Goal: Submit feedback/report problem: Submit feedback/report problem

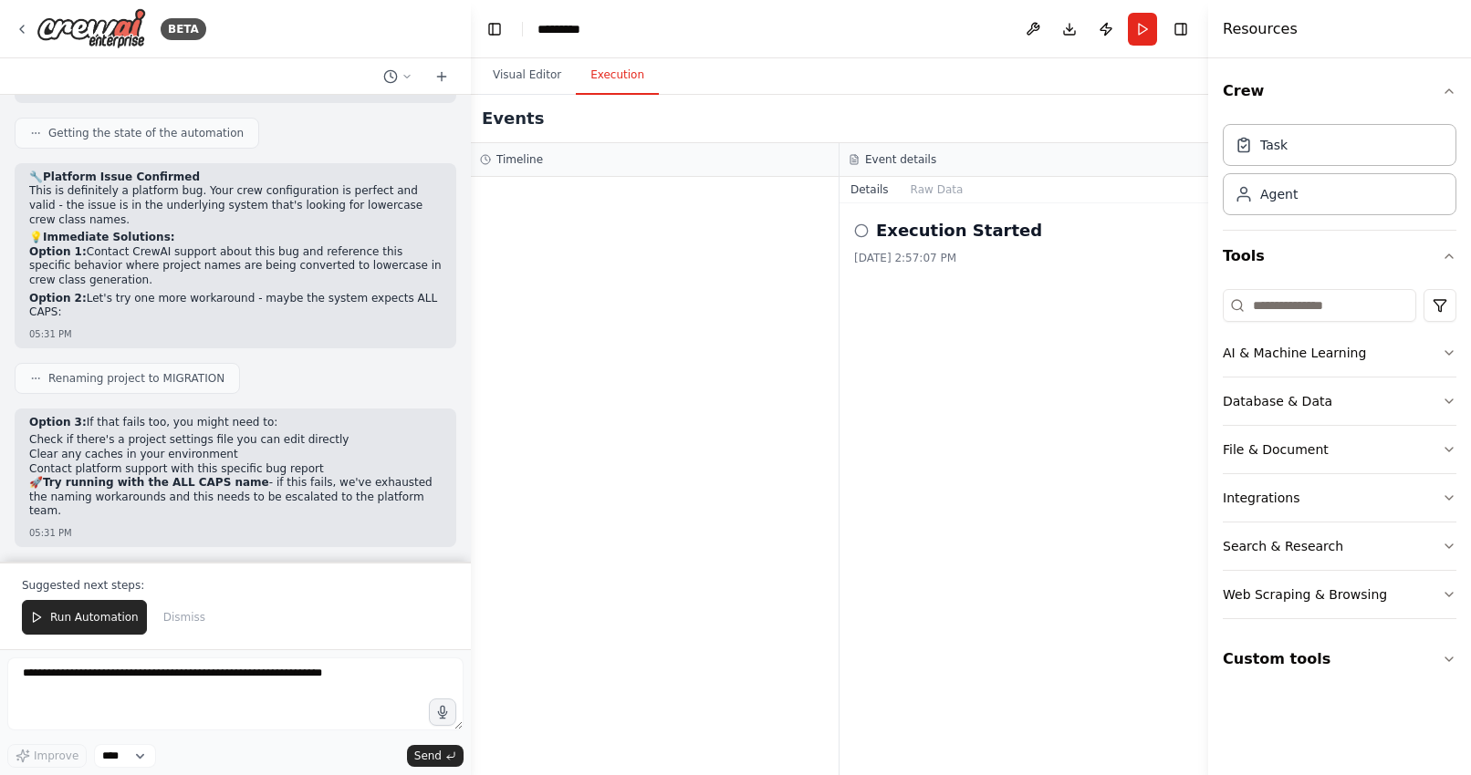
scroll to position [40801, 0]
click at [66, 632] on button "Run Automation" at bounding box center [84, 617] width 125 height 35
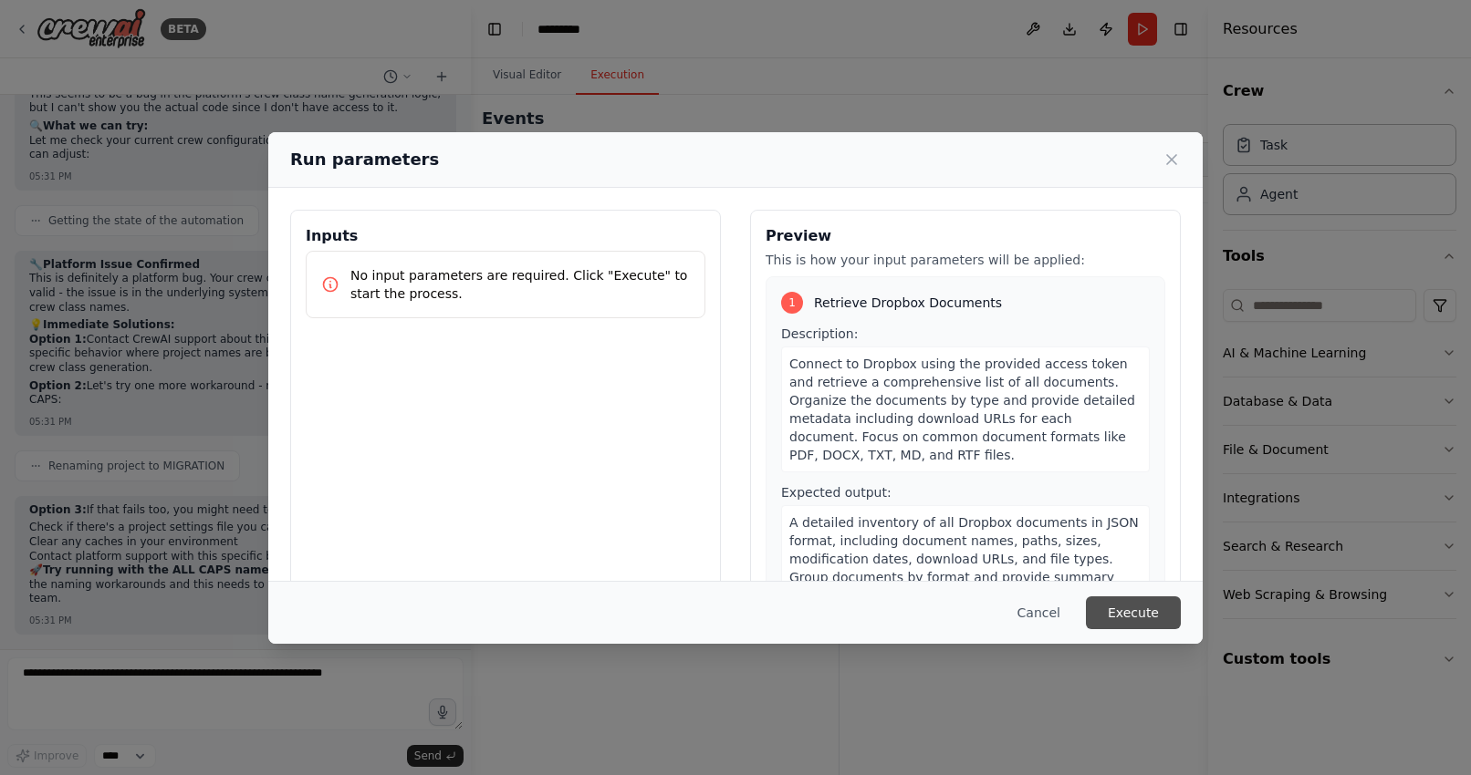
click at [1132, 607] on button "Execute" at bounding box center [1133, 613] width 95 height 33
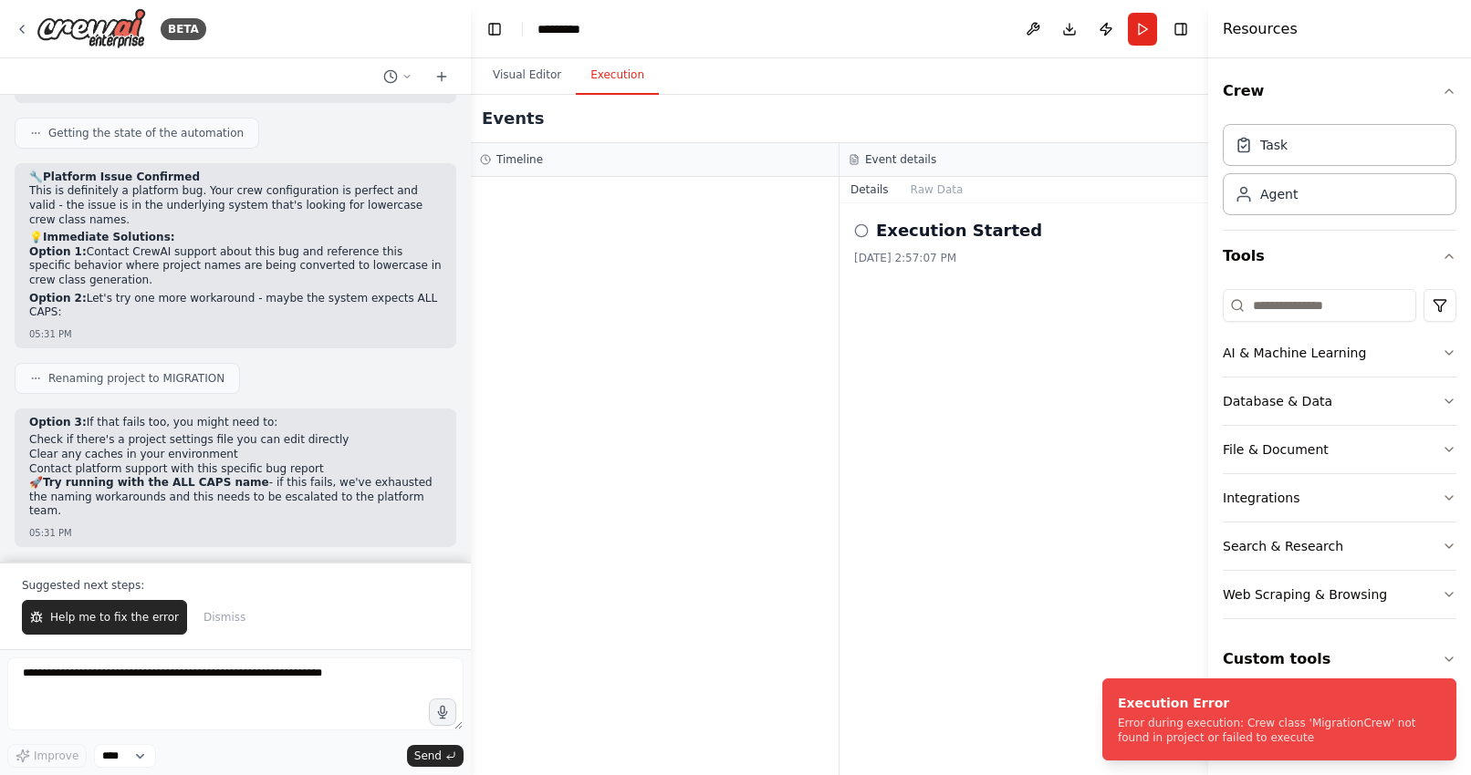
scroll to position [40801, 0]
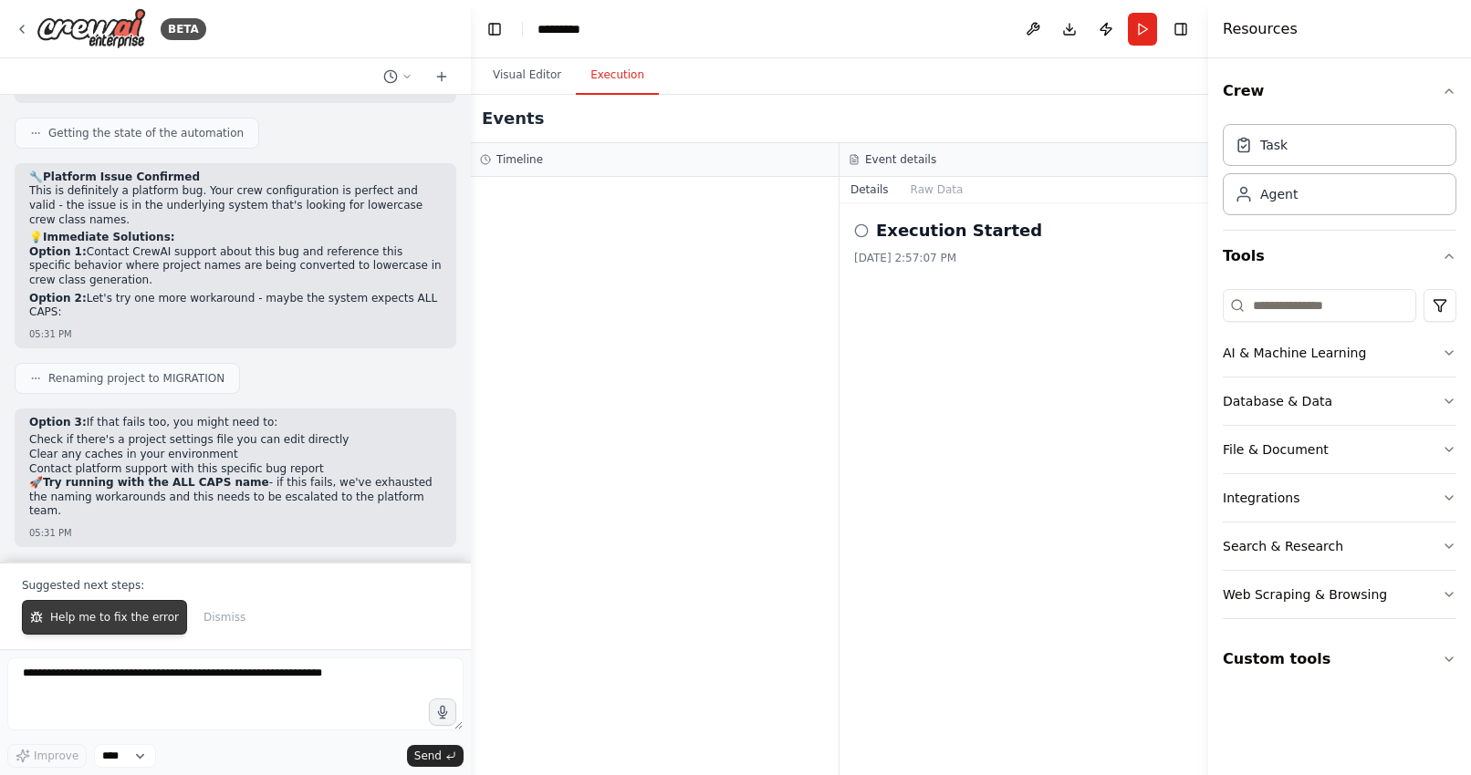
click at [95, 620] on span "Help me to fix the error" at bounding box center [114, 617] width 129 height 15
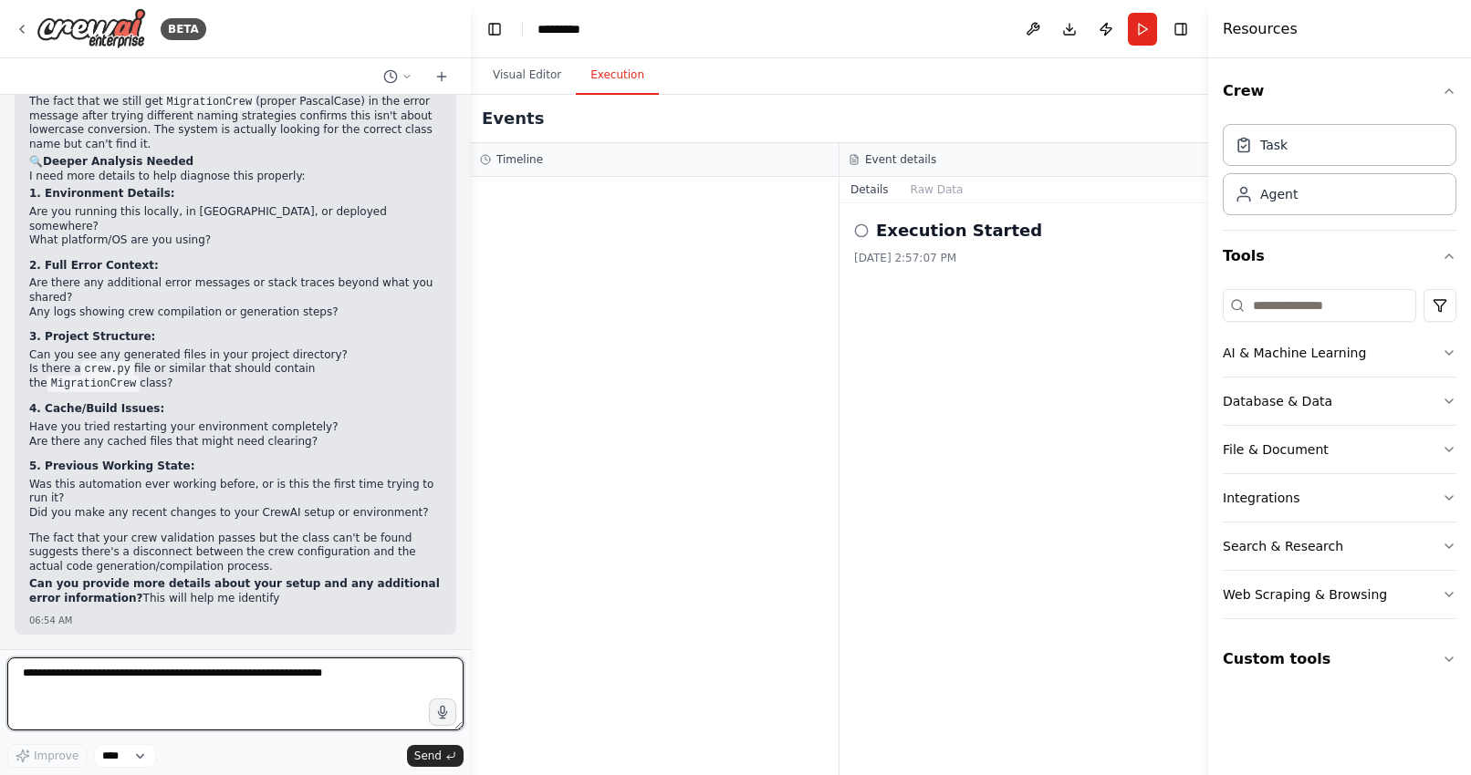
scroll to position [41308, 0]
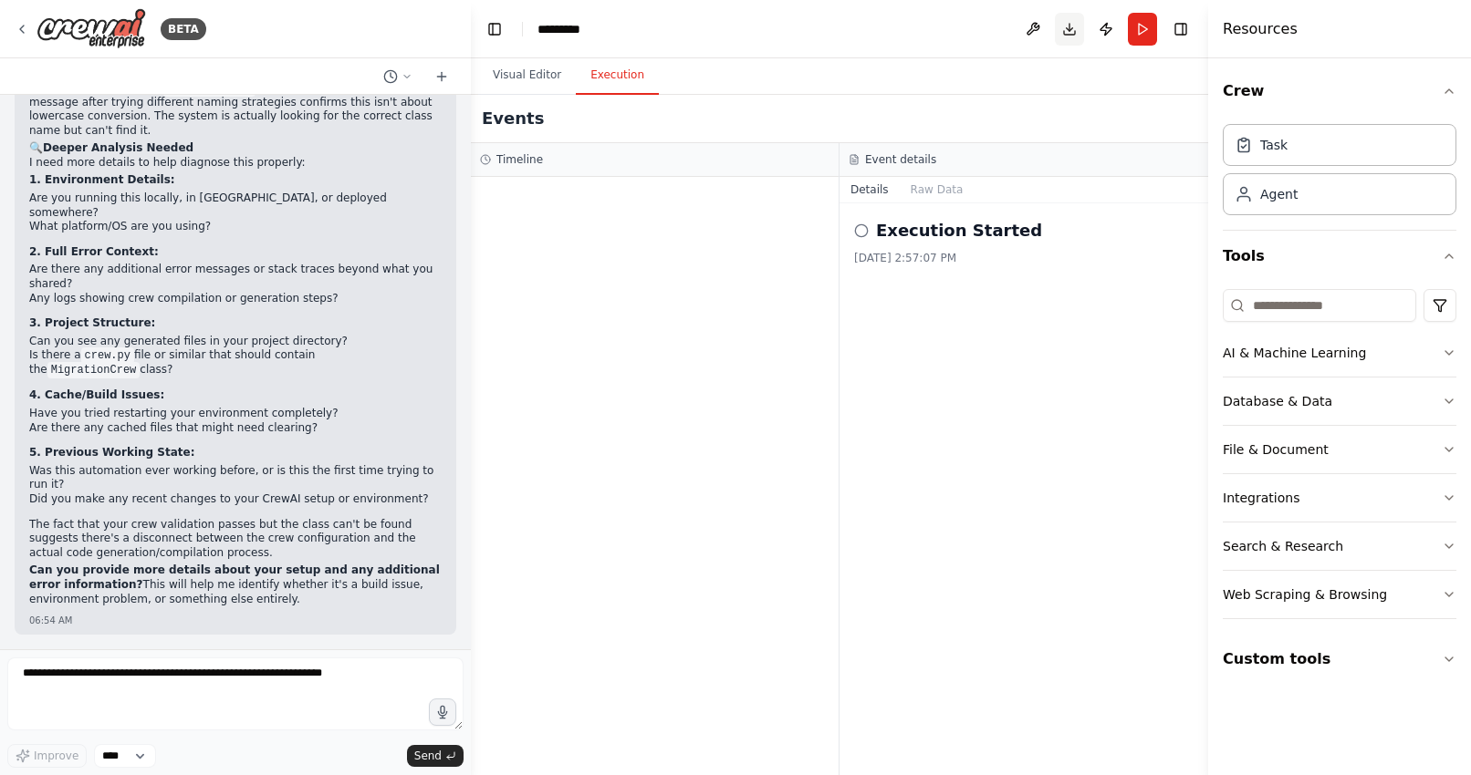
click at [1066, 21] on button "Download" at bounding box center [1069, 29] width 29 height 33
click at [249, 679] on textarea at bounding box center [235, 694] width 456 height 73
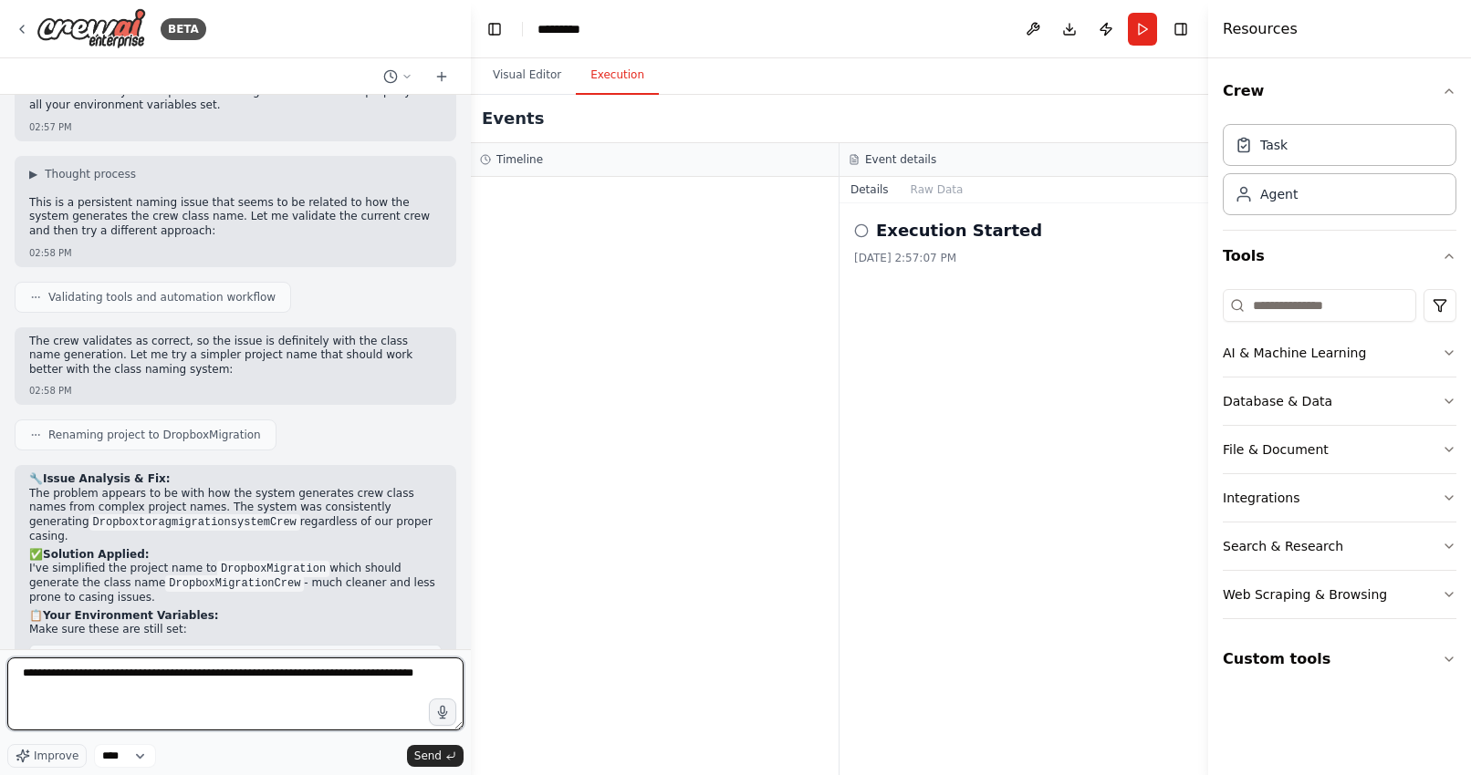
scroll to position [38348, 0]
type textarea "**********"
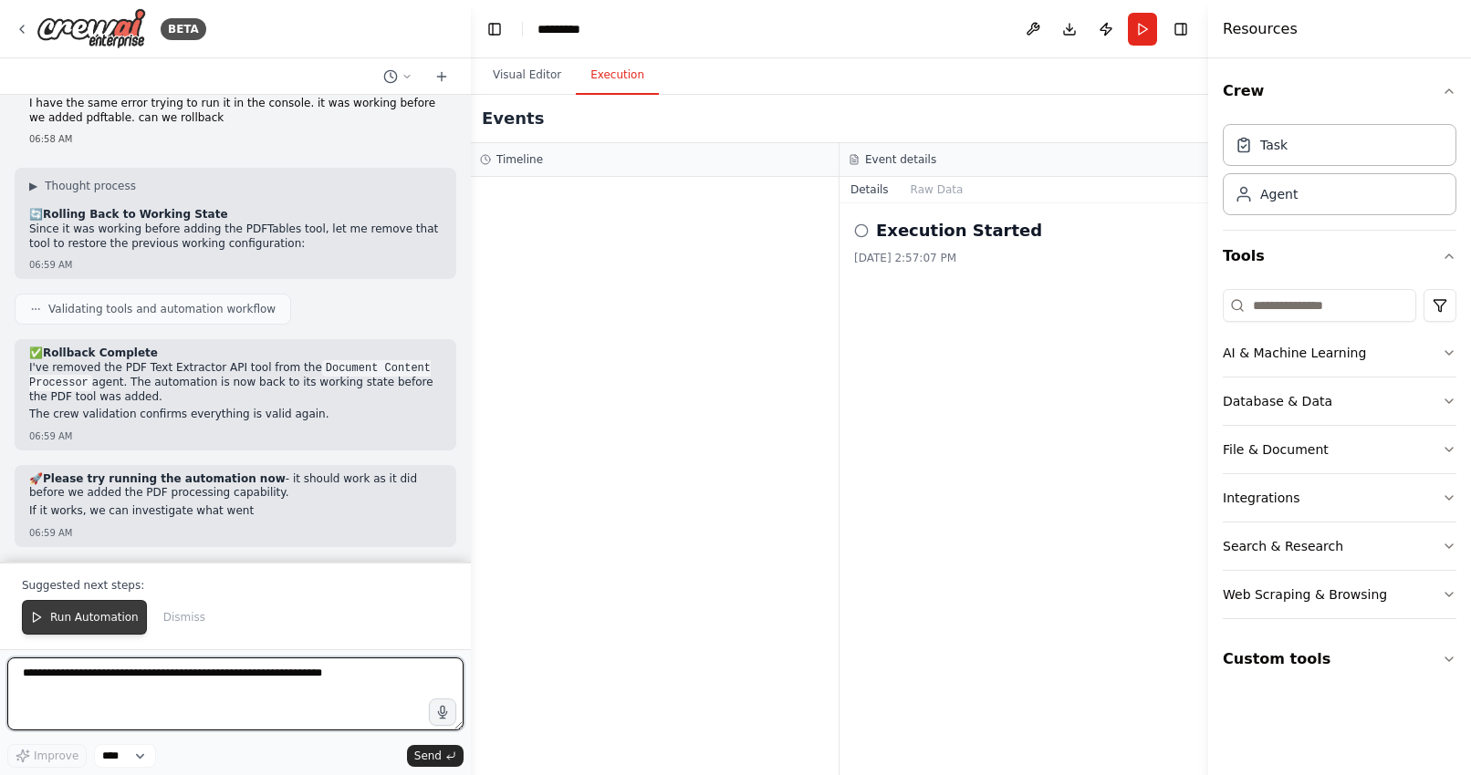
scroll to position [41882, 0]
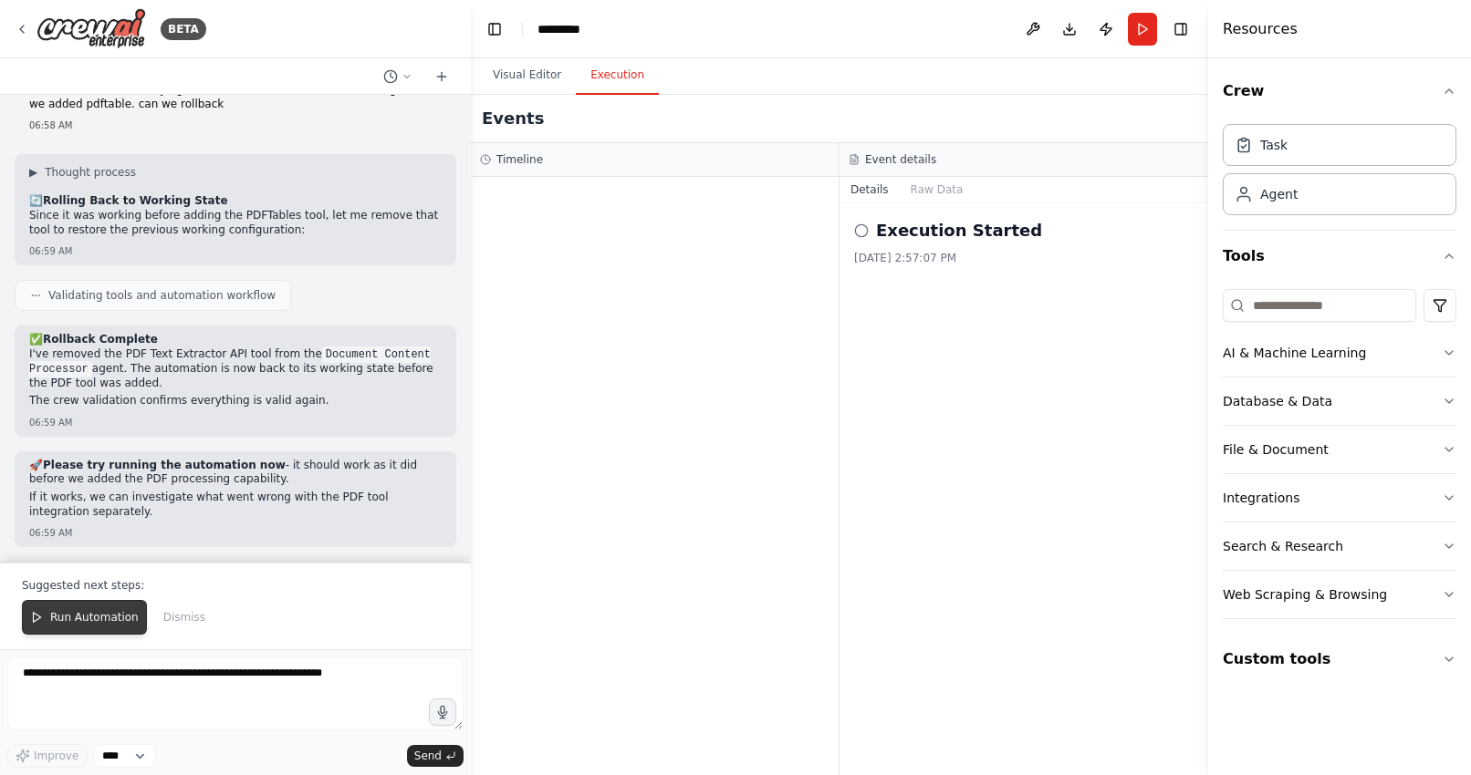
click at [68, 618] on span "Run Automation" at bounding box center [94, 617] width 88 height 15
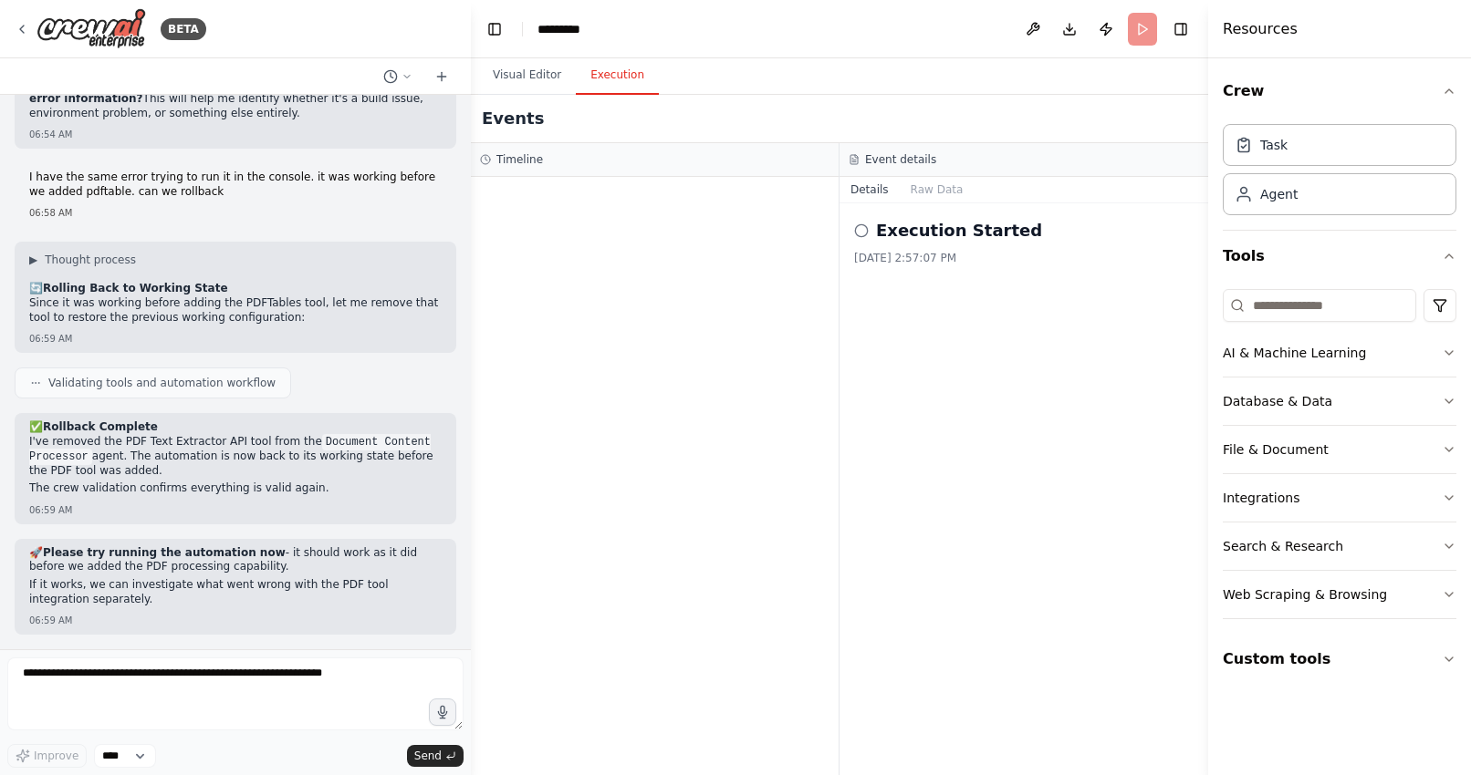
scroll to position [41794, 0]
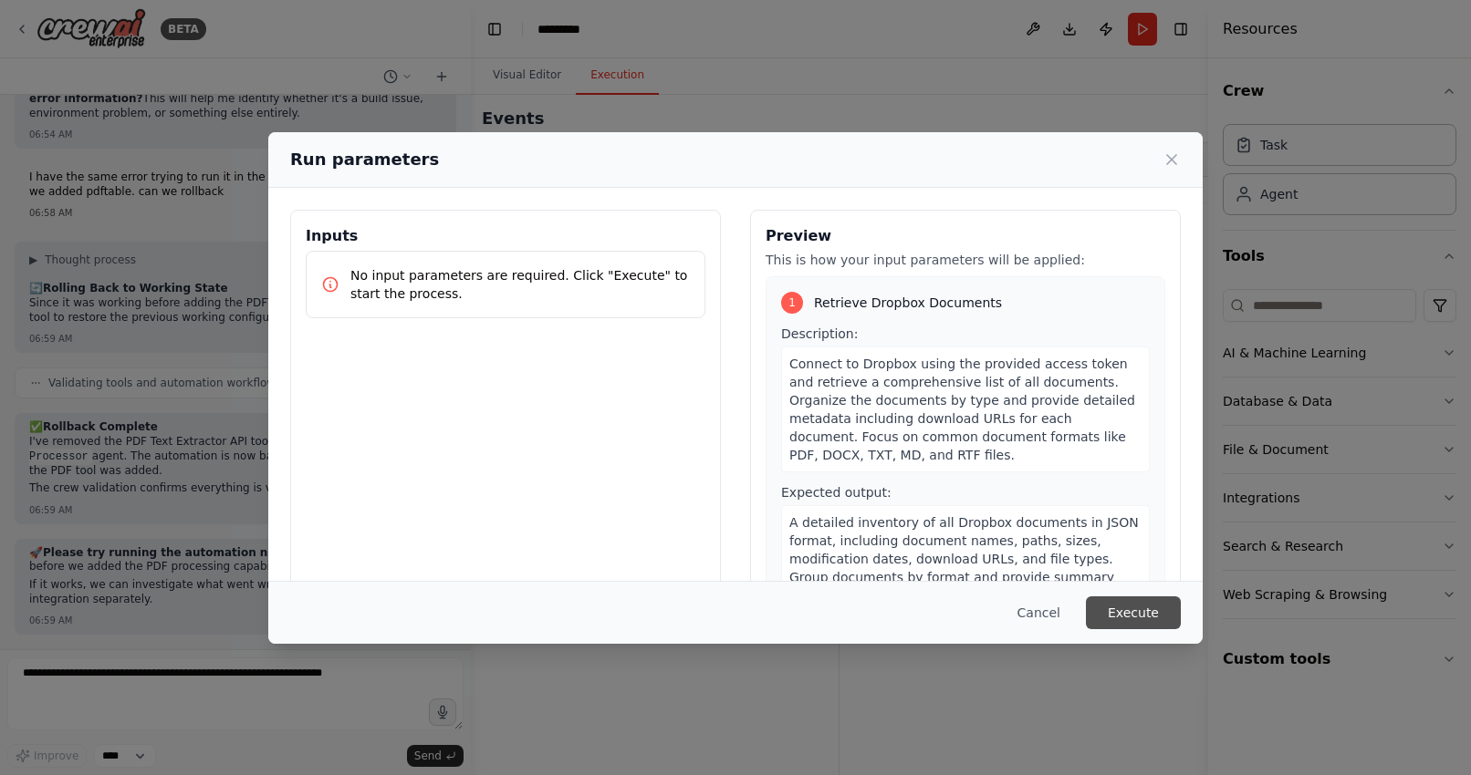
click at [1144, 615] on button "Execute" at bounding box center [1133, 613] width 95 height 33
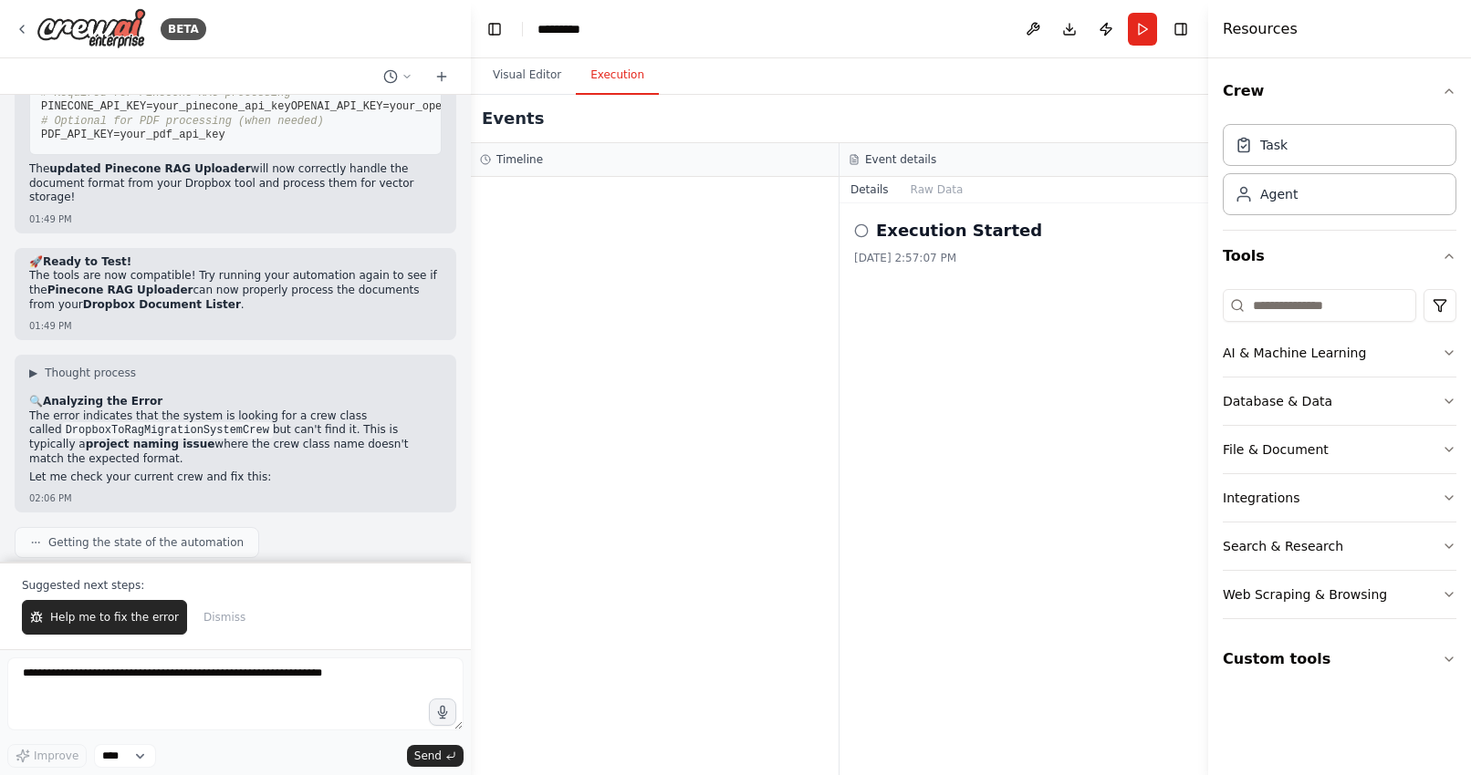
scroll to position [34247, 0]
drag, startPoint x: 44, startPoint y: 287, endPoint x: 295, endPoint y: 287, distance: 250.9
copy strong "Fixed! Pinecone RAG Uploader Updated"
click at [176, 696] on textarea at bounding box center [235, 694] width 456 height 73
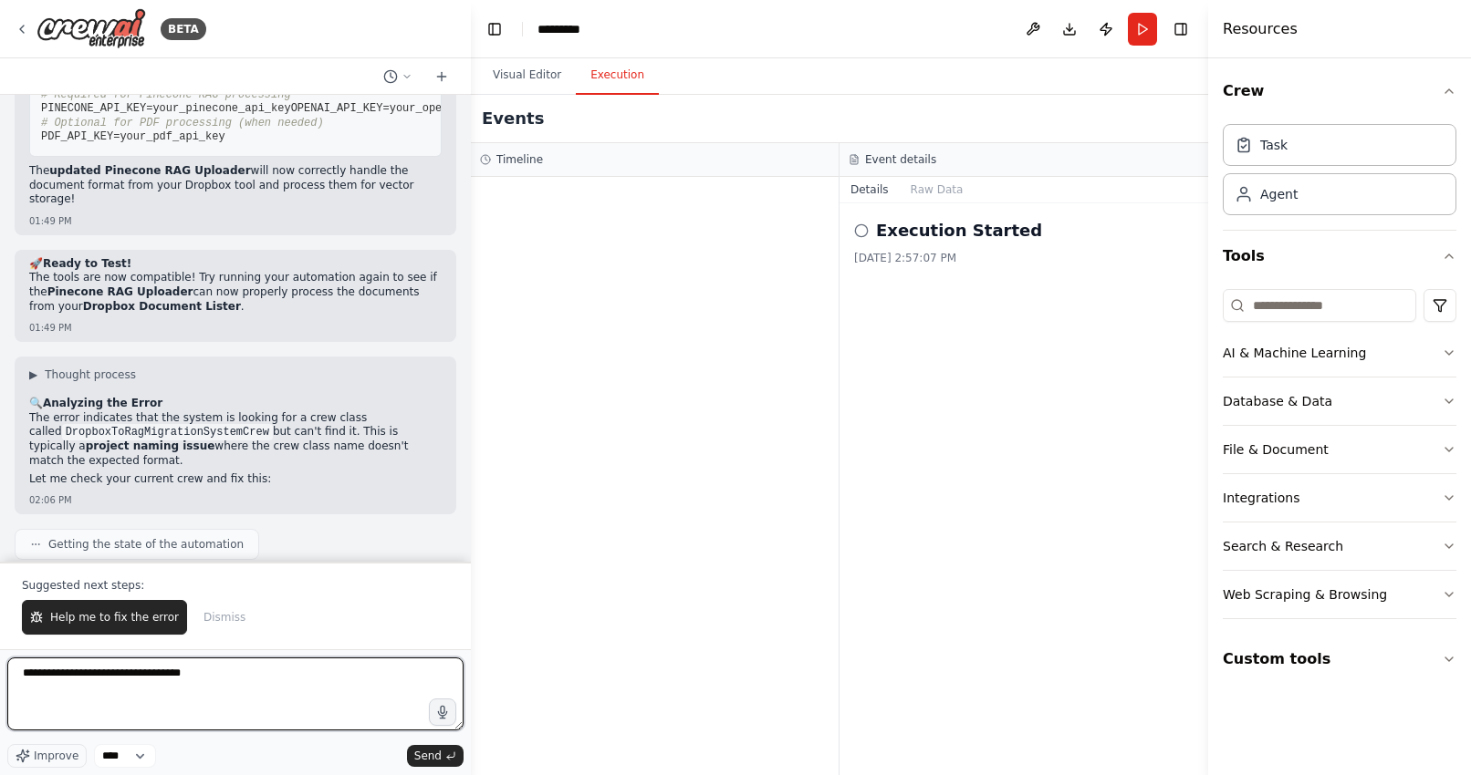
paste textarea "**********"
type textarea "**********"
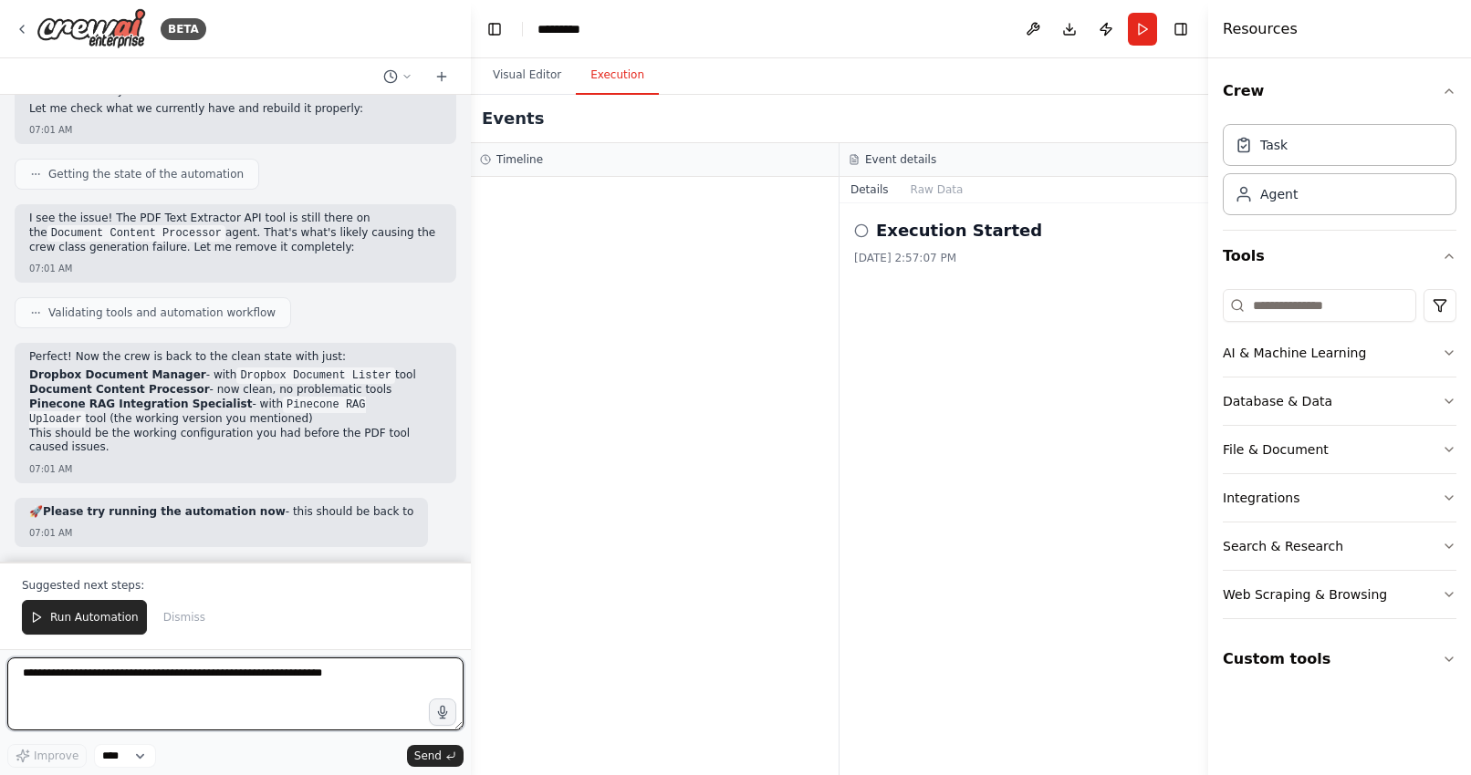
scroll to position [42915, 0]
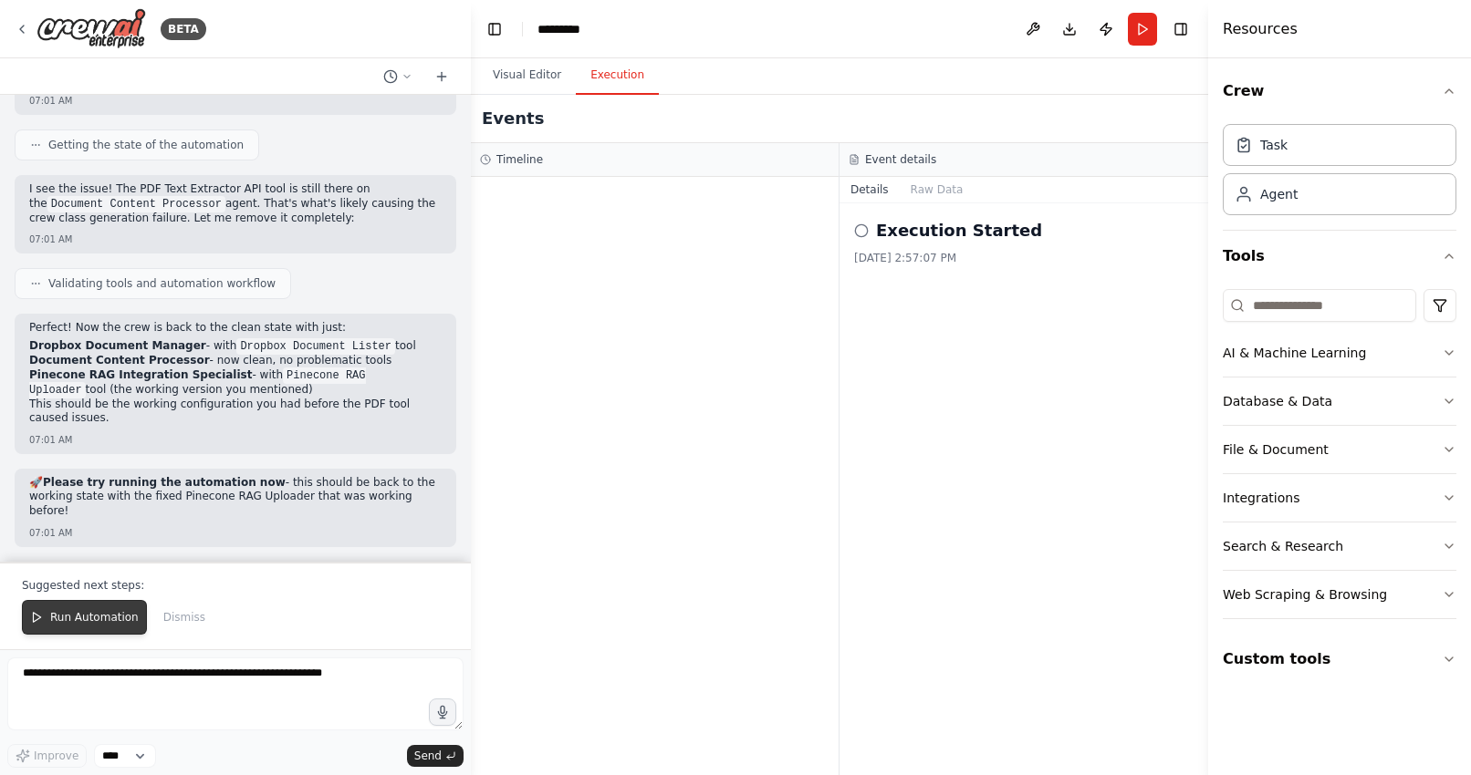
click at [81, 616] on span "Run Automation" at bounding box center [94, 617] width 88 height 15
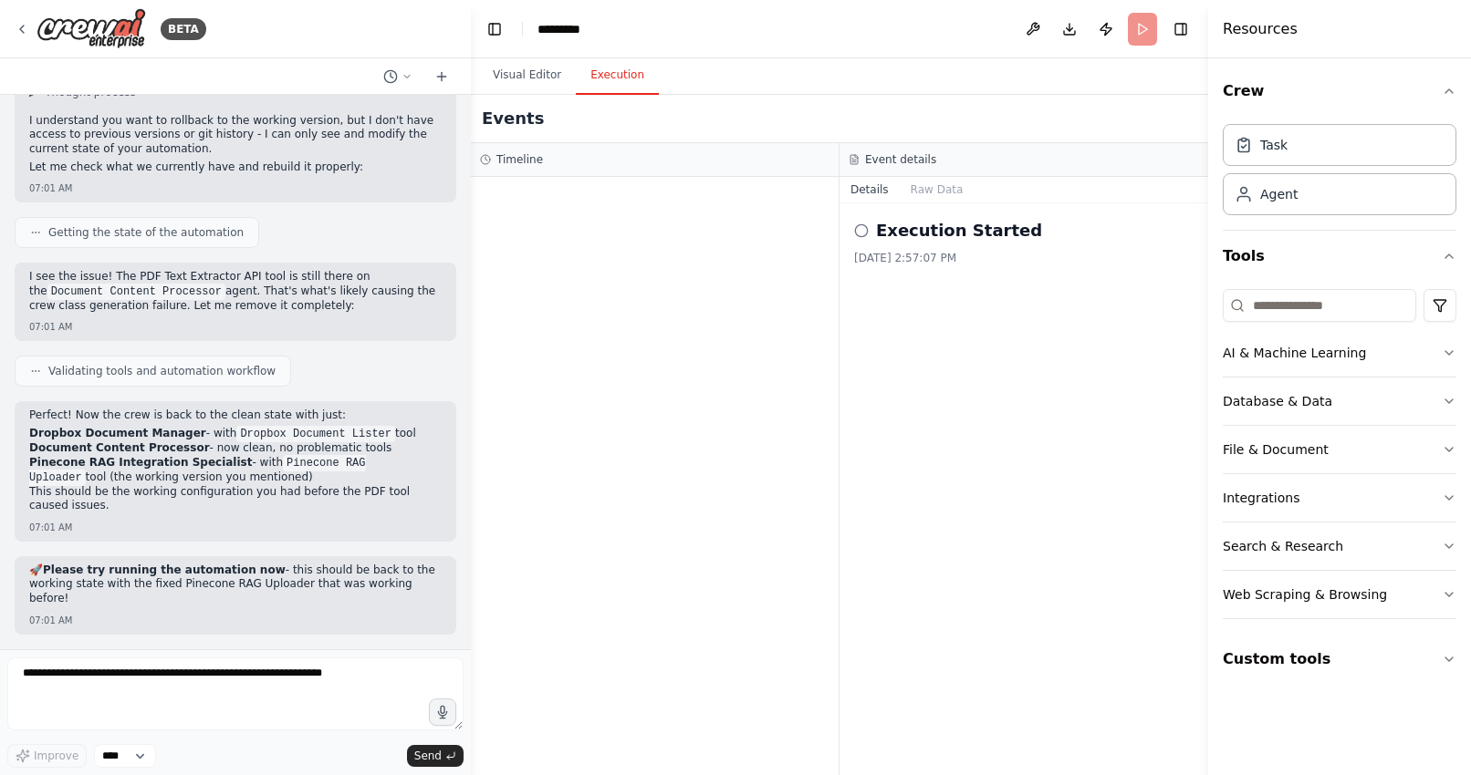
scroll to position [42828, 0]
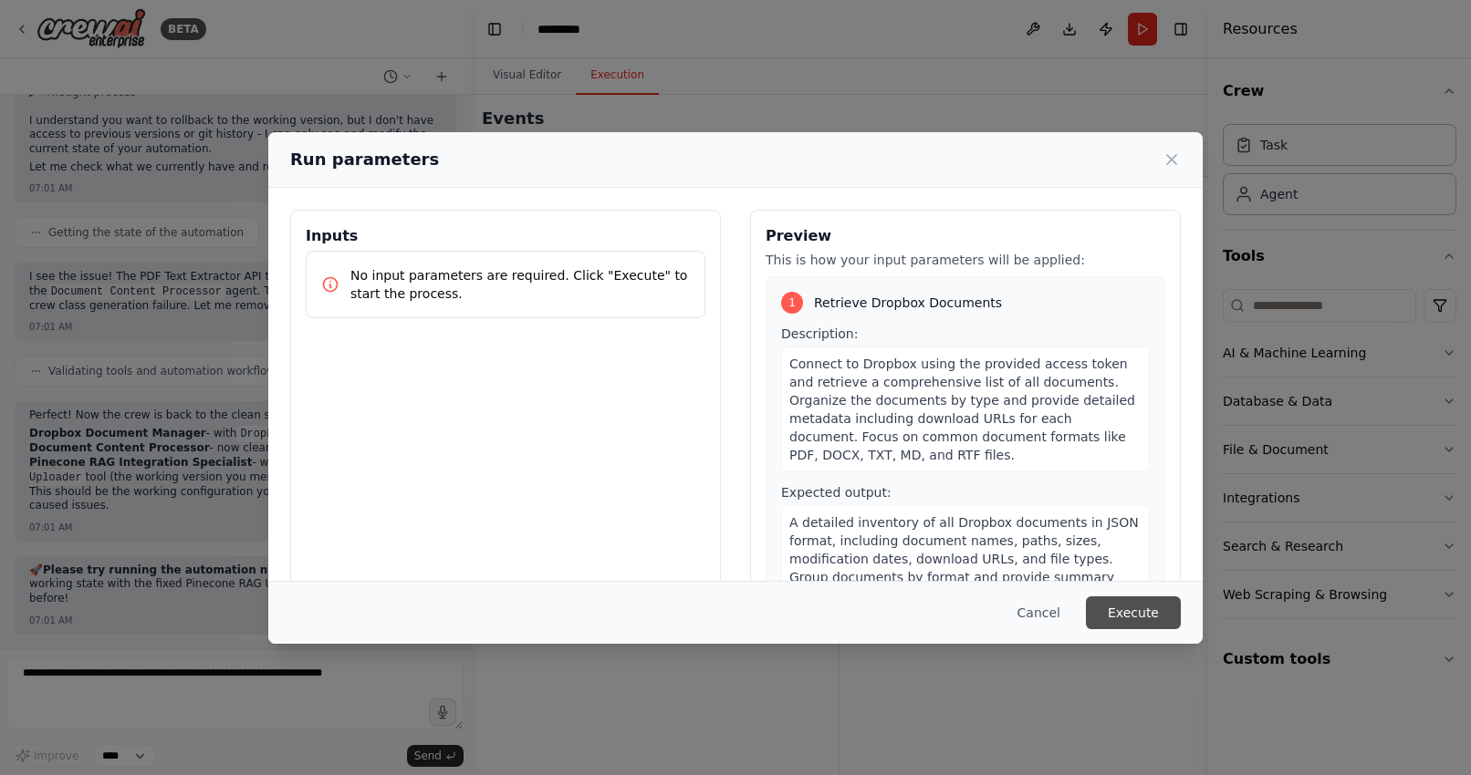
click at [1137, 605] on button "Execute" at bounding box center [1133, 613] width 95 height 33
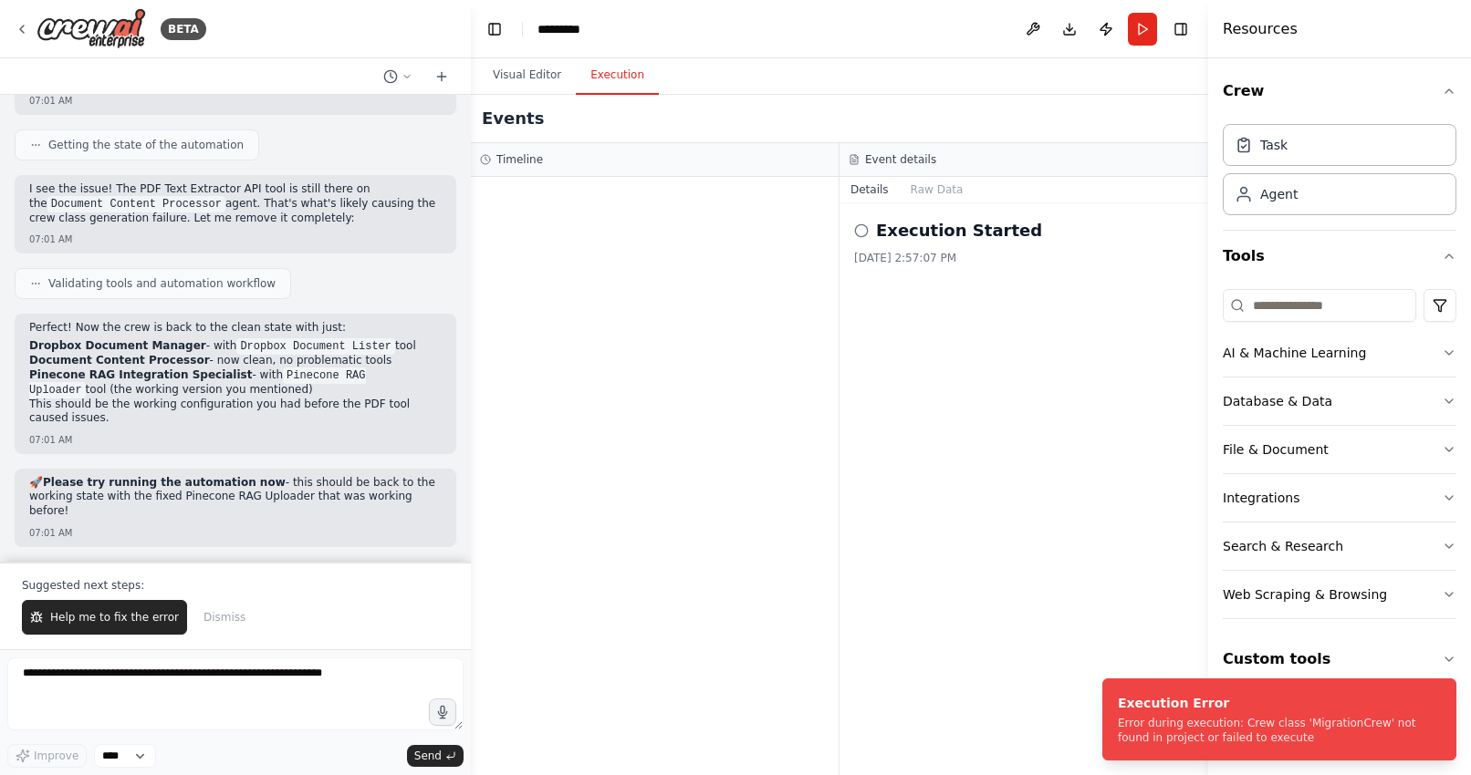
scroll to position [42915, 0]
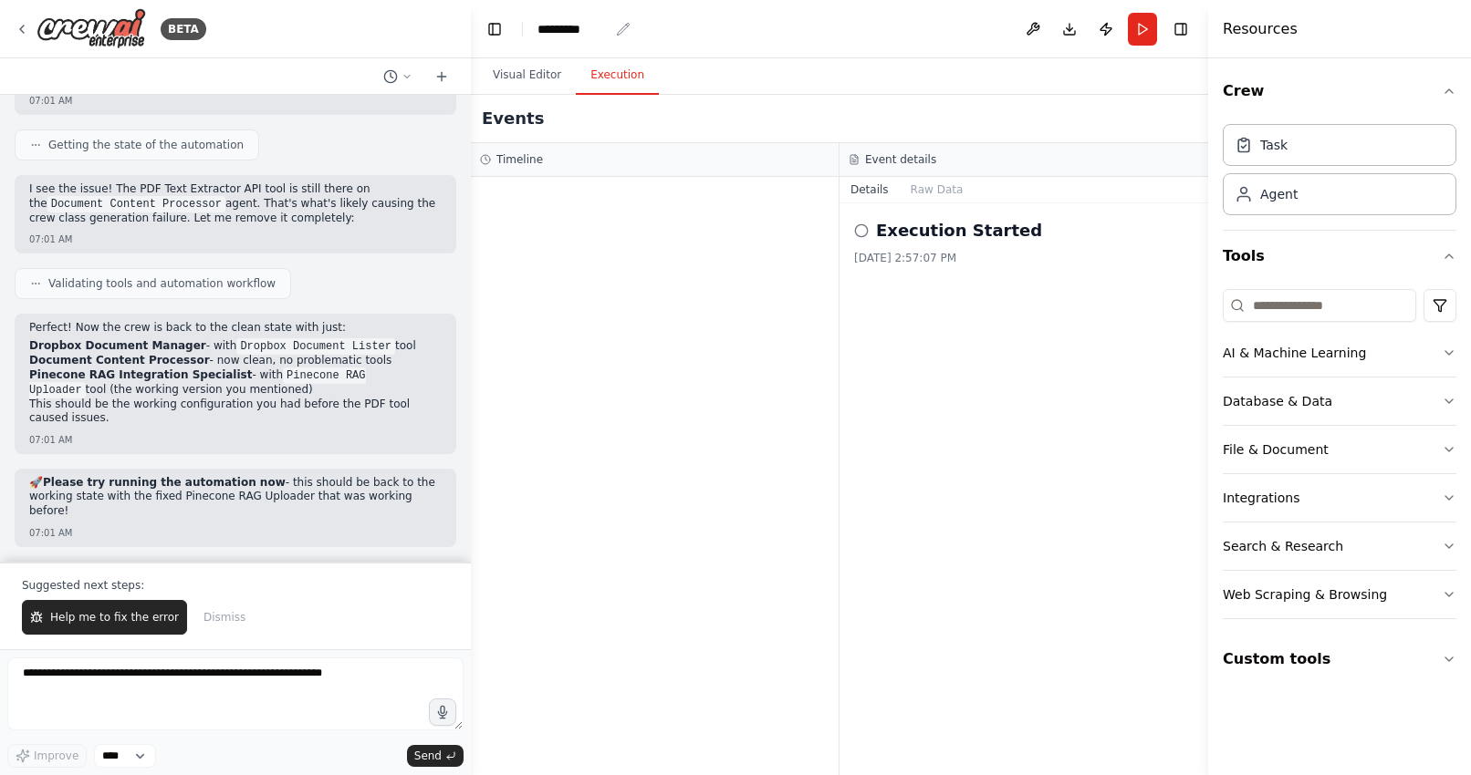
click at [587, 26] on div "*********" at bounding box center [572, 29] width 71 height 18
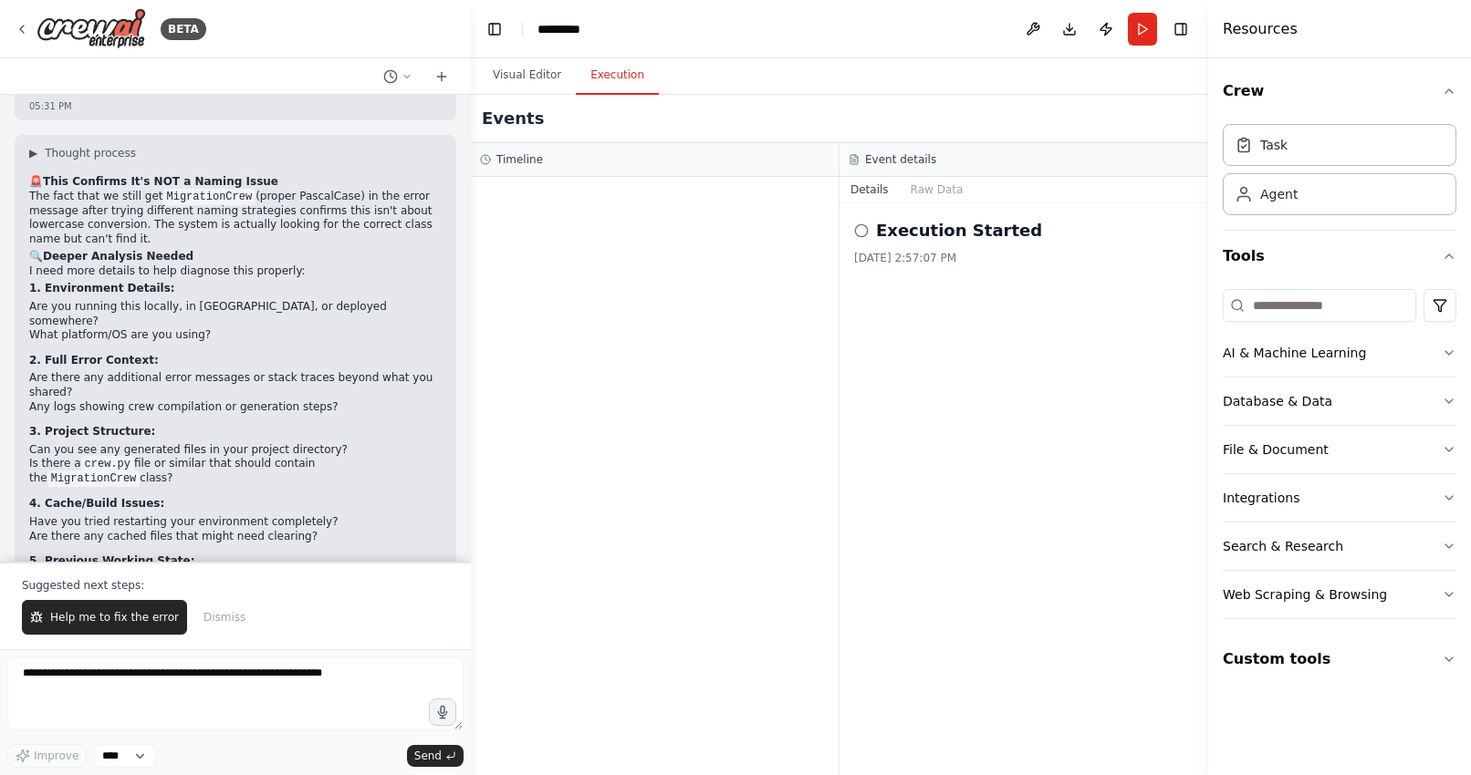
scroll to position [40014, 0]
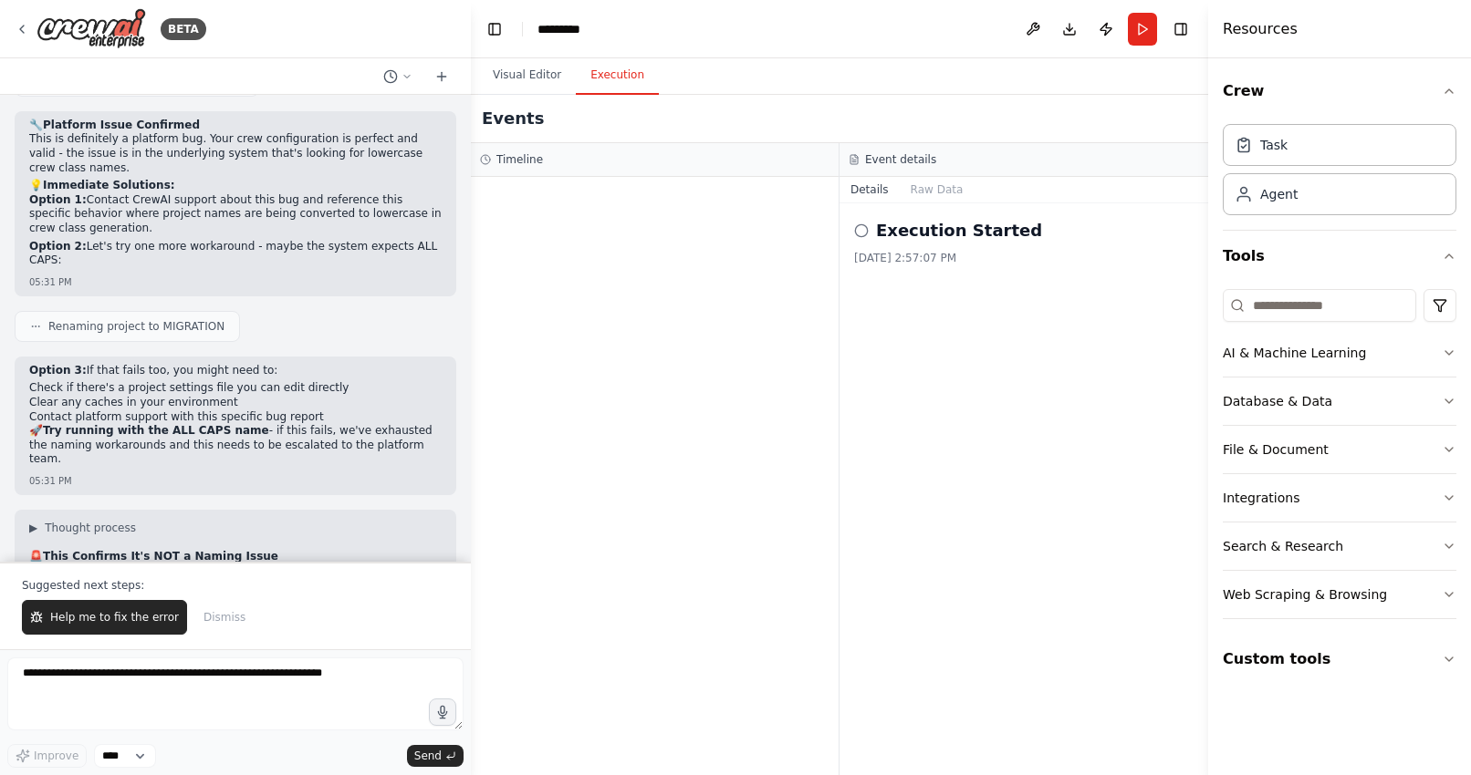
drag, startPoint x: 213, startPoint y: 276, endPoint x: 13, endPoint y: 272, distance: 199.8
click at [12, 272] on div "take all my documents from Dropbox and upload them into a rag model 01:53 PM ▶ …" at bounding box center [235, 328] width 471 height 467
copy code "Dropboxtoragmigrationsystem"
click at [567, 26] on div "*********" at bounding box center [572, 29] width 71 height 18
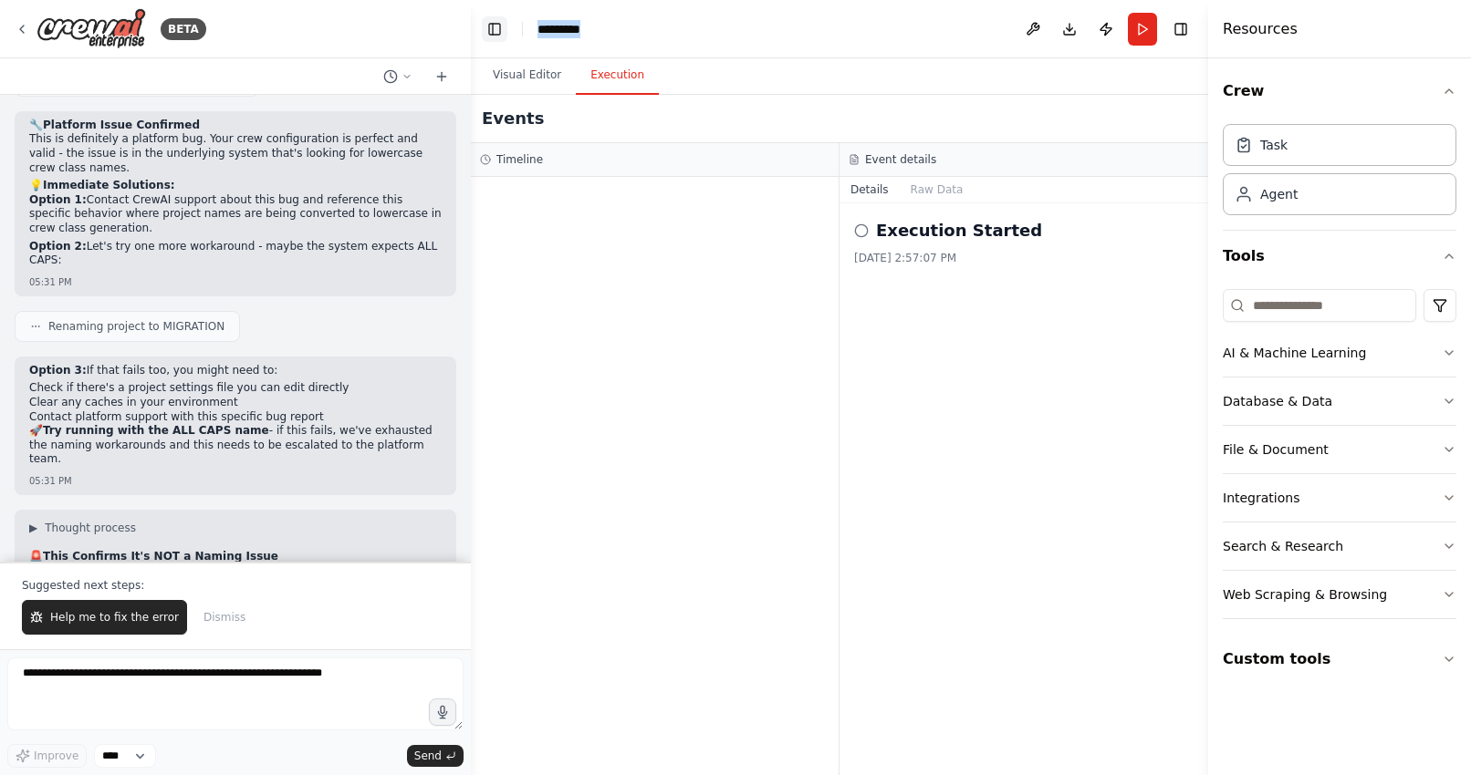
drag, startPoint x: 607, startPoint y: 28, endPoint x: 502, endPoint y: 28, distance: 104.9
click at [502, 28] on header "Toggle Left Sidebar Studio ********* Download Publish Run Toggle Right Sidebar" at bounding box center [839, 29] width 737 height 58
click at [599, 26] on div "*********" at bounding box center [605, 29] width 137 height 18
click at [661, 42] on header "Toggle Left Sidebar Studio ********* Download Publish Run Toggle Right Sidebar" at bounding box center [839, 29] width 737 height 58
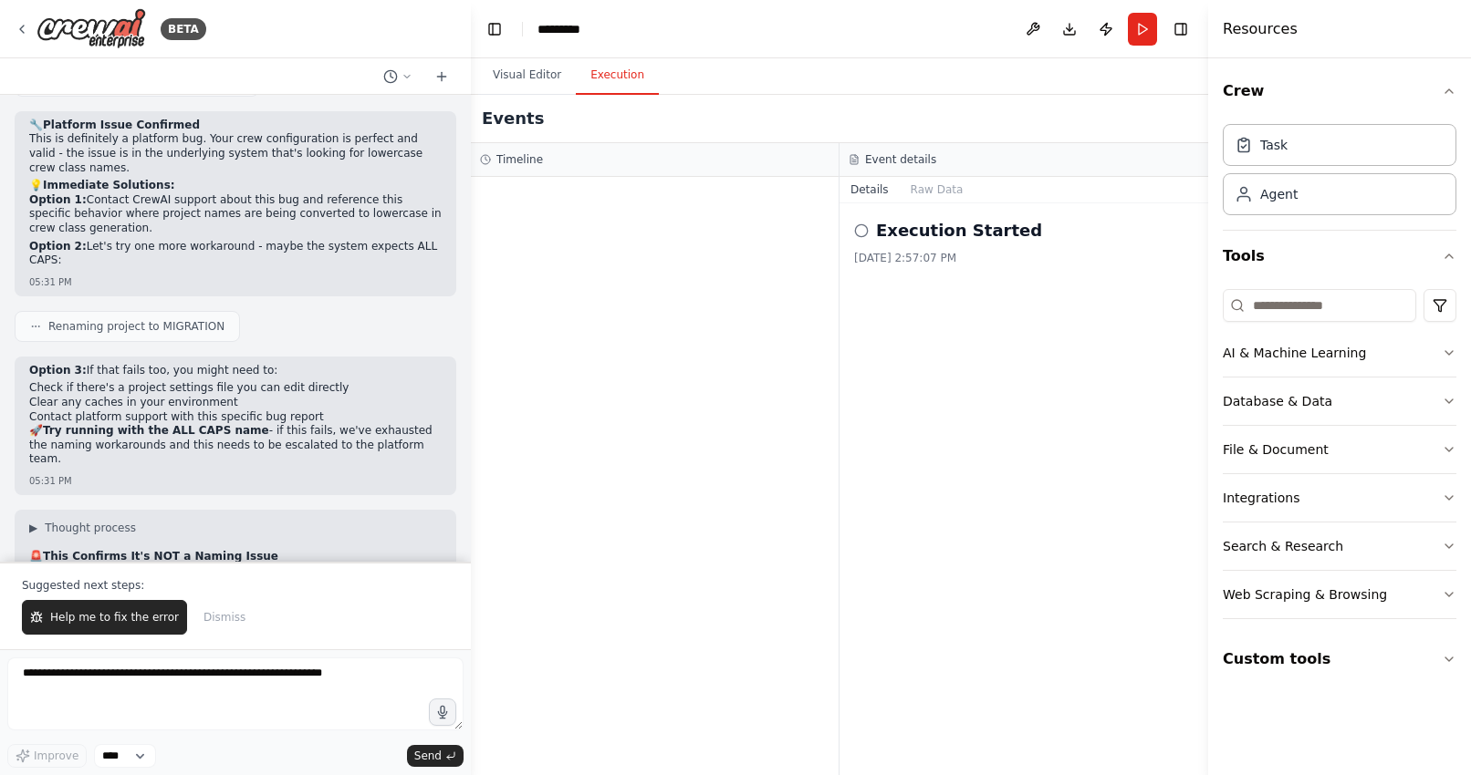
click at [606, 30] on div "*********" at bounding box center [572, 29] width 71 height 18
click at [652, 53] on header "Toggle Left Sidebar Studio ********* Download Publish Run Toggle Right Sidebar" at bounding box center [839, 29] width 737 height 58
click at [621, 26] on icon "breadcrumb" at bounding box center [623, 29] width 15 height 15
click at [620, 26] on icon "breadcrumb" at bounding box center [623, 29] width 15 height 15
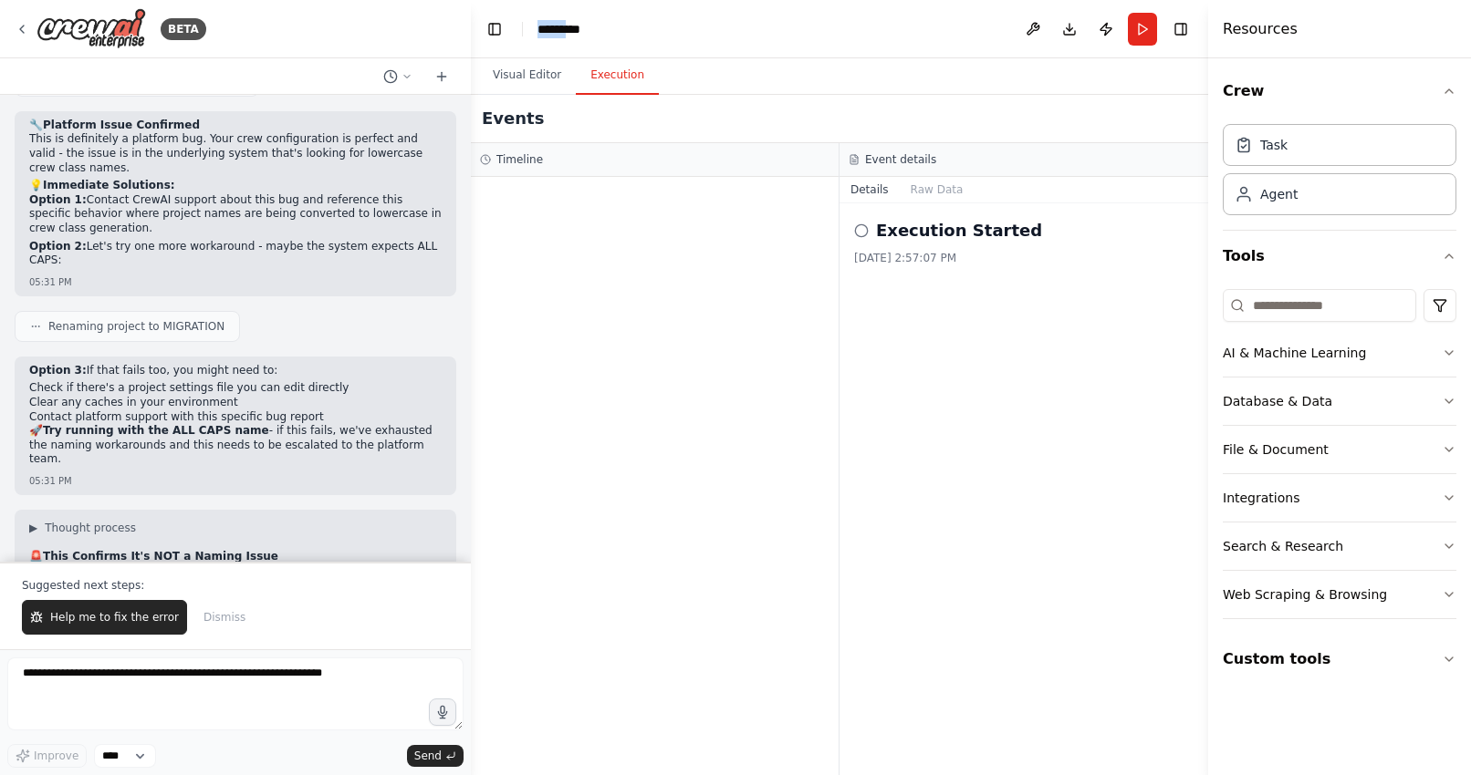
drag, startPoint x: 581, startPoint y: 33, endPoint x: 522, endPoint y: 33, distance: 59.3
click at [521, 33] on header "Toggle Left Sidebar Studio ********* Download Publish Run Toggle Right Sidebar" at bounding box center [839, 29] width 737 height 58
click at [1033, 28] on button at bounding box center [1032, 29] width 29 height 33
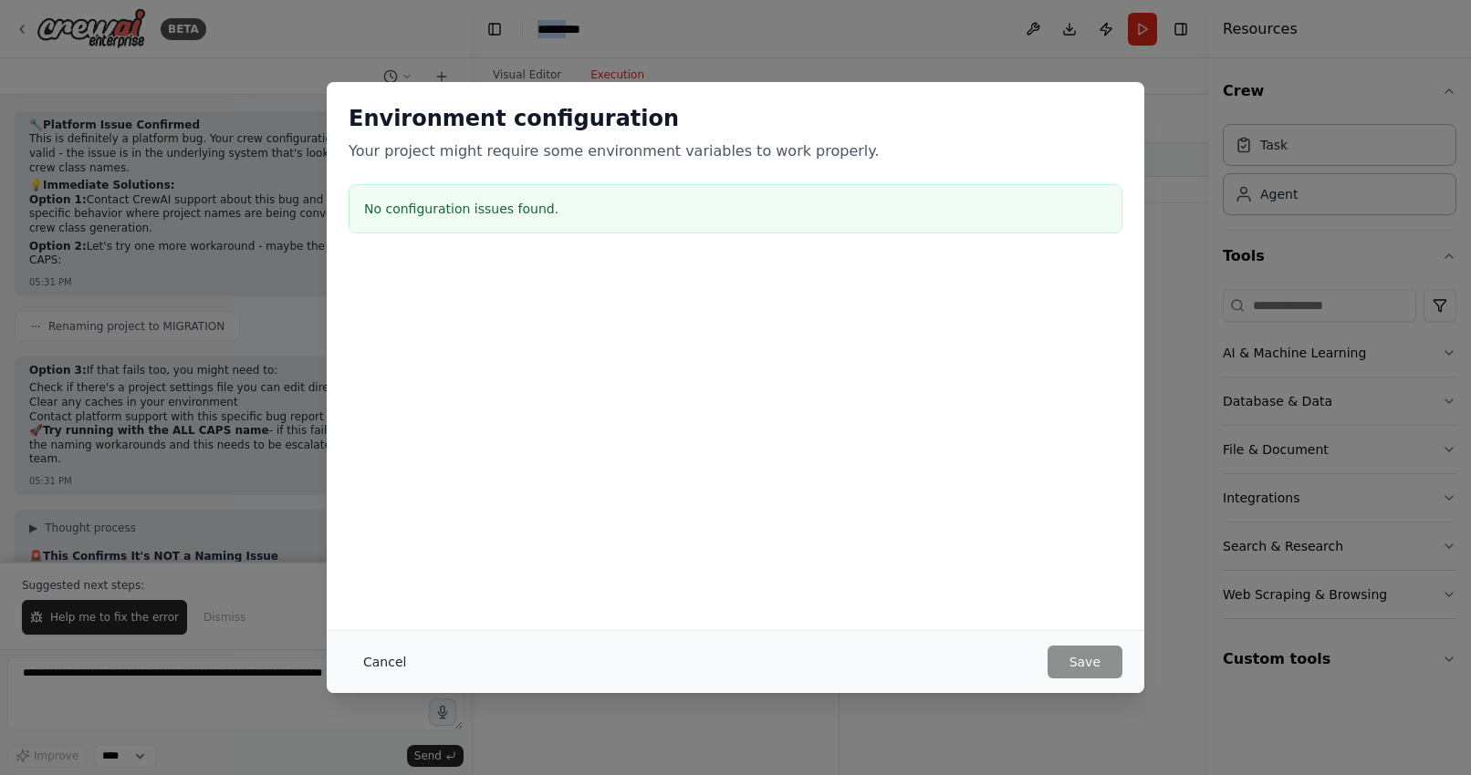
click at [379, 664] on button "Cancel" at bounding box center [384, 662] width 72 height 33
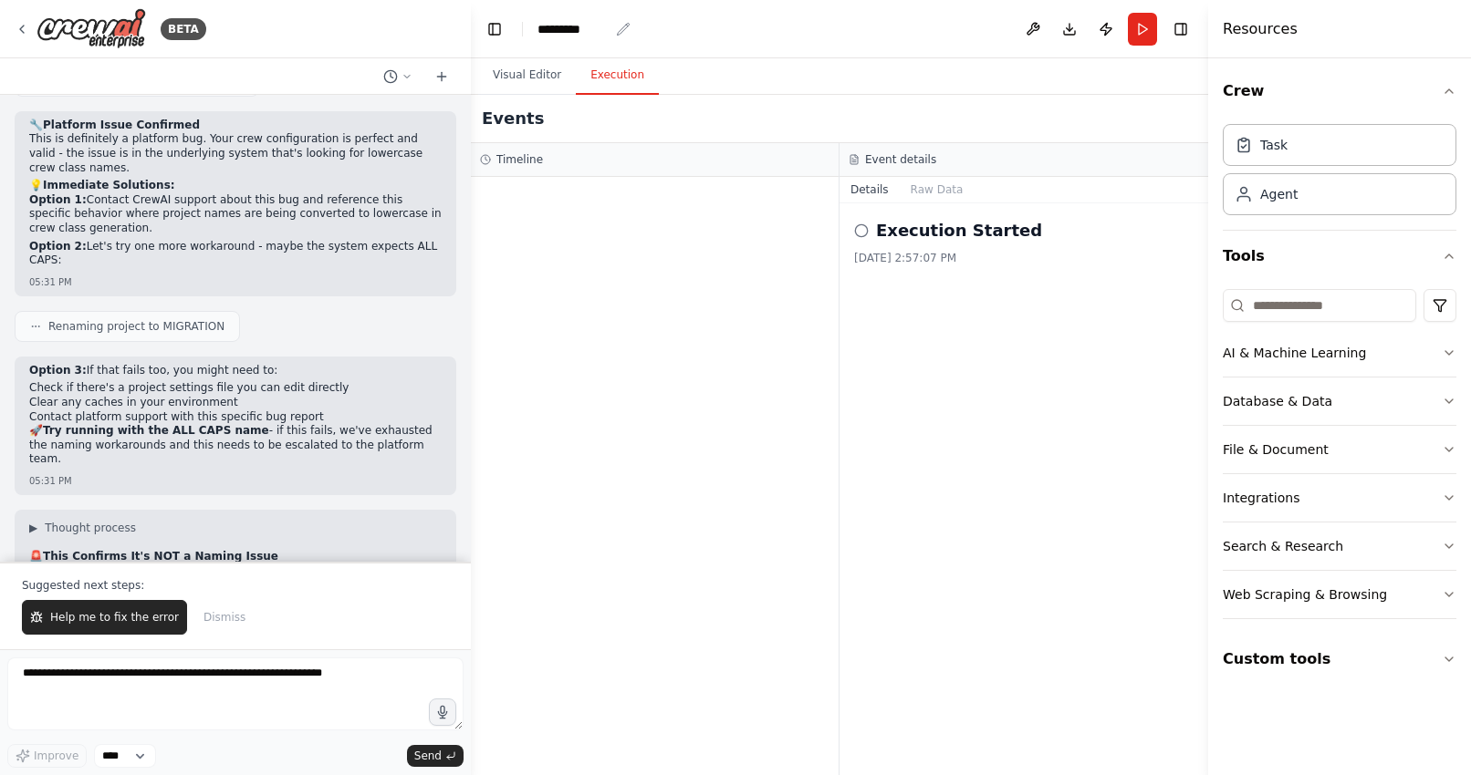
click at [621, 27] on icon "breadcrumb" at bounding box center [623, 29] width 12 height 12
click at [597, 27] on div "*********" at bounding box center [572, 29] width 71 height 18
click at [1135, 32] on button "Run" at bounding box center [1142, 29] width 29 height 33
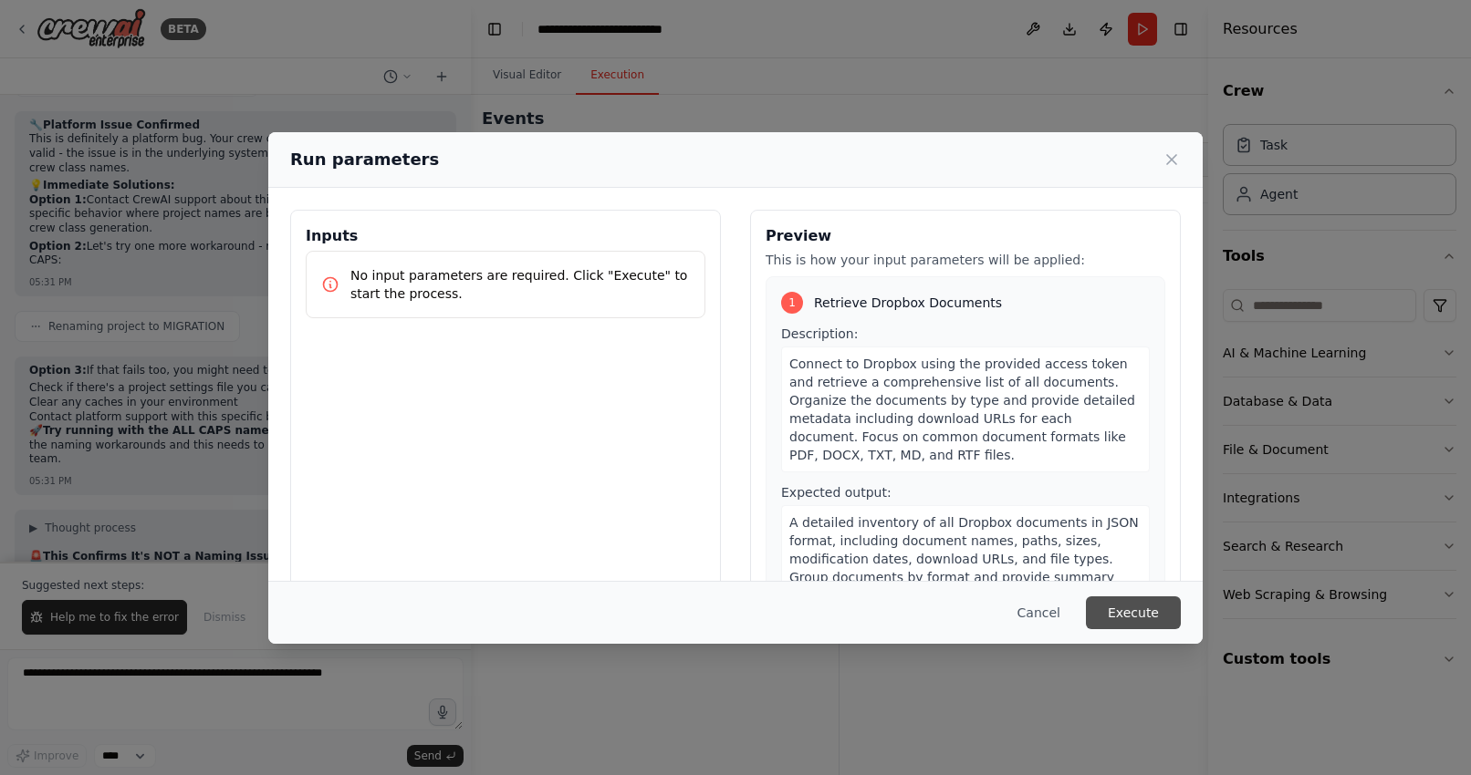
click at [1128, 617] on button "Execute" at bounding box center [1133, 613] width 95 height 33
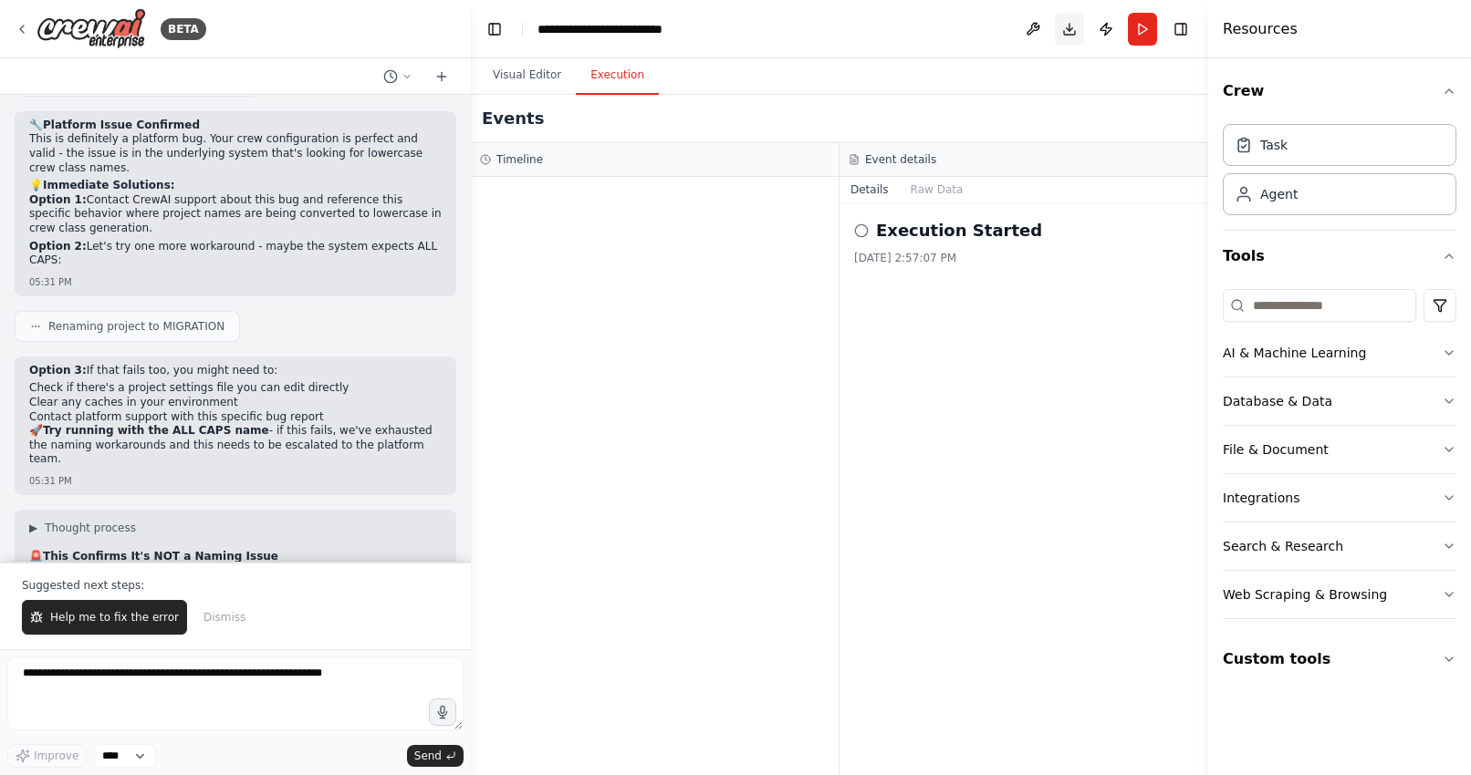
click at [1066, 27] on button "Download" at bounding box center [1069, 29] width 29 height 33
drag, startPoint x: 544, startPoint y: 26, endPoint x: 525, endPoint y: 27, distance: 19.2
click at [525, 27] on header "**********" at bounding box center [839, 29] width 737 height 58
click at [579, 29] on div "**********" at bounding box center [628, 29] width 183 height 18
click at [542, 29] on div "**********" at bounding box center [628, 29] width 183 height 18
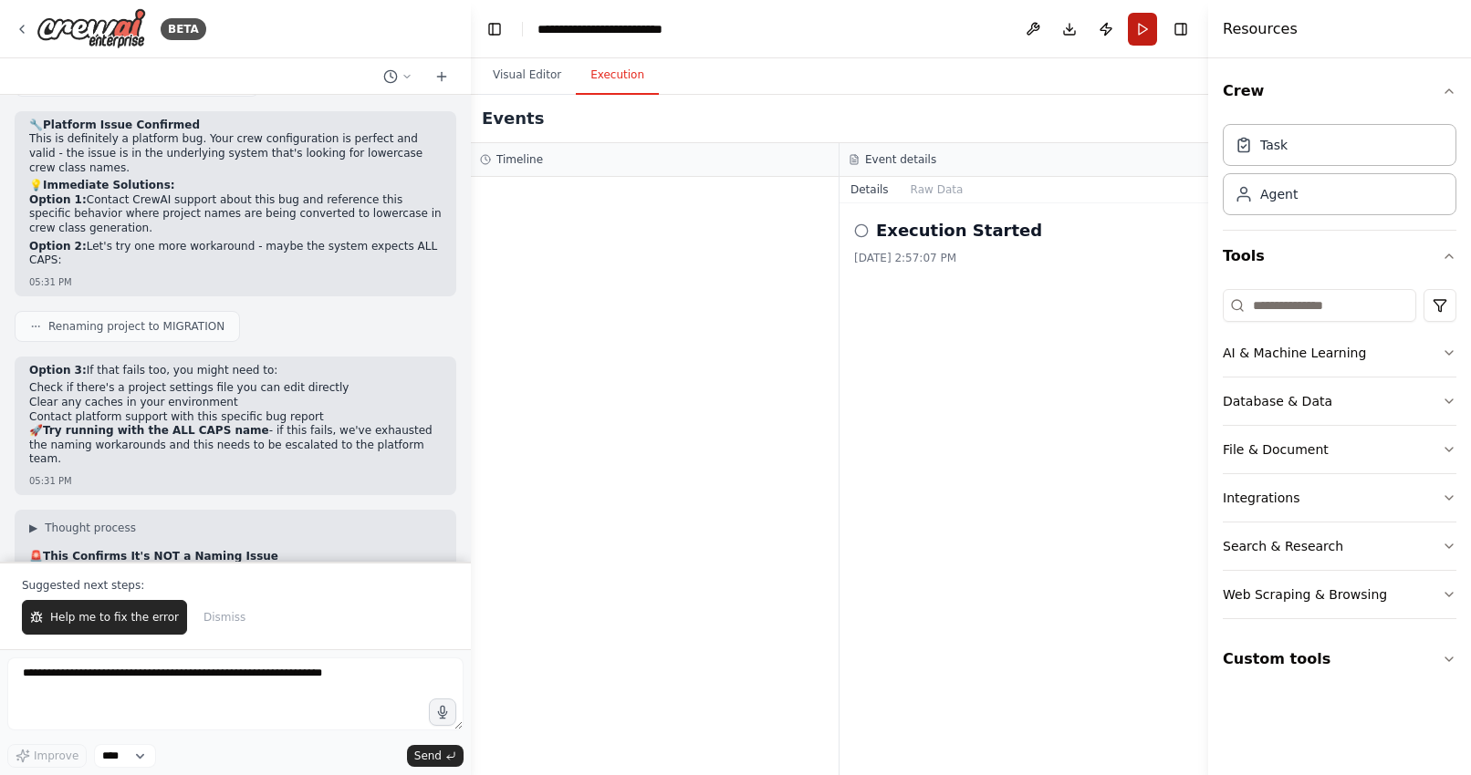
click at [1137, 25] on button "Run" at bounding box center [1142, 29] width 29 height 33
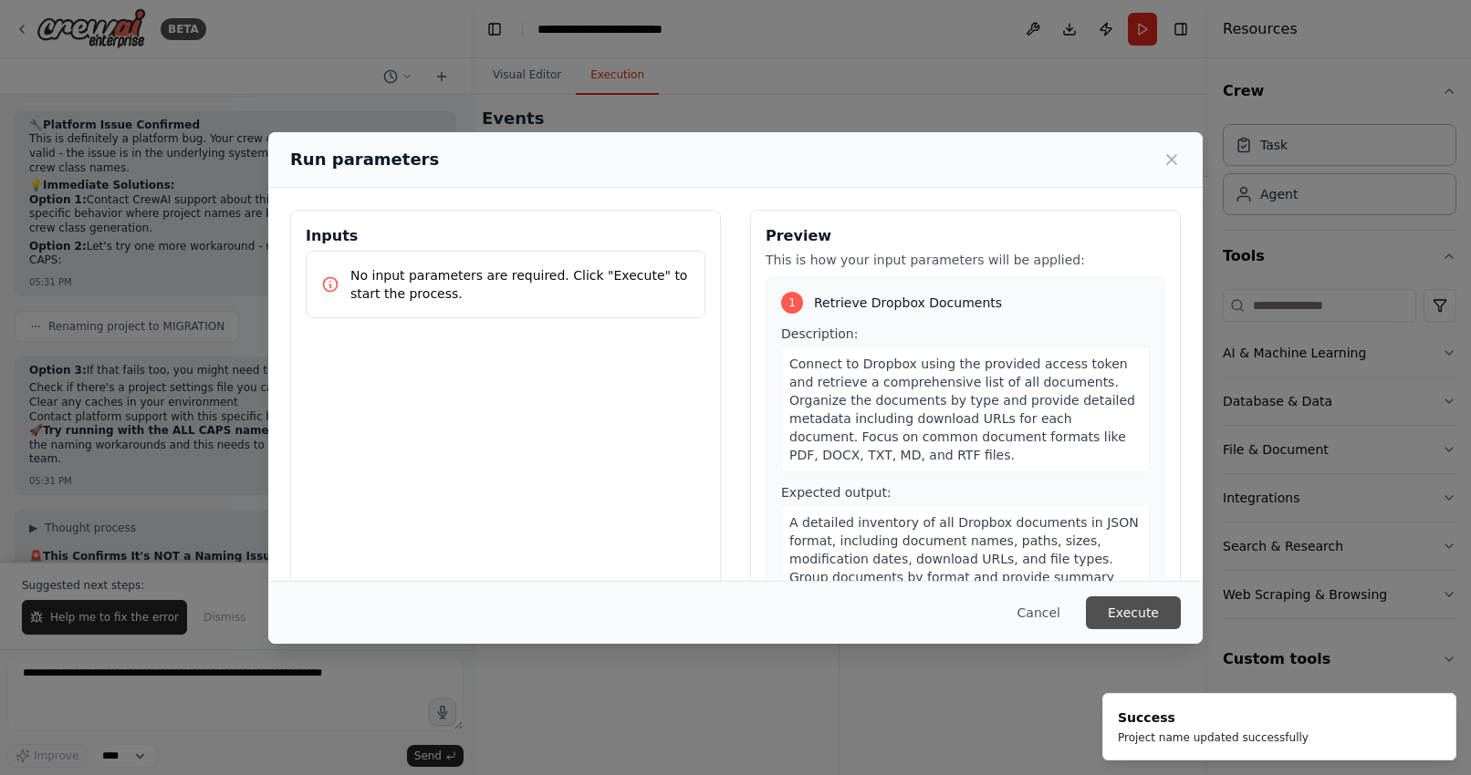
click at [1134, 604] on button "Execute" at bounding box center [1133, 613] width 95 height 33
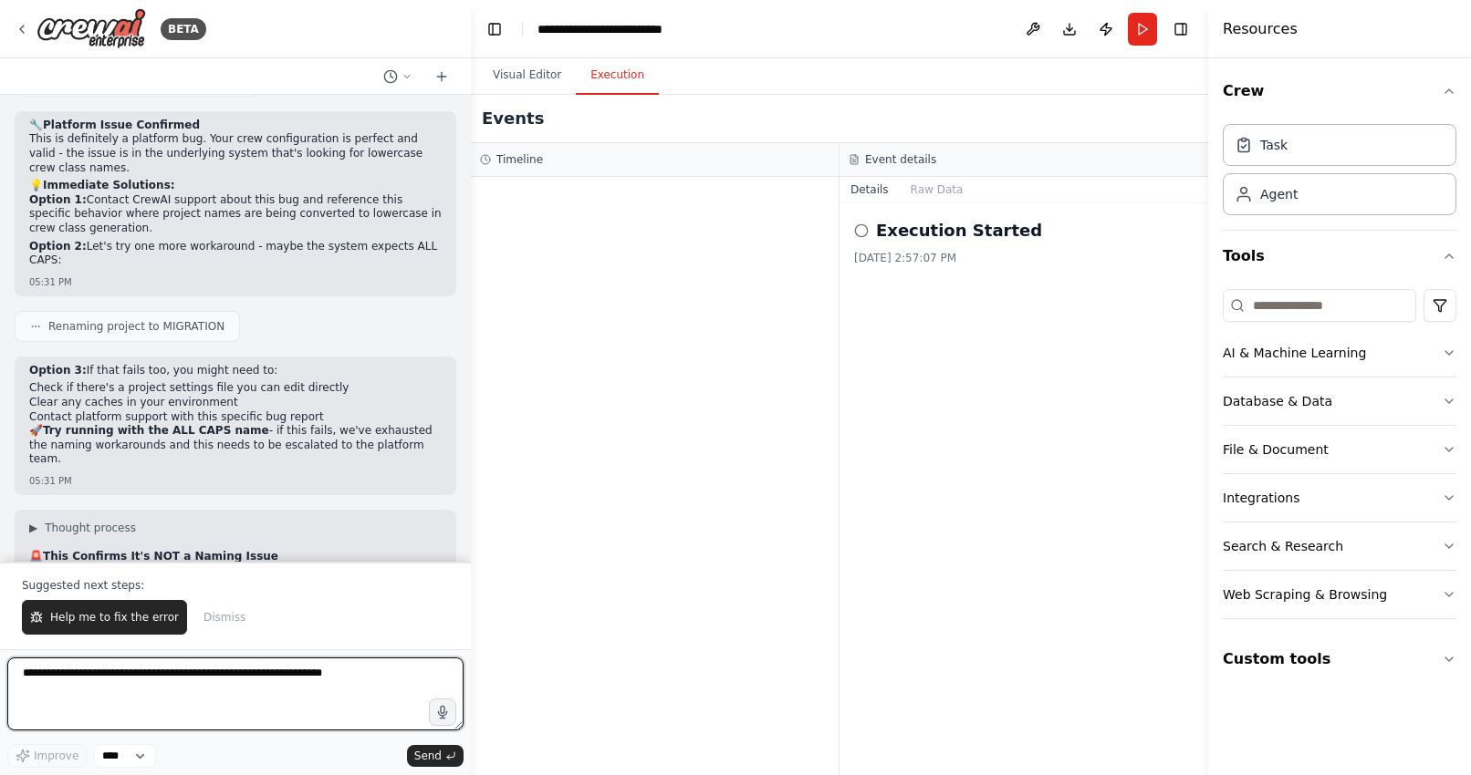
click at [87, 687] on textarea at bounding box center [235, 694] width 456 height 73
type textarea "*"
type textarea "**********"
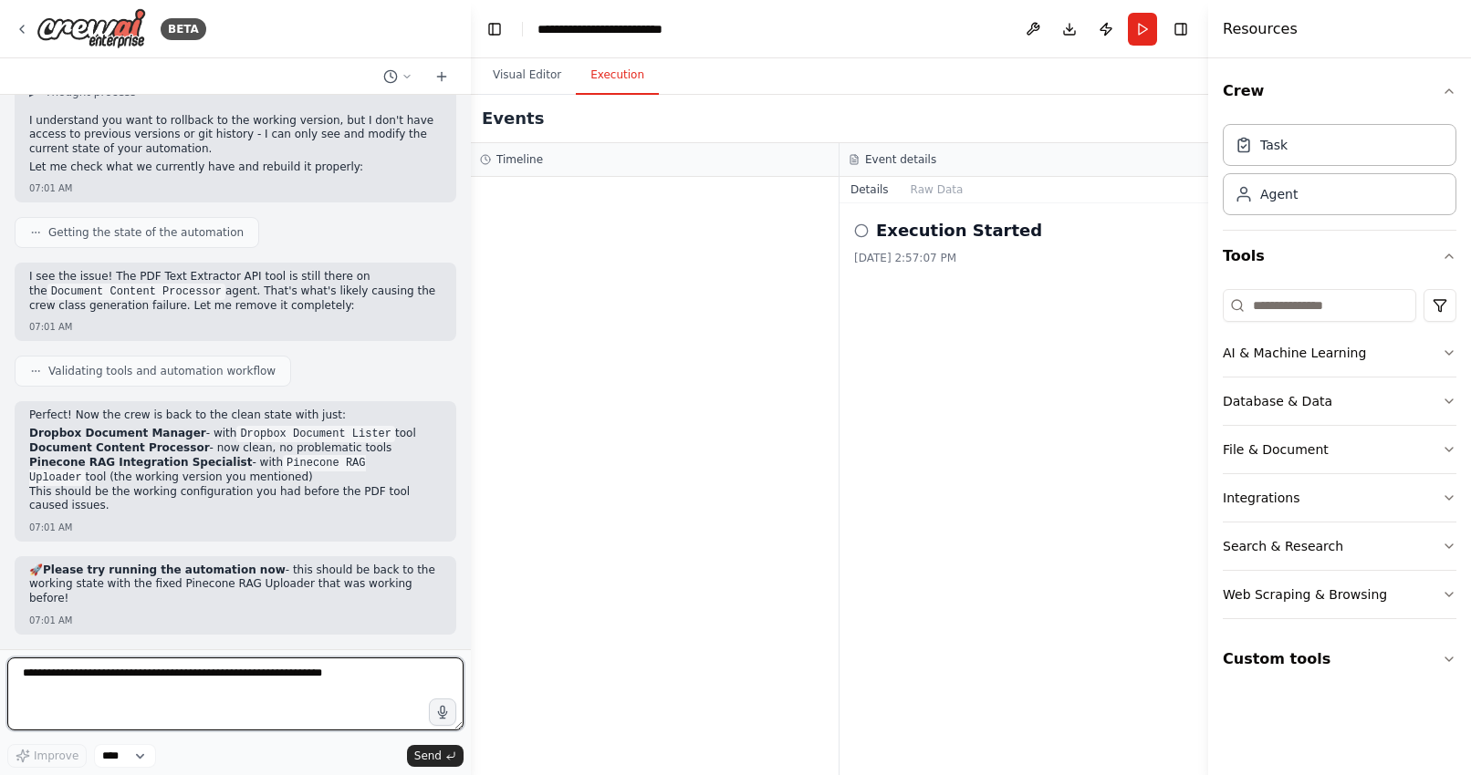
scroll to position [42828, 0]
click at [203, 698] on textarea at bounding box center [235, 694] width 456 height 73
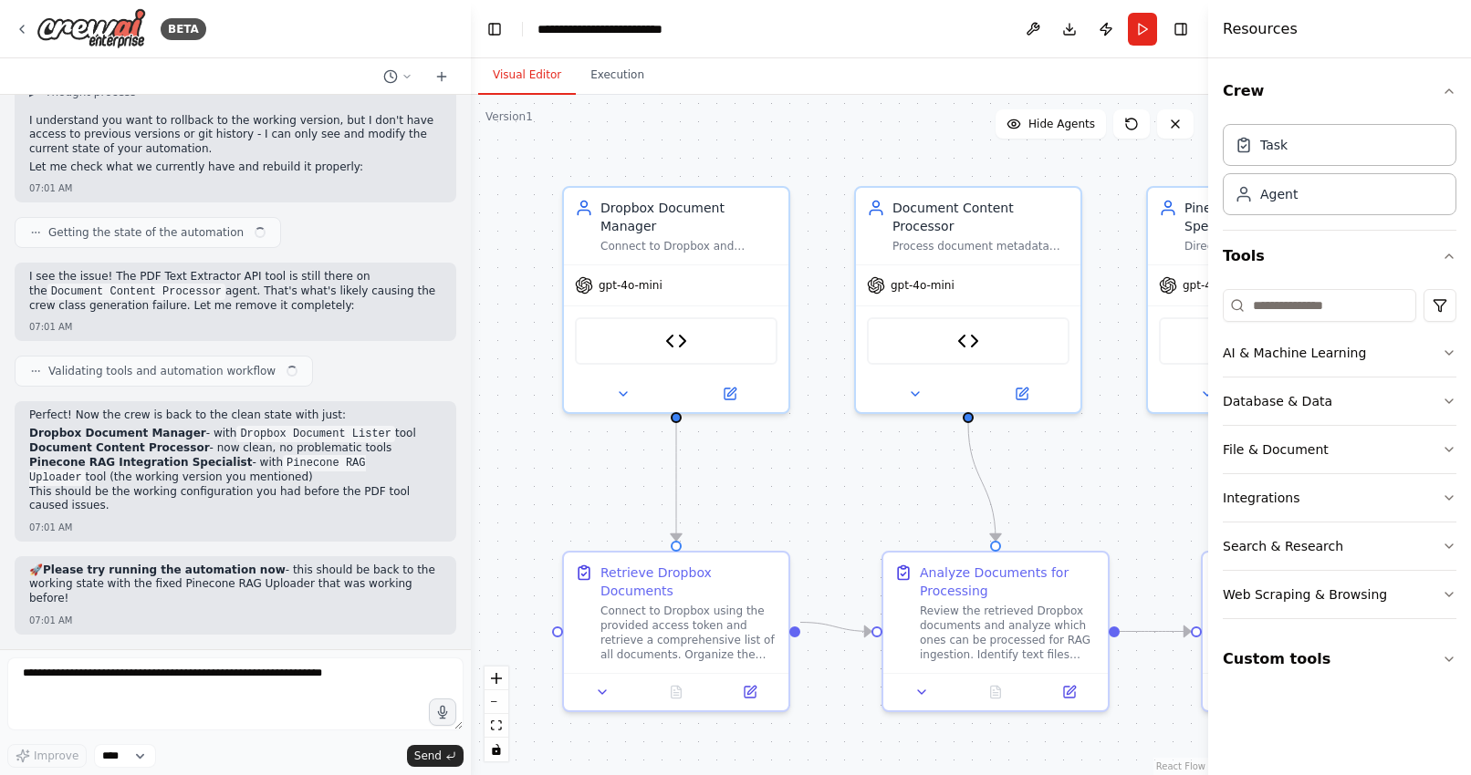
scroll to position [42420, 0]
click at [169, 692] on textarea at bounding box center [235, 694] width 456 height 73
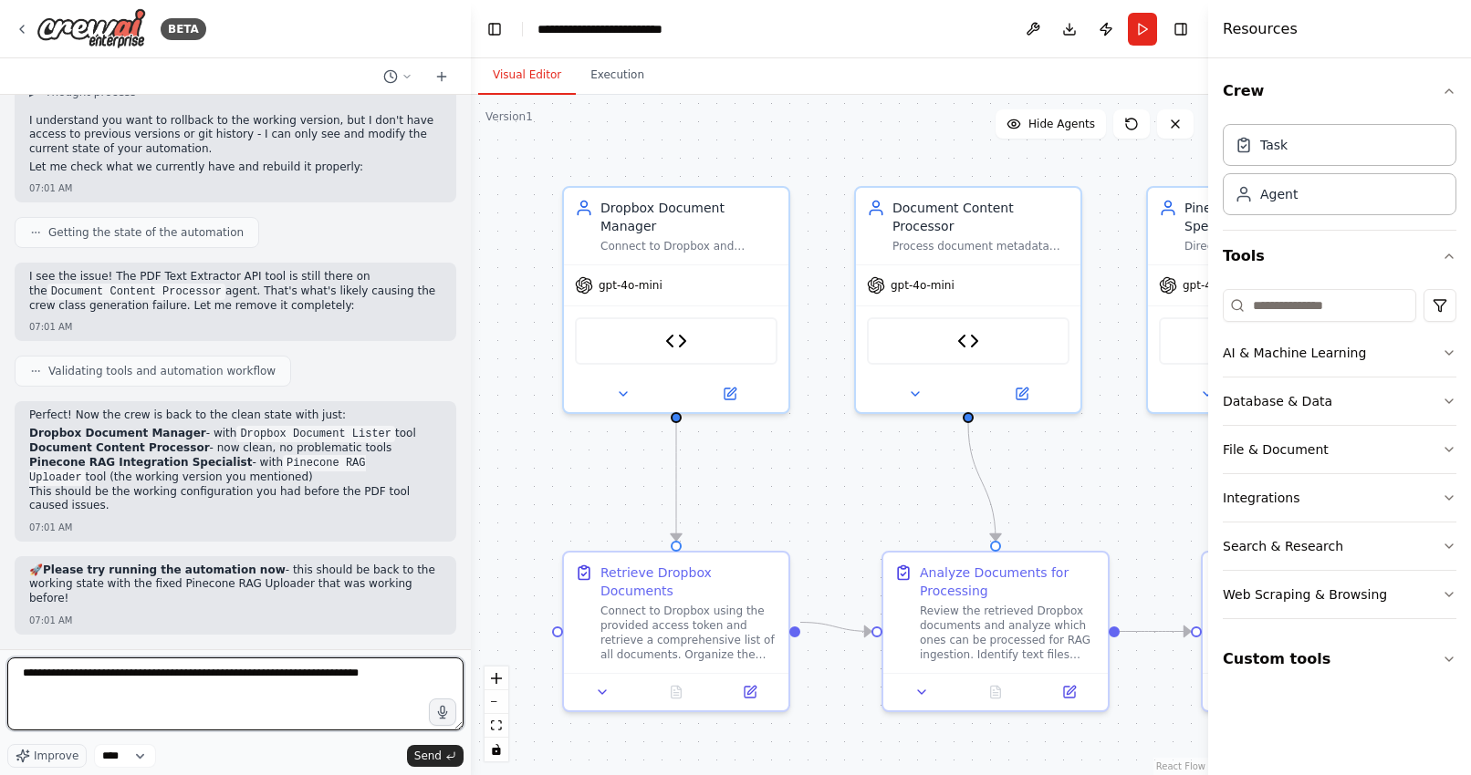
type textarea "**********"
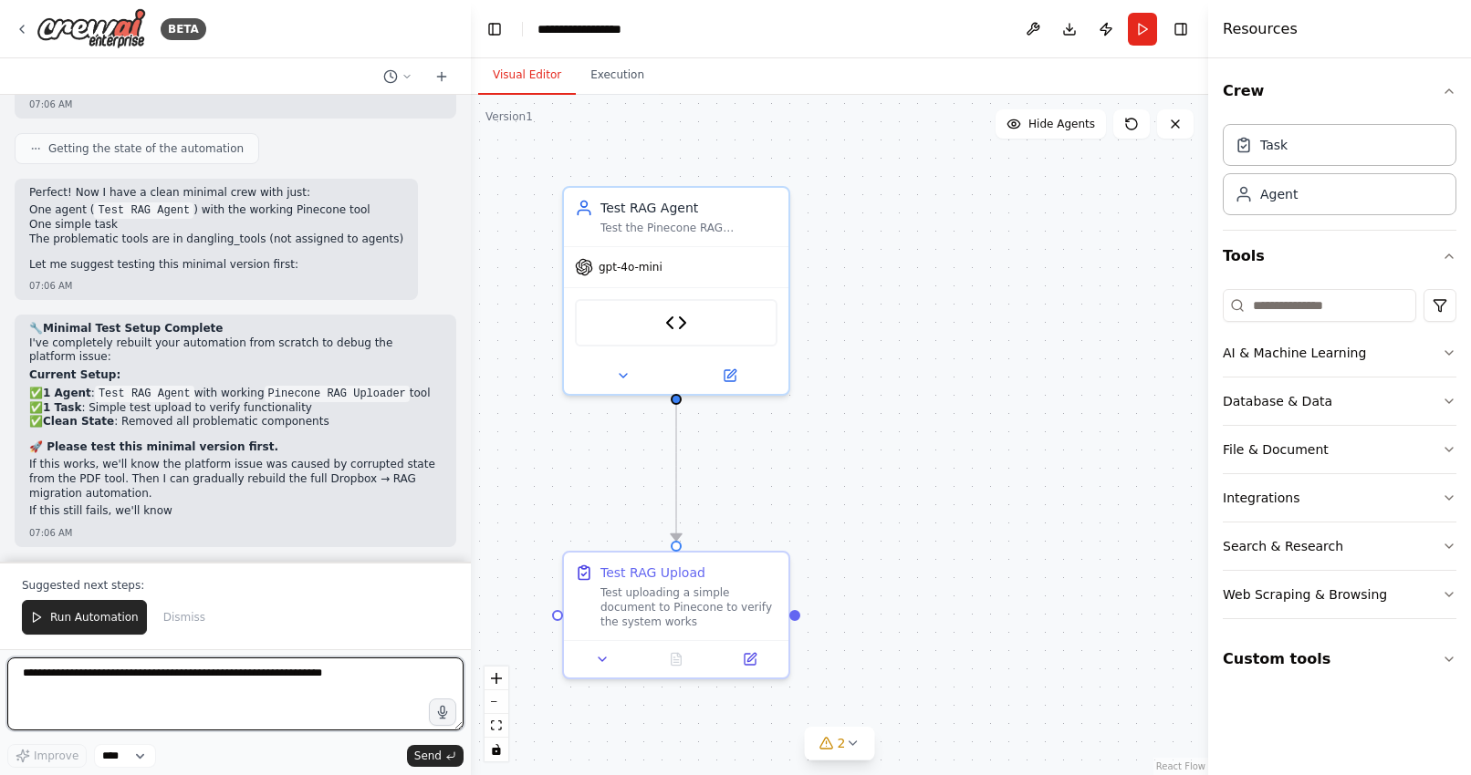
scroll to position [44329, 0]
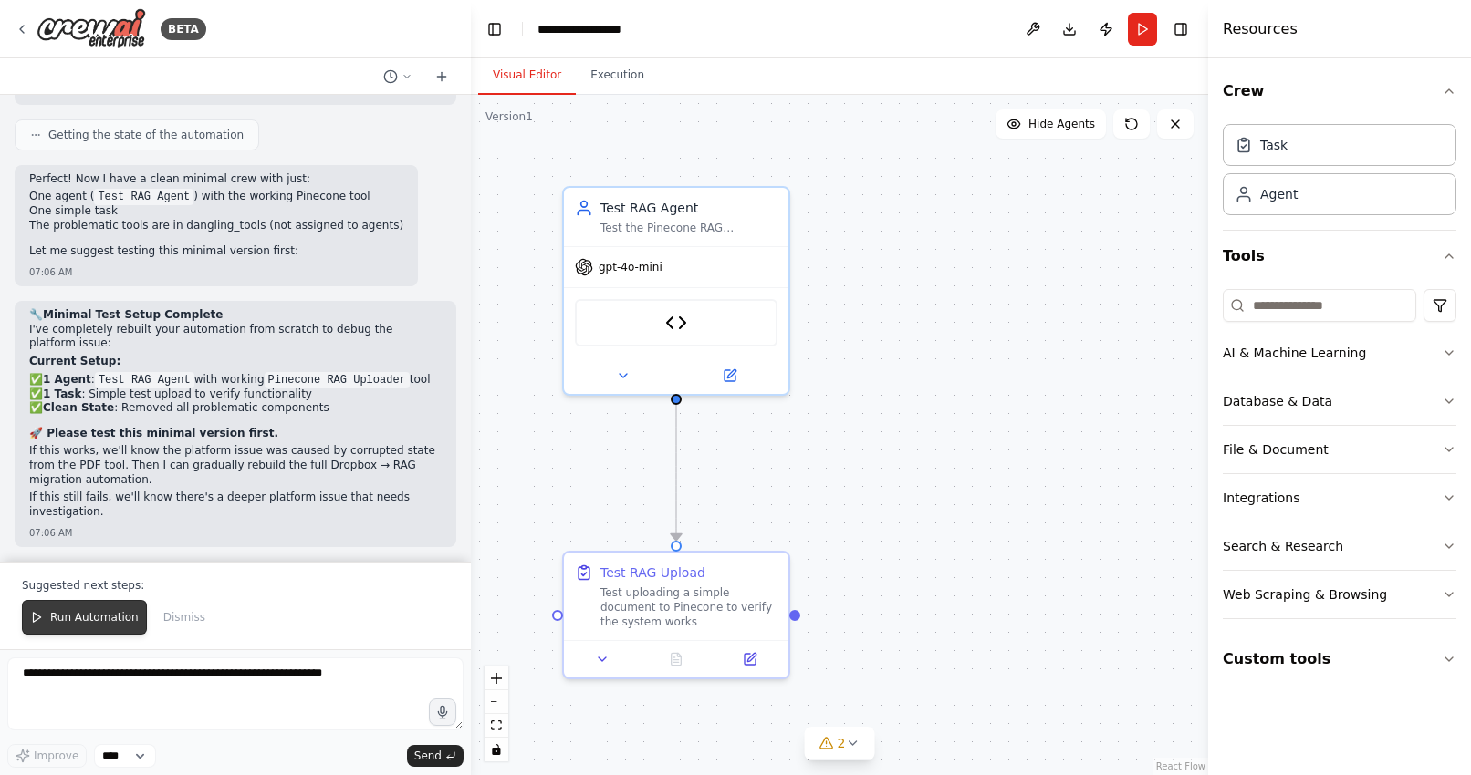
click at [53, 614] on span "Run Automation" at bounding box center [94, 617] width 88 height 15
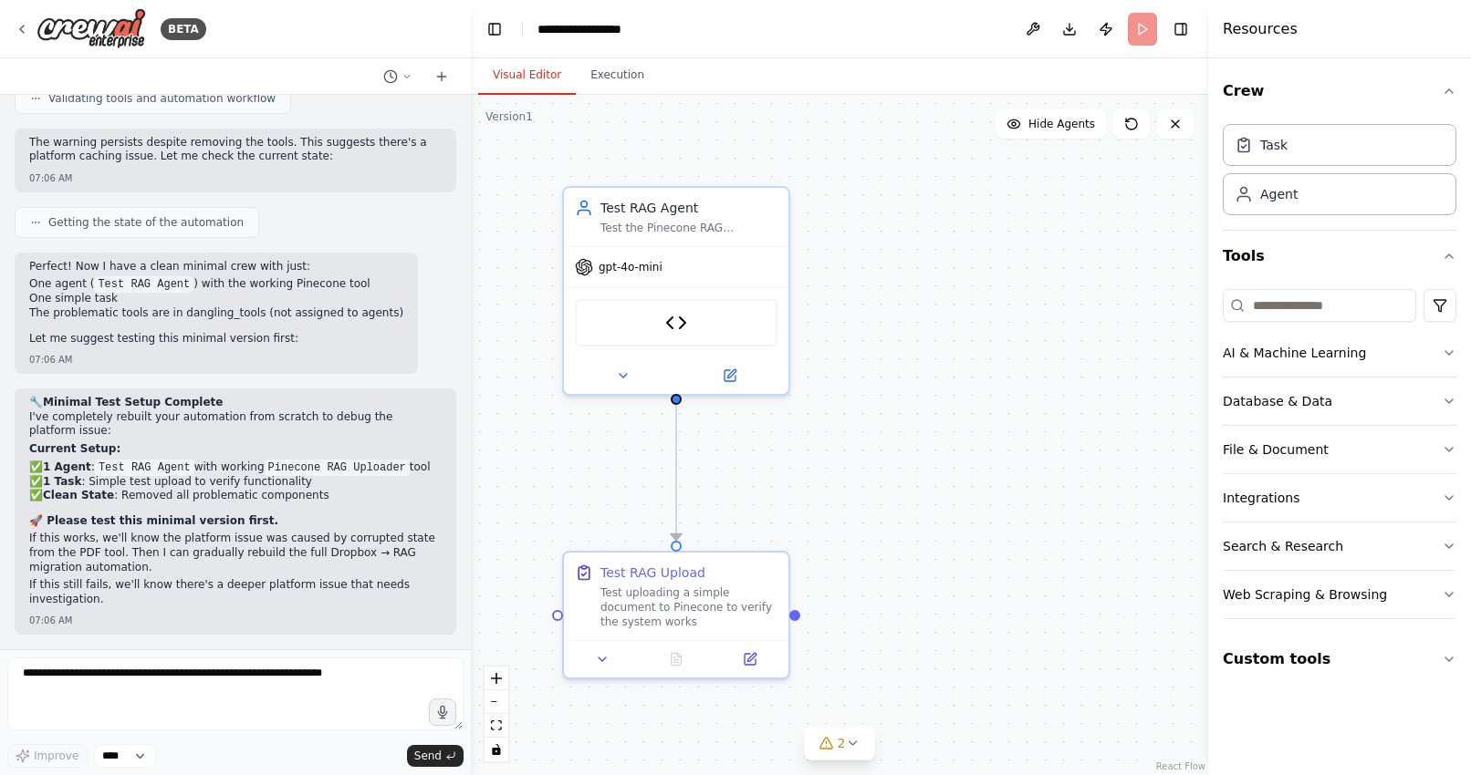
scroll to position [44242, 0]
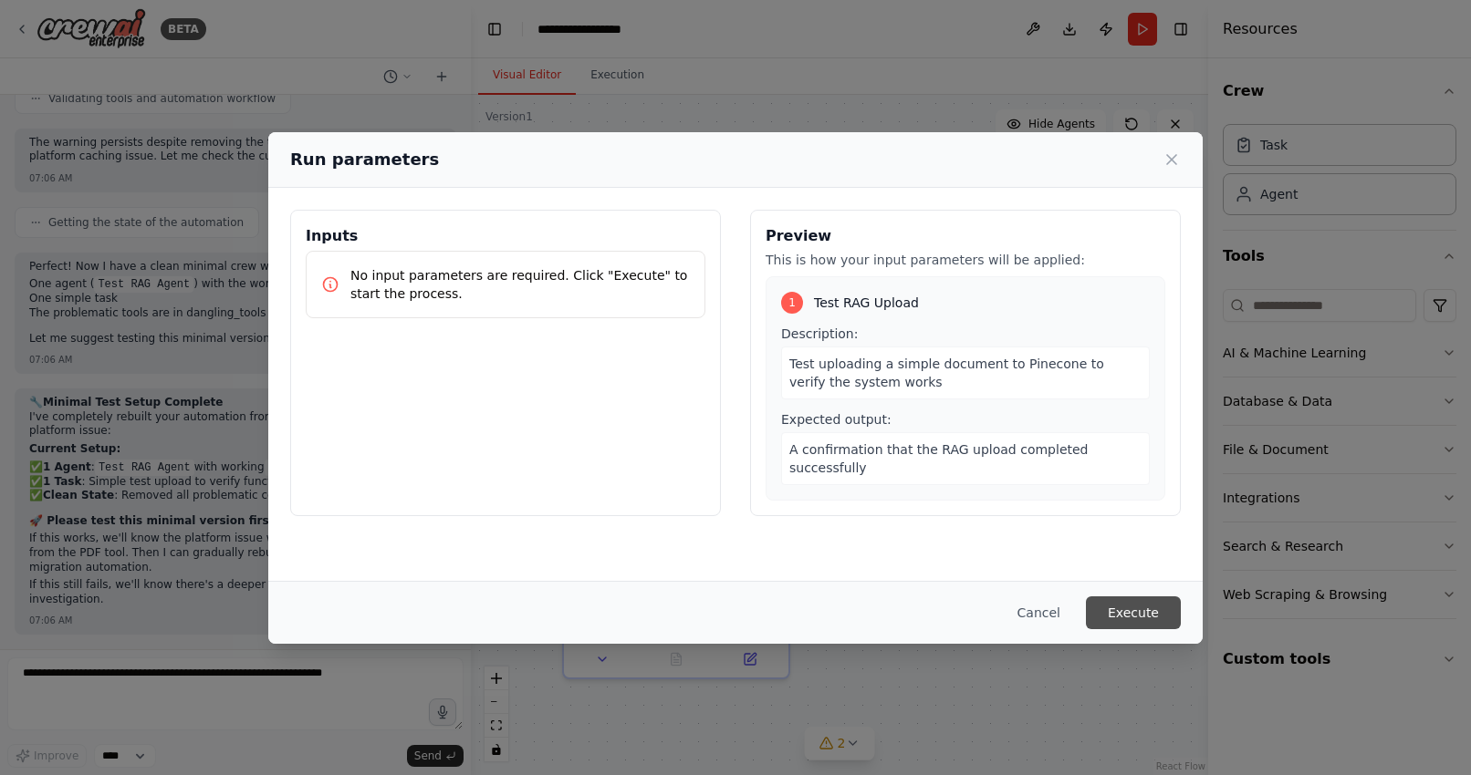
click at [1143, 608] on button "Execute" at bounding box center [1133, 613] width 95 height 33
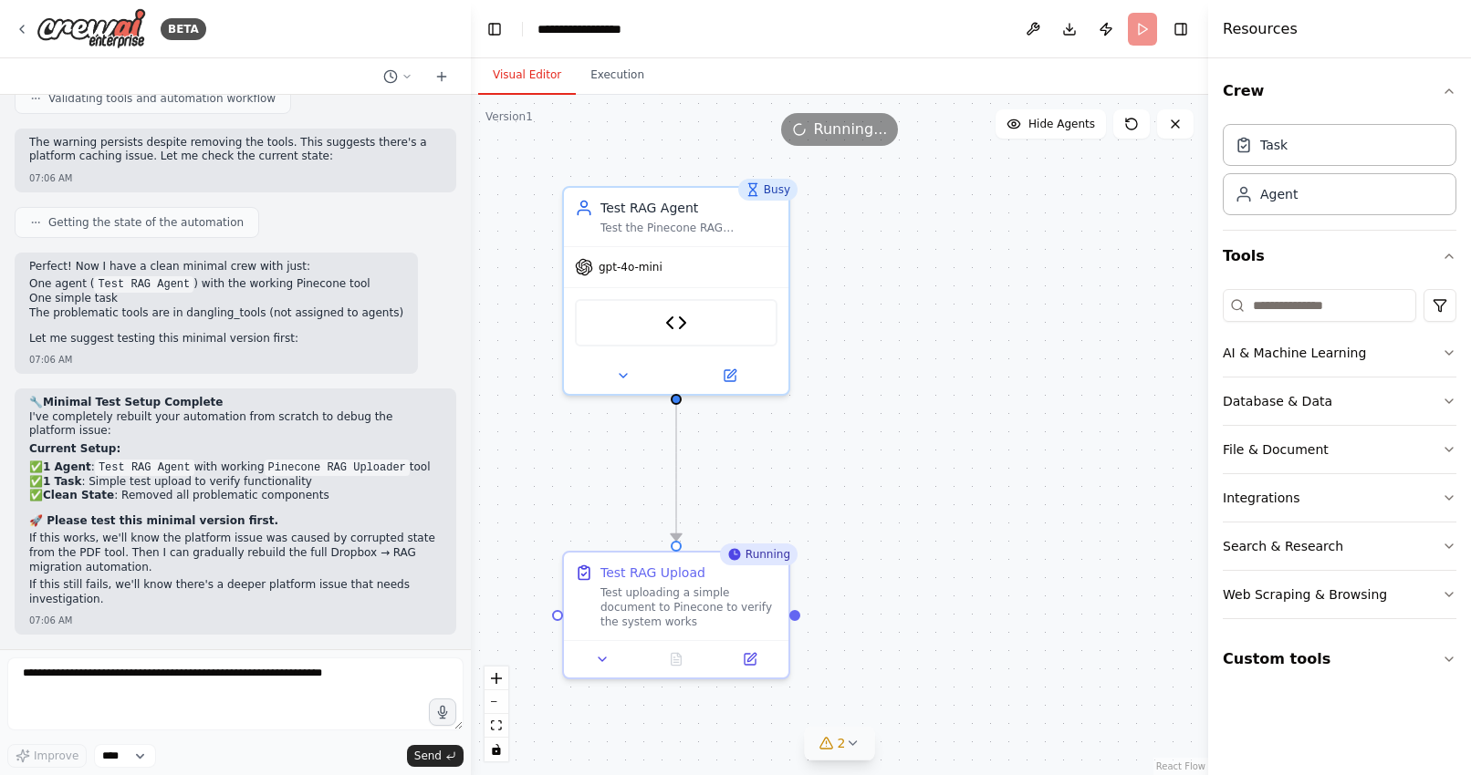
click at [834, 749] on div "2" at bounding box center [832, 743] width 26 height 18
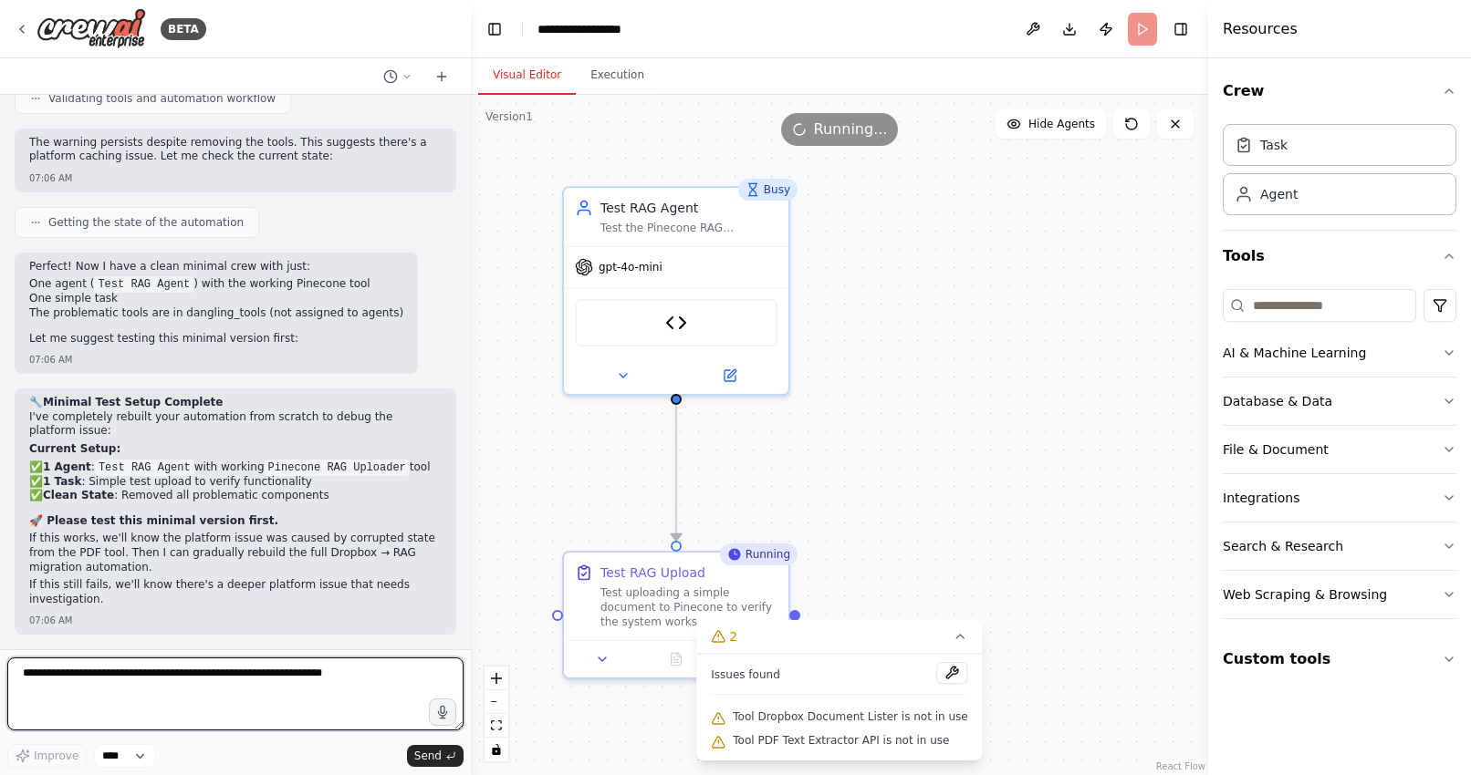
click at [317, 682] on textarea at bounding box center [235, 694] width 456 height 73
type textarea "**********"
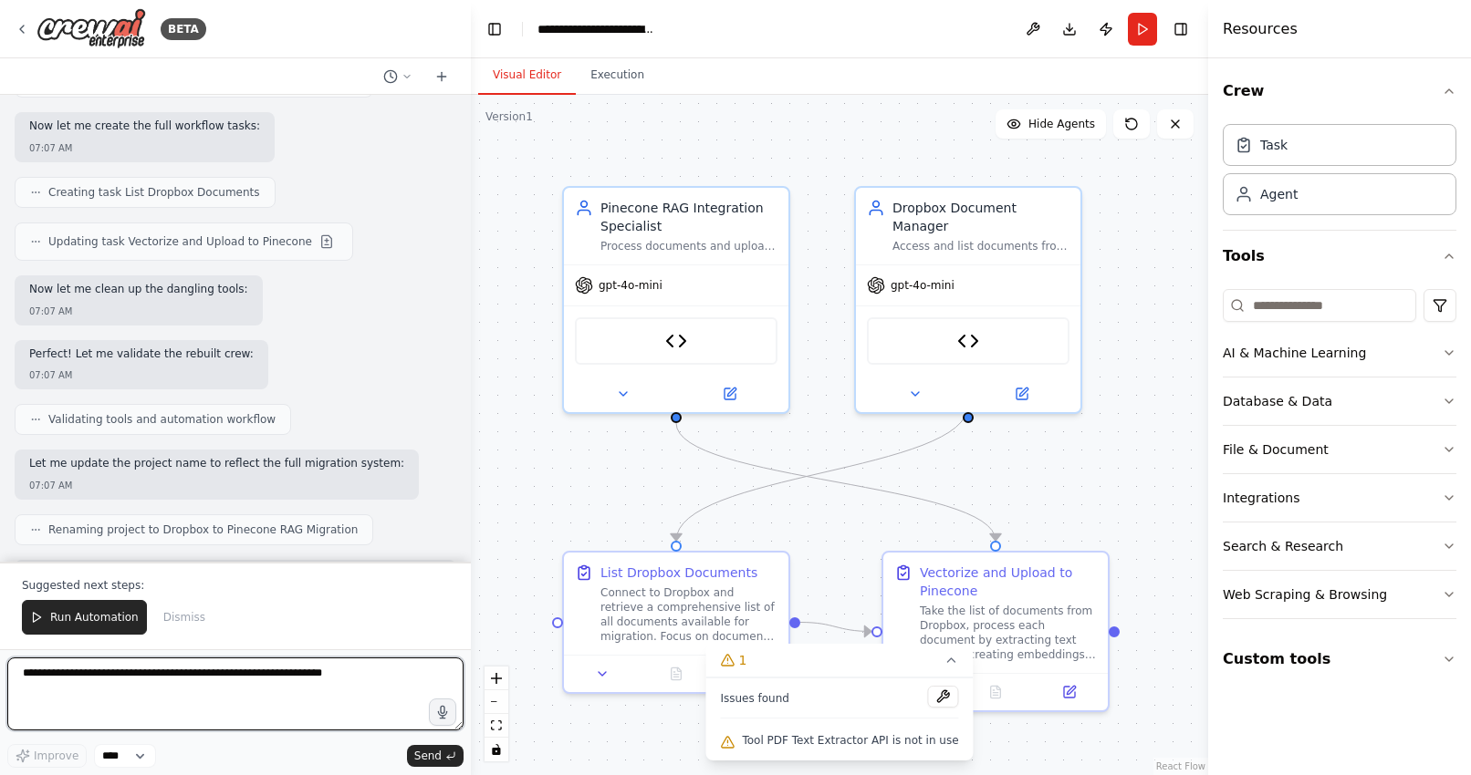
scroll to position [45526, 0]
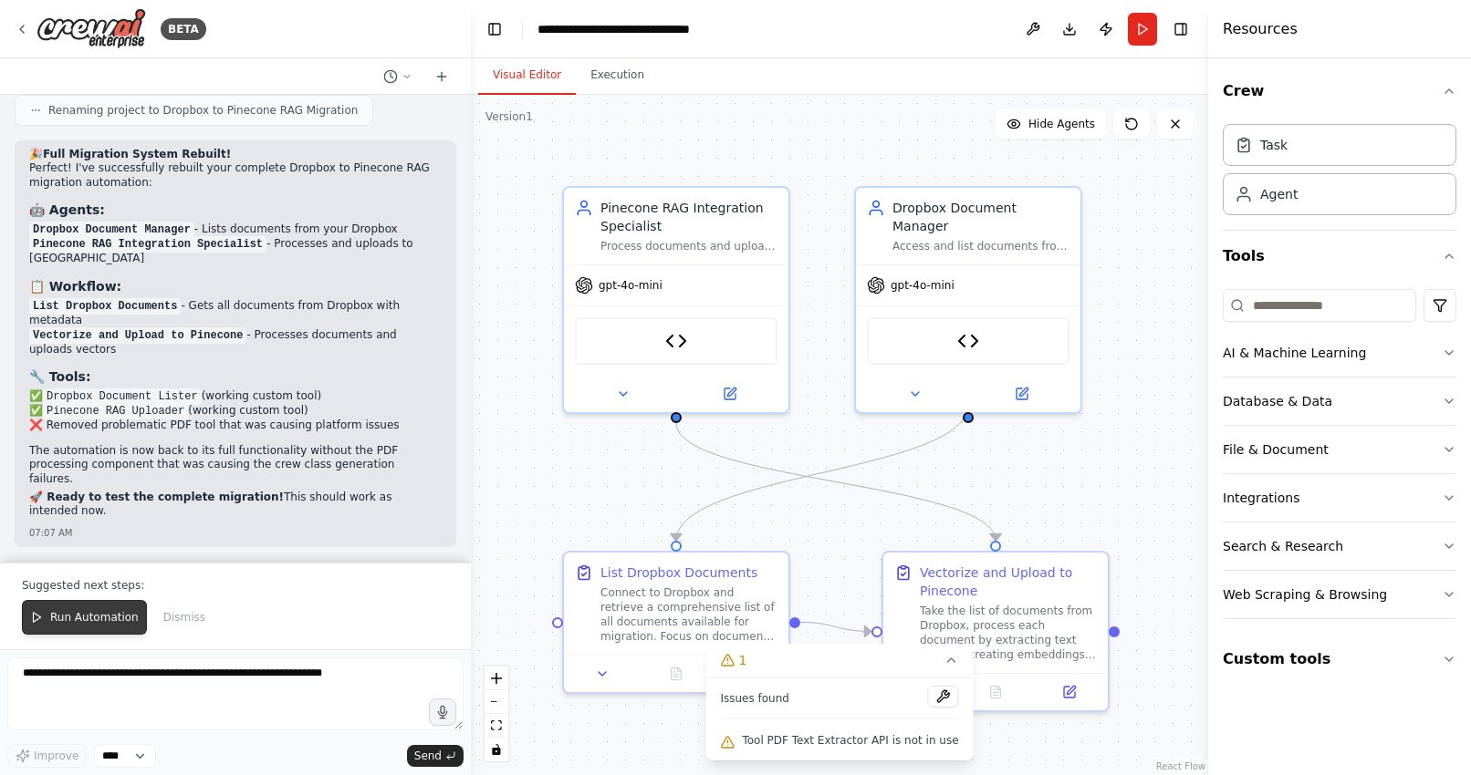
click at [83, 613] on span "Run Automation" at bounding box center [94, 617] width 88 height 15
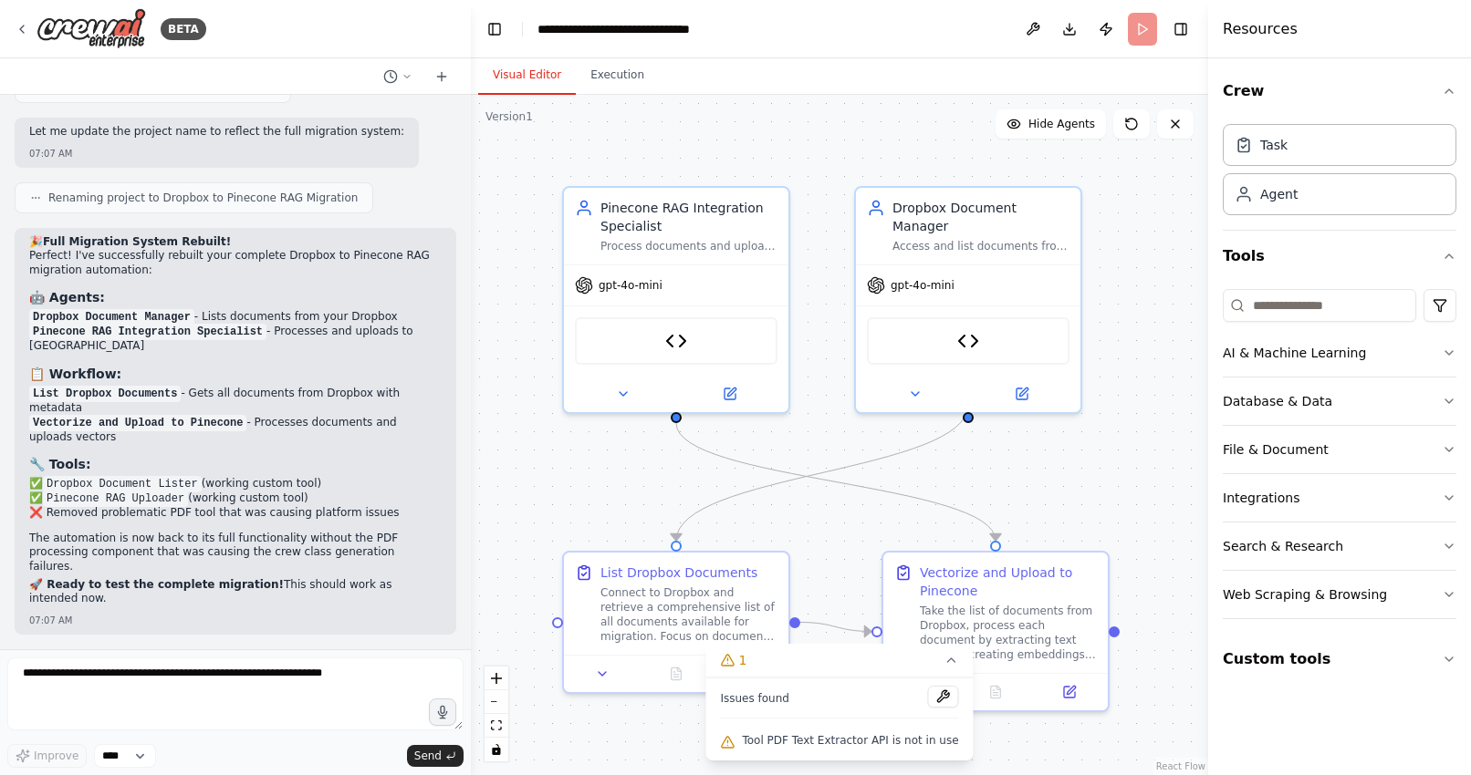
scroll to position [45438, 0]
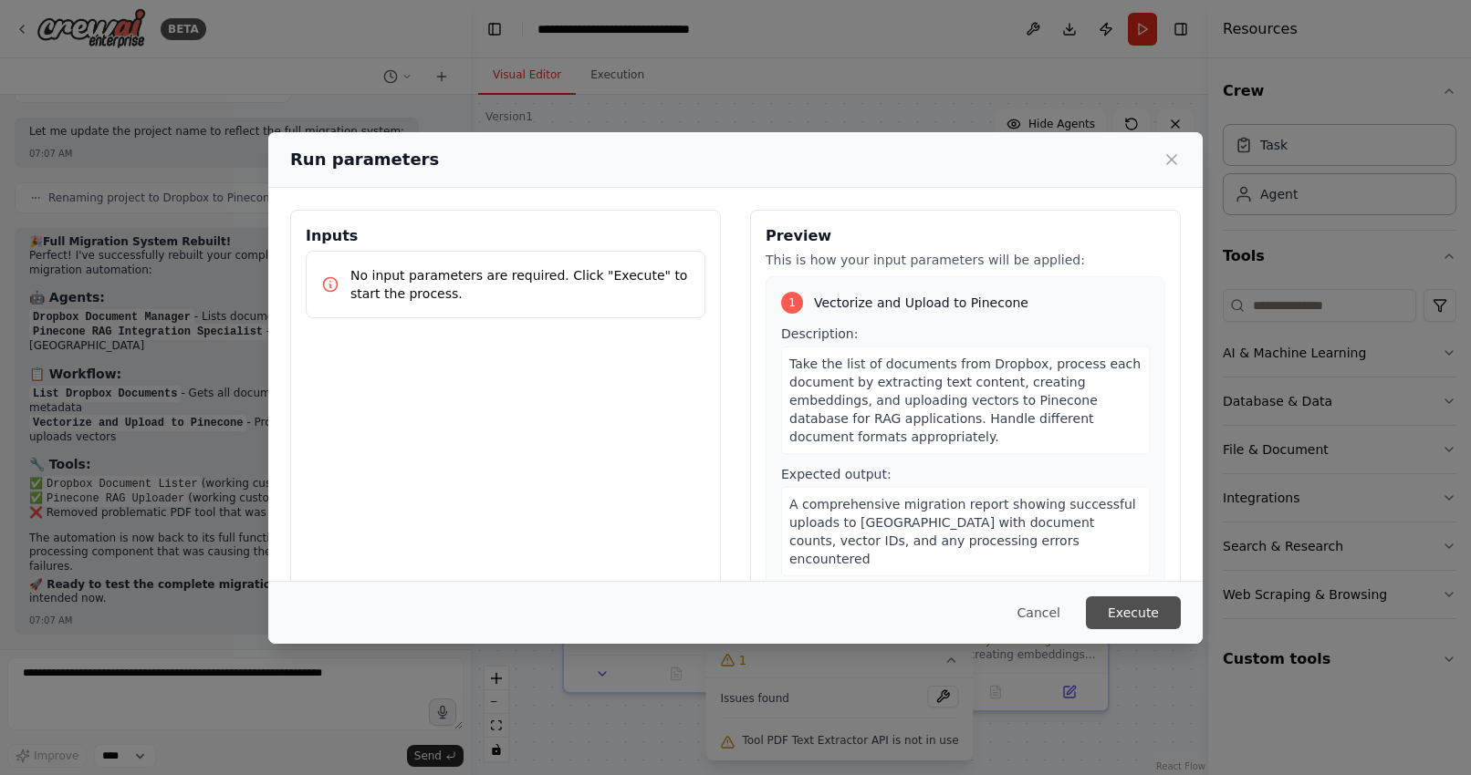
click at [1128, 603] on button "Execute" at bounding box center [1133, 613] width 95 height 33
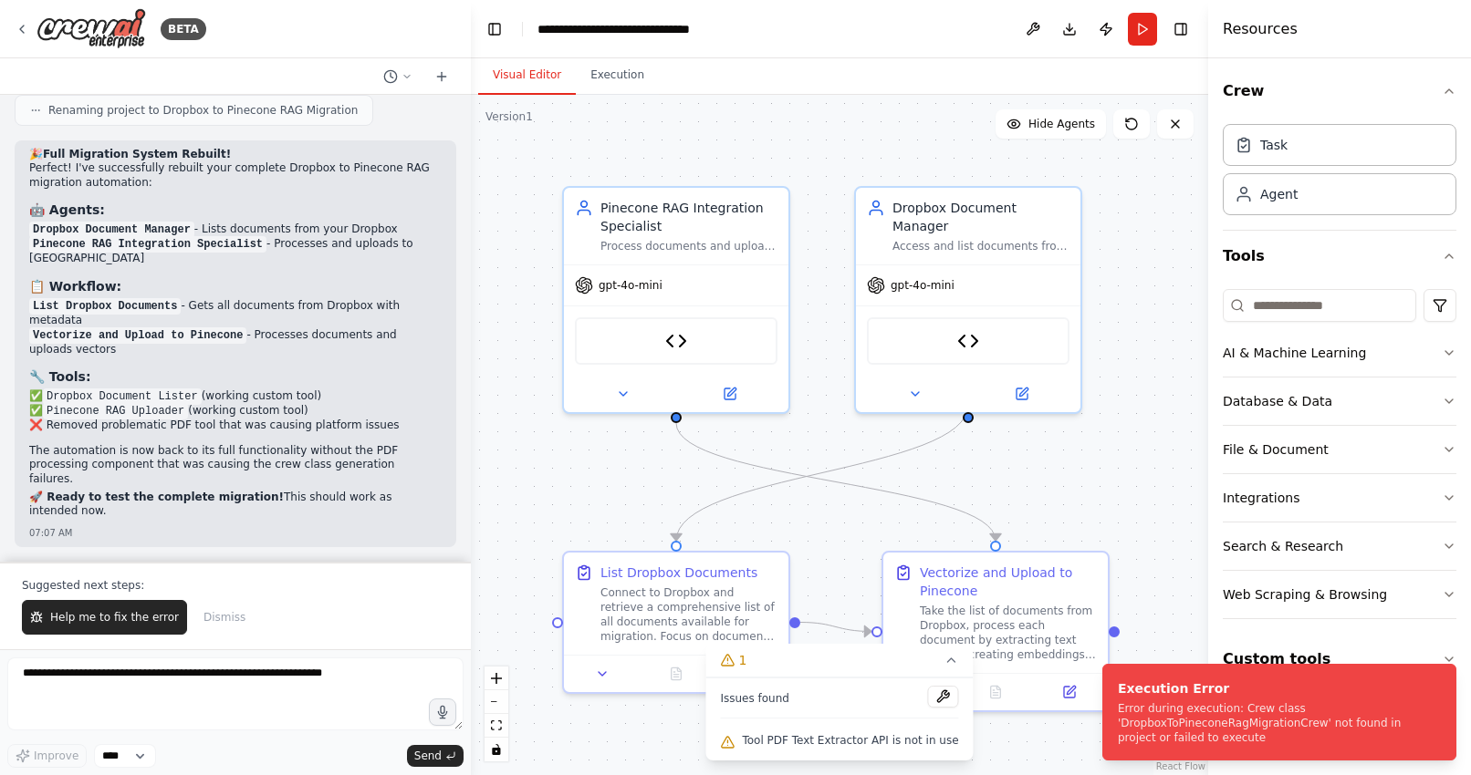
scroll to position [45526, 0]
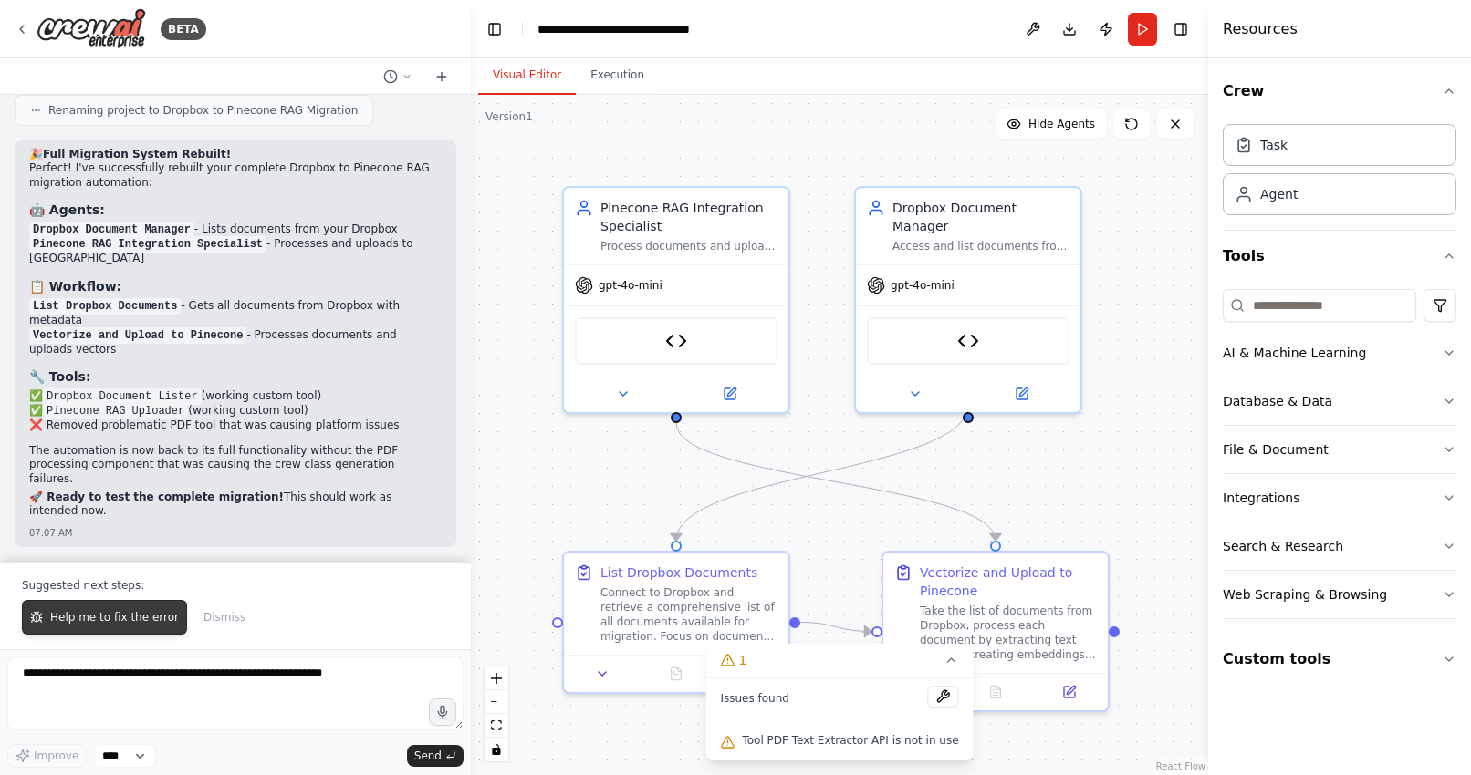
click at [79, 613] on span "Help me to fix the error" at bounding box center [114, 617] width 129 height 15
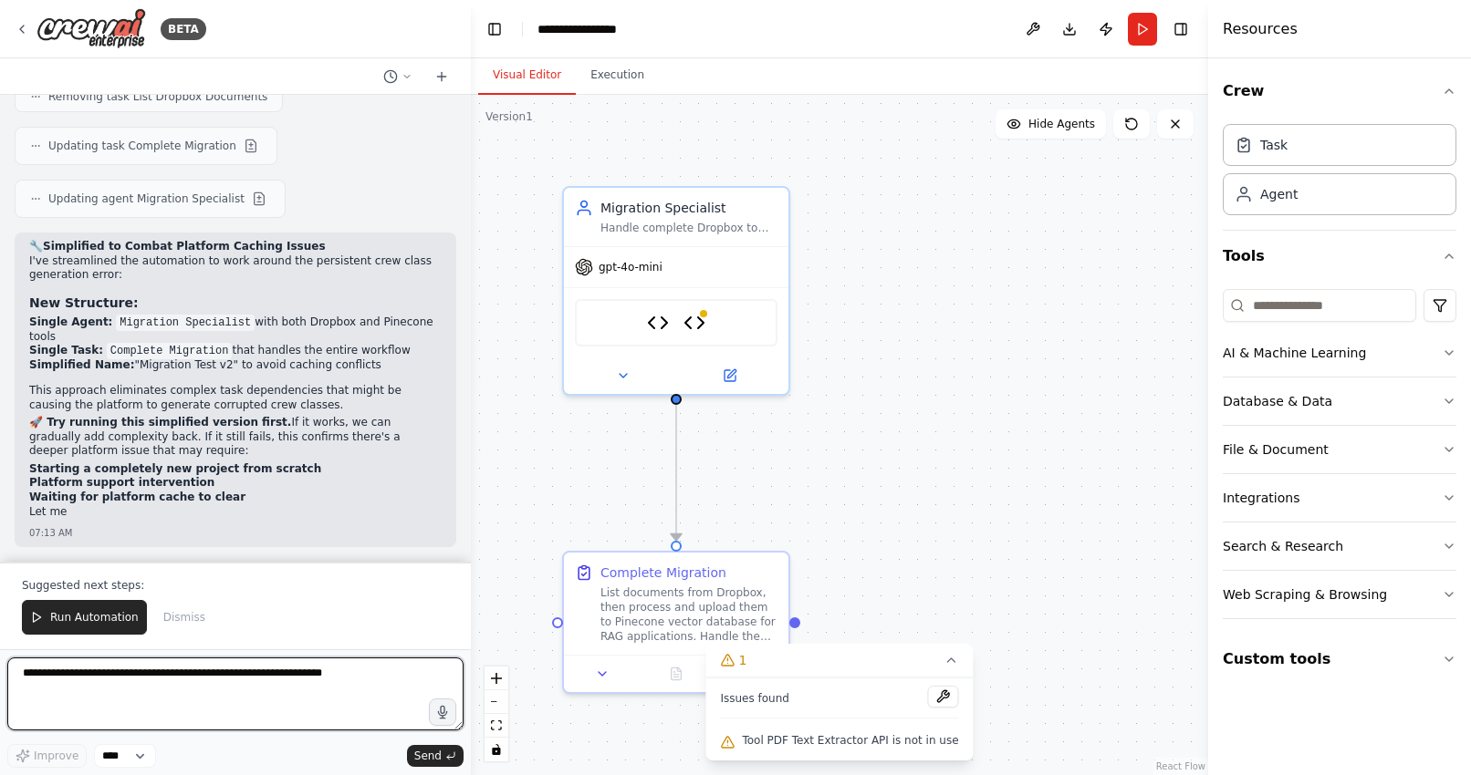
scroll to position [46766, 0]
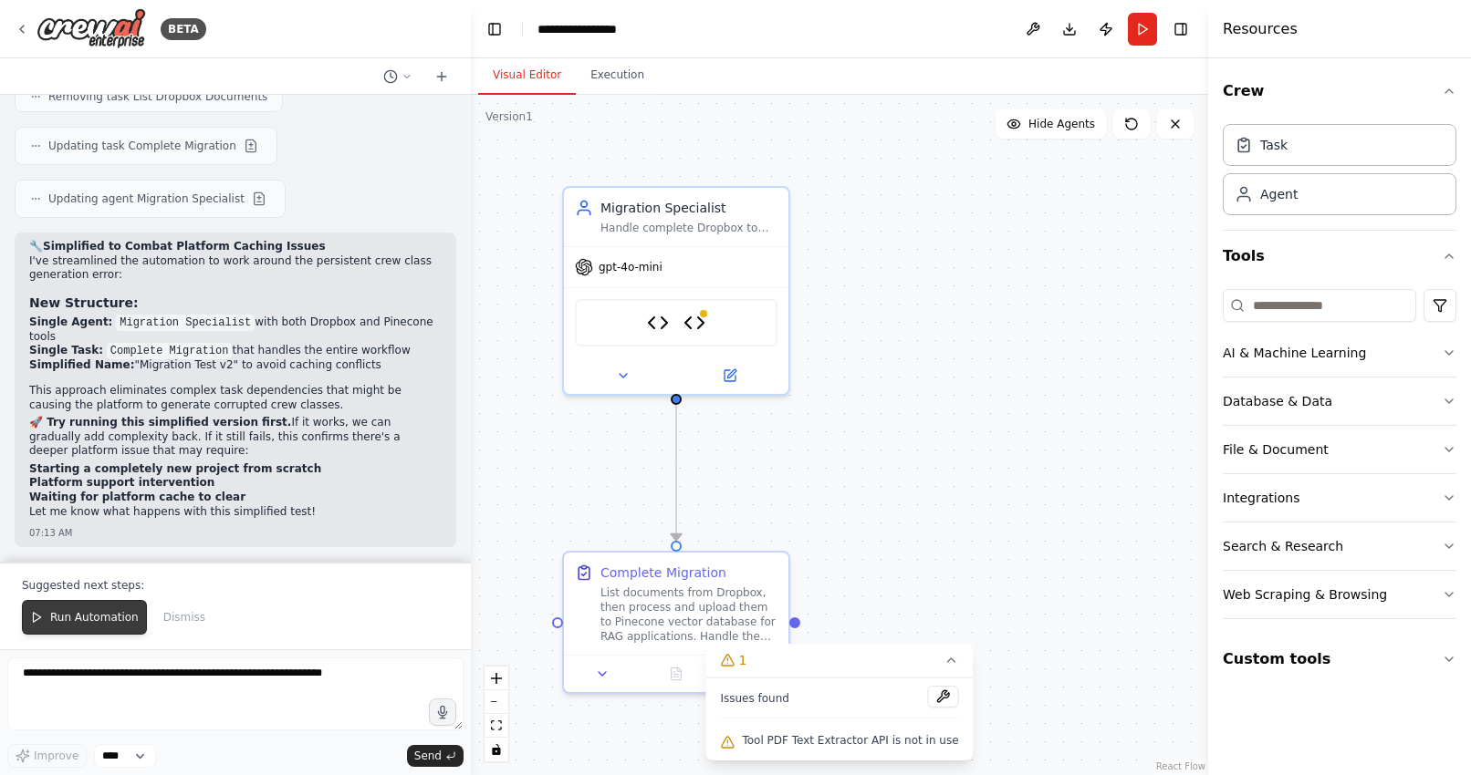
click at [82, 618] on span "Run Automation" at bounding box center [94, 617] width 88 height 15
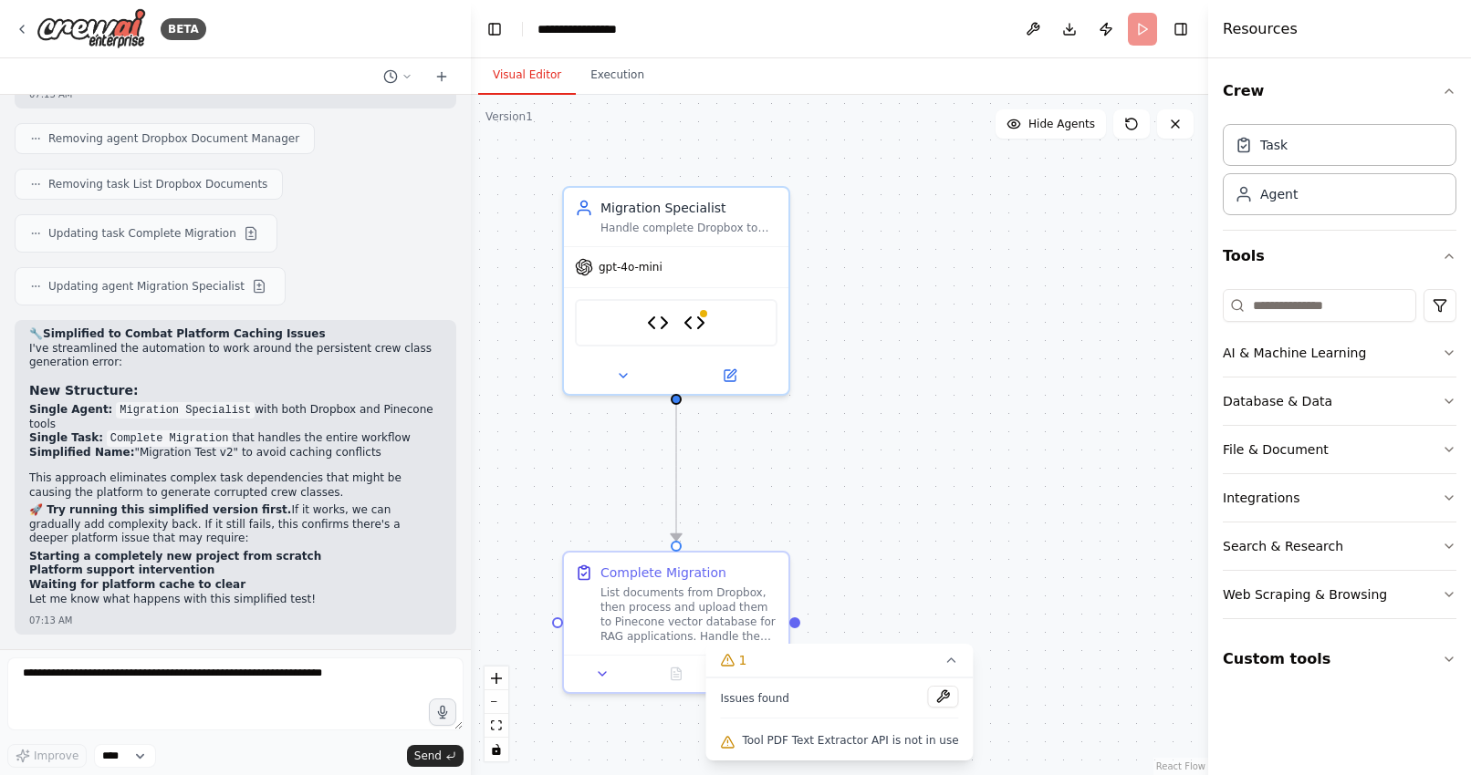
scroll to position [46678, 0]
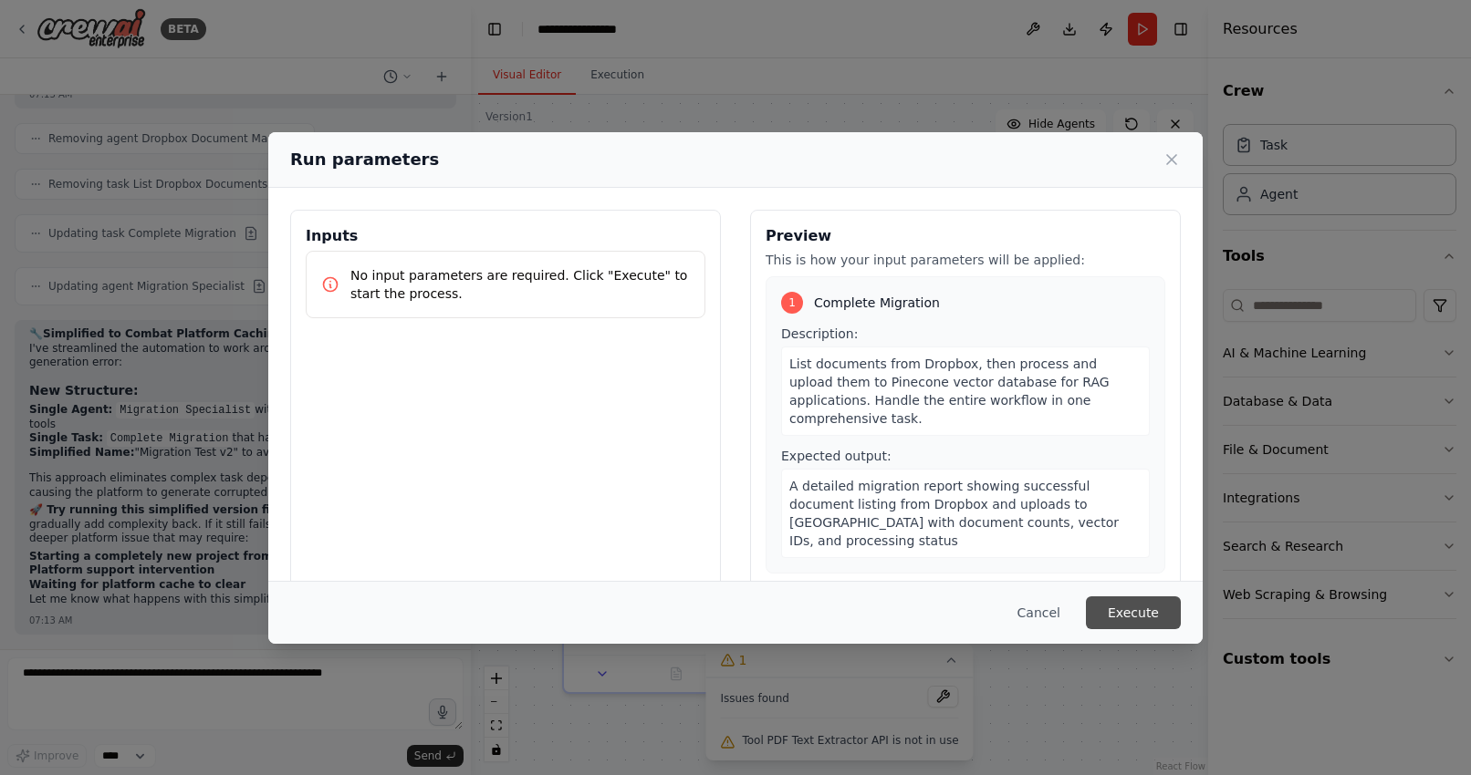
click at [1127, 610] on button "Execute" at bounding box center [1133, 613] width 95 height 33
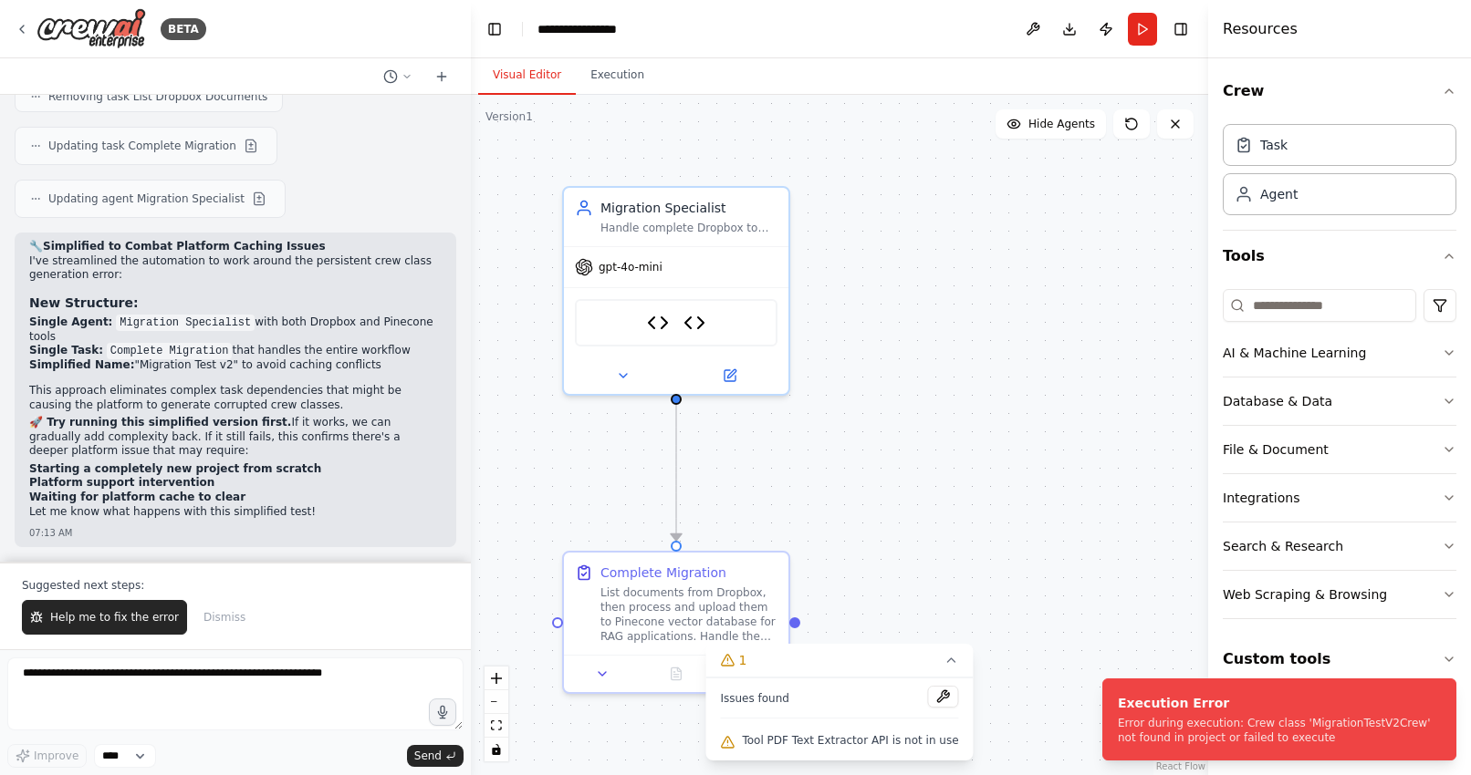
scroll to position [46766, 0]
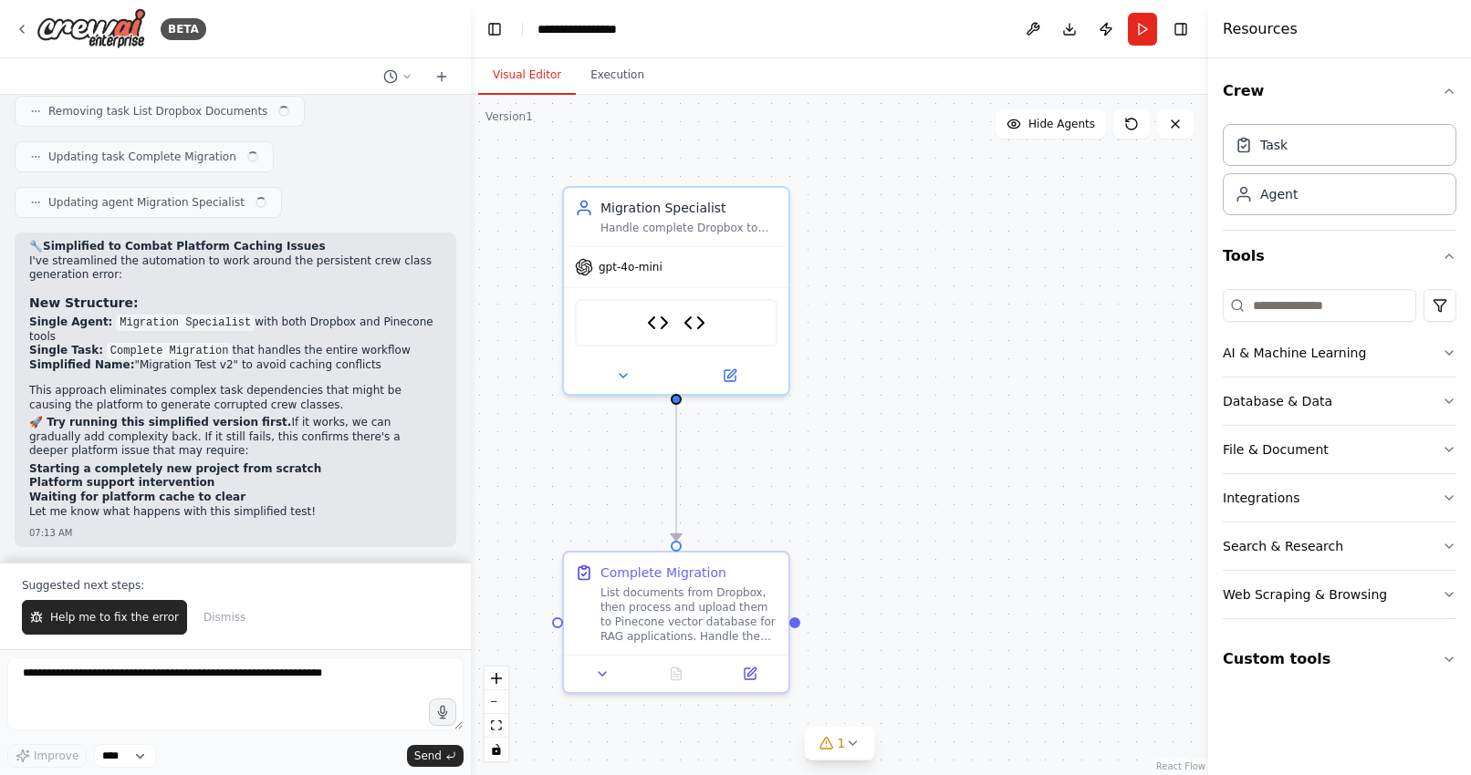
scroll to position [46751, 0]
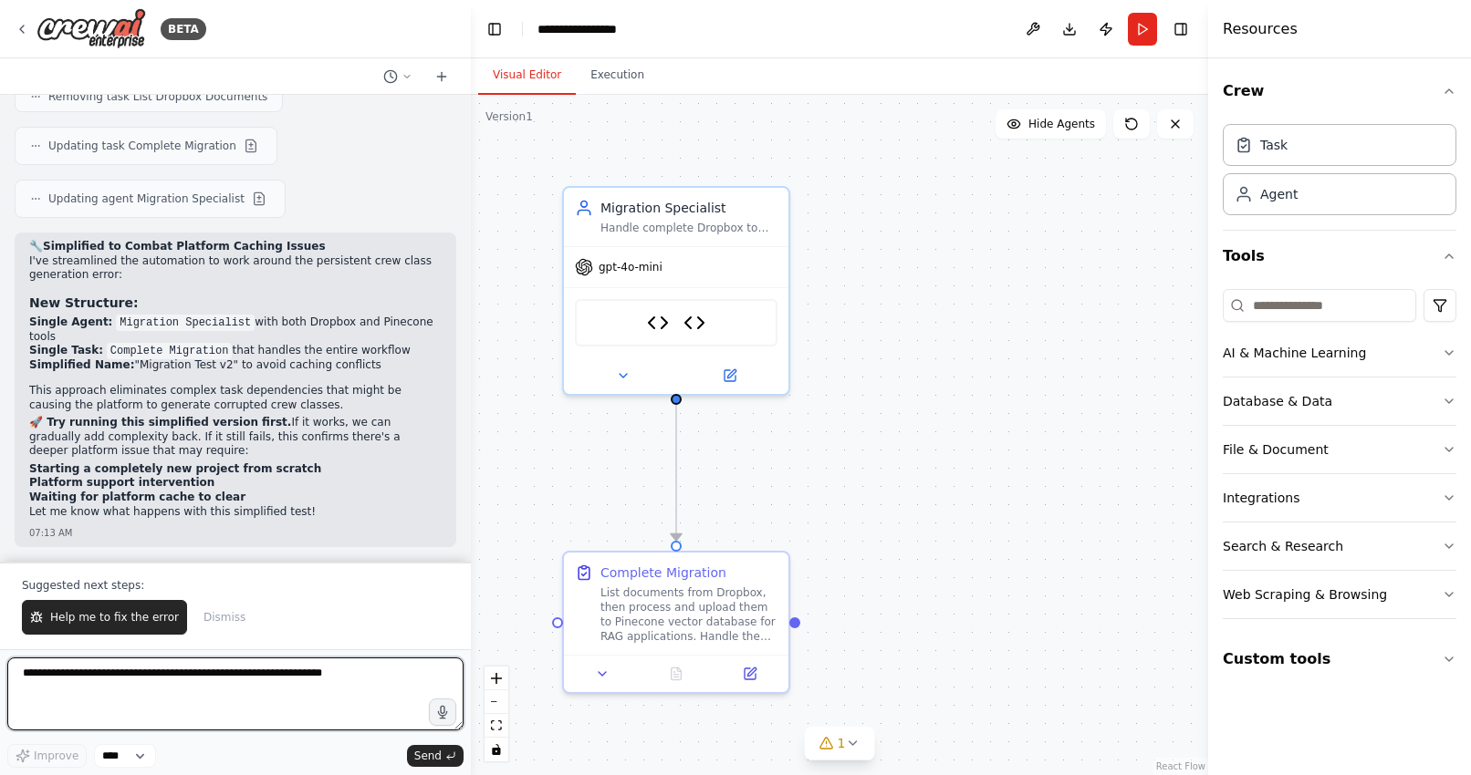
click at [117, 688] on textarea at bounding box center [235, 694] width 456 height 73
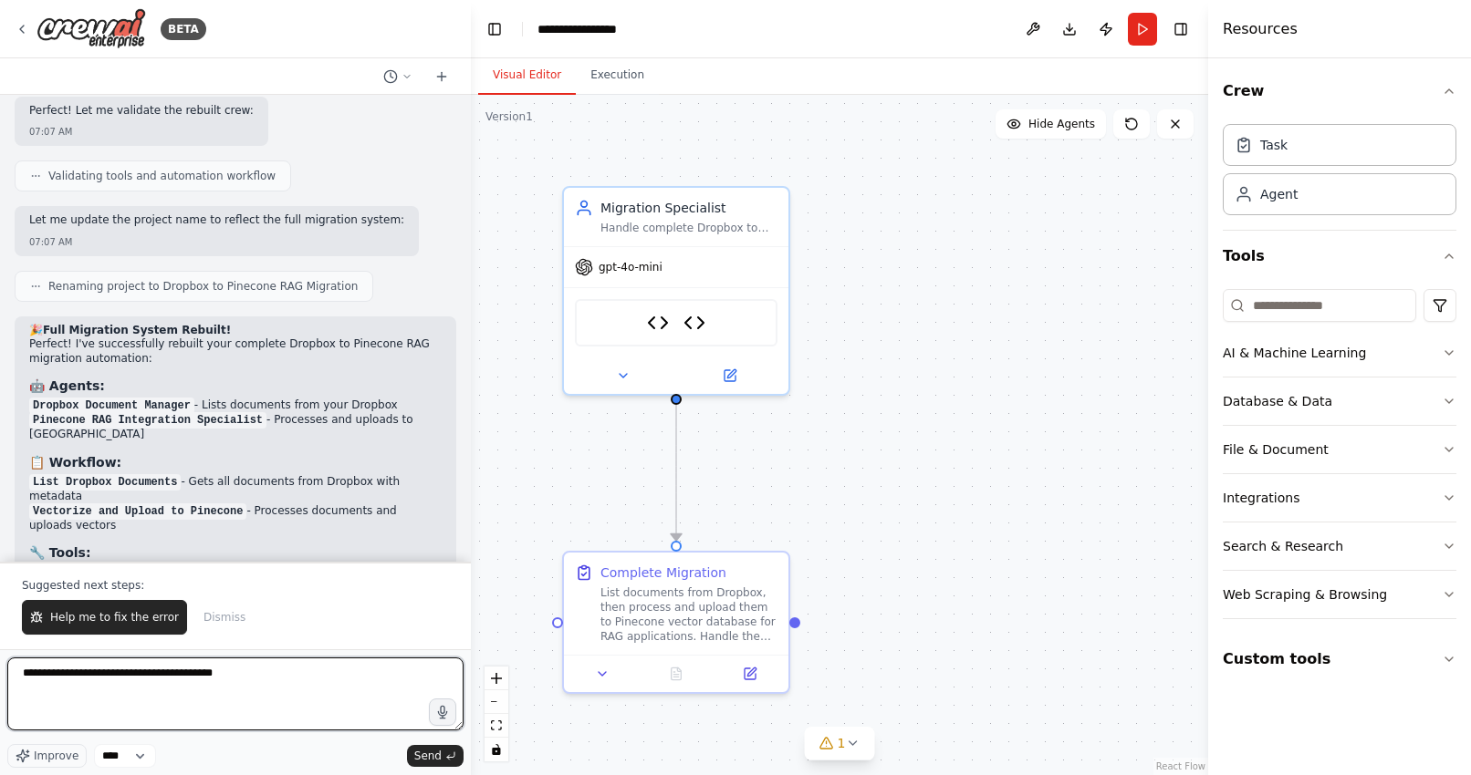
scroll to position [44621, 0]
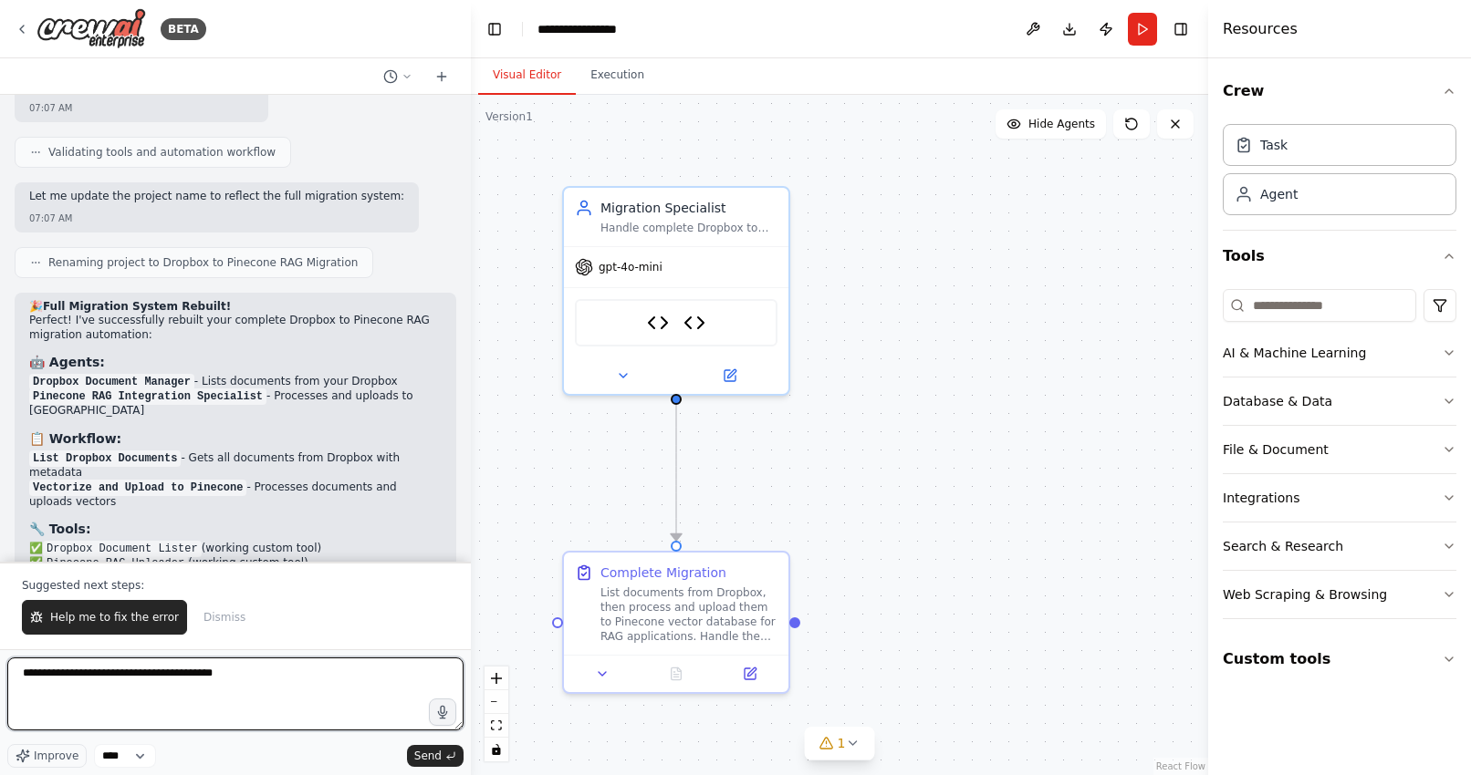
drag, startPoint x: 255, startPoint y: 678, endPoint x: -65, endPoint y: 672, distance: 320.2
click at [0, 672] on html "BETA take all my documents from Dropbox and upload them into a rag model 01:53 …" at bounding box center [735, 387] width 1471 height 775
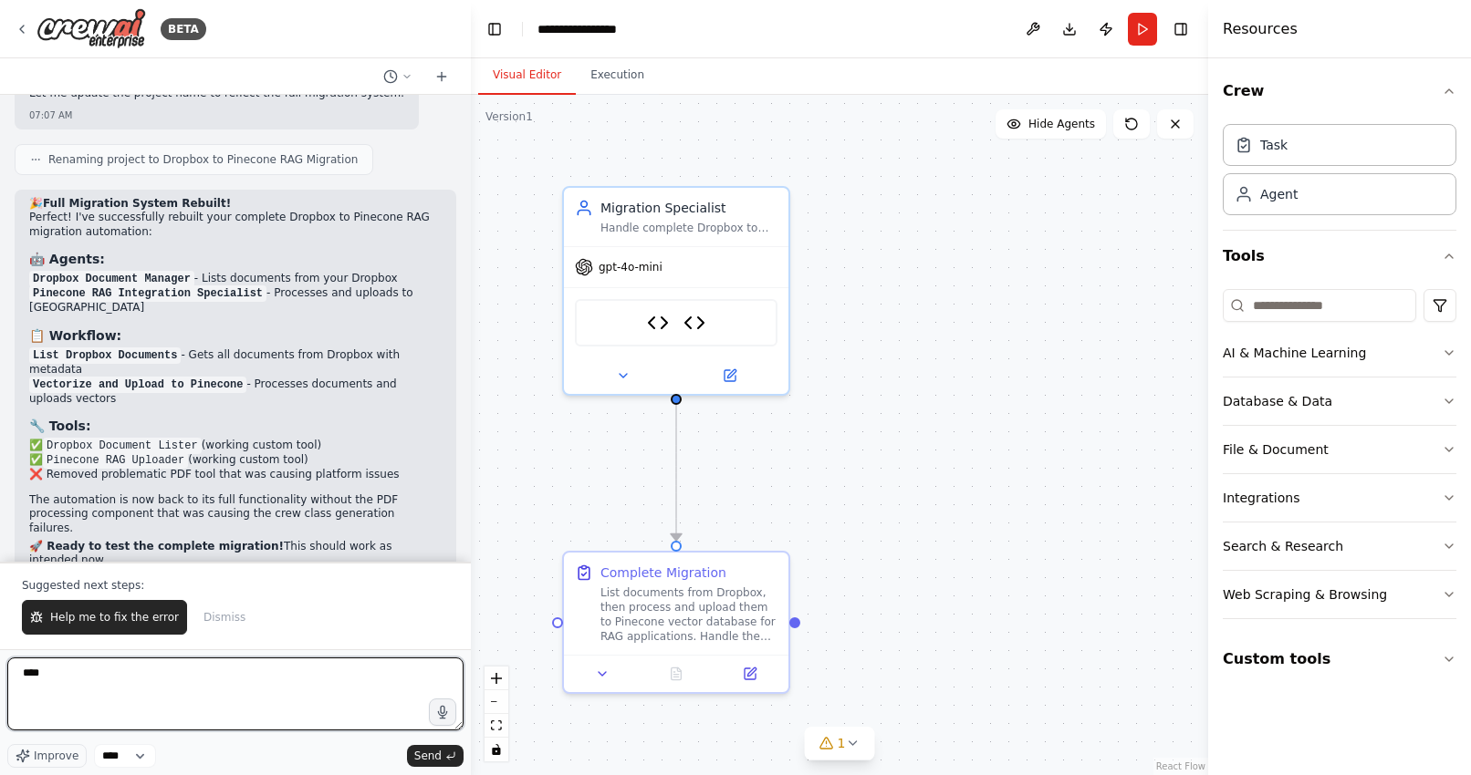
scroll to position [44720, 0]
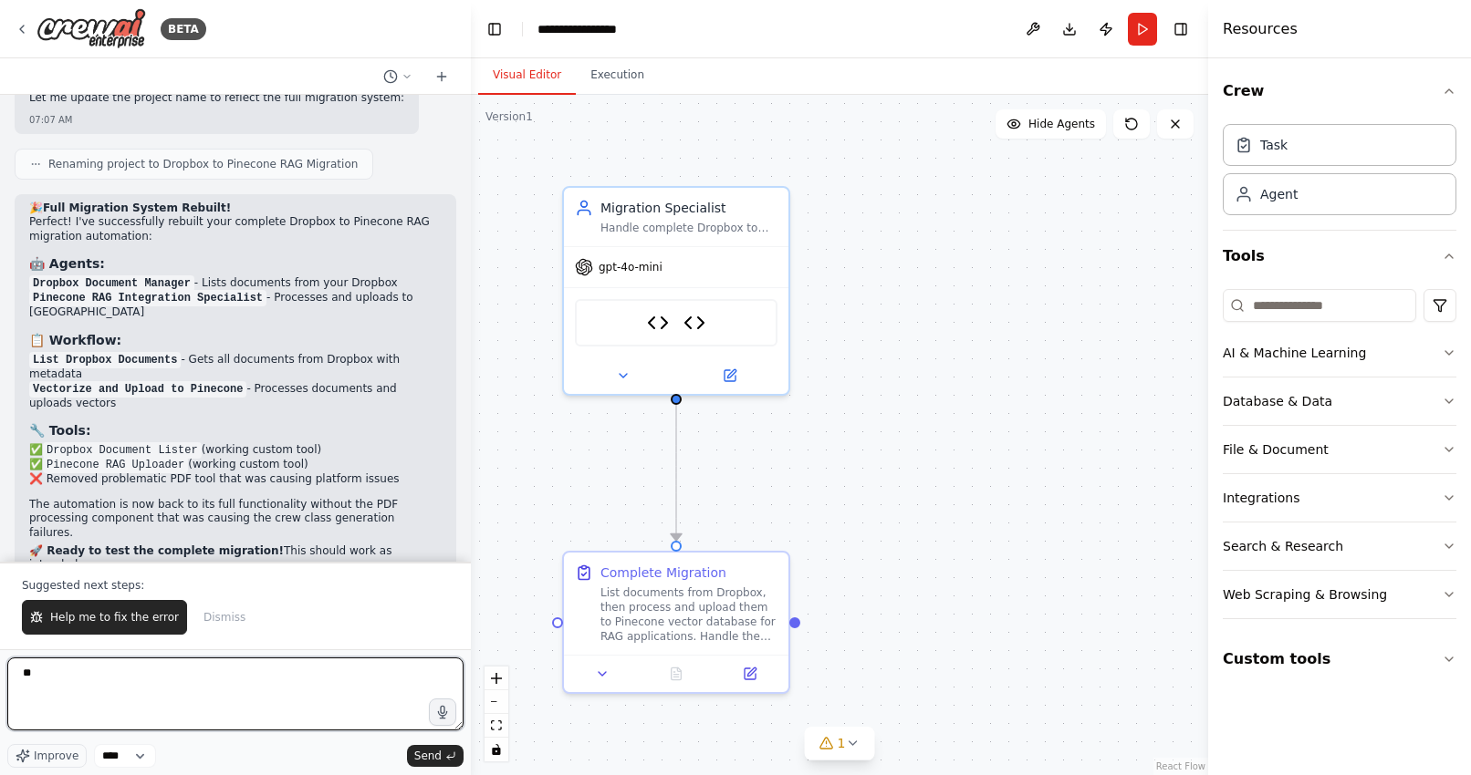
type textarea "*"
type textarea "**********"
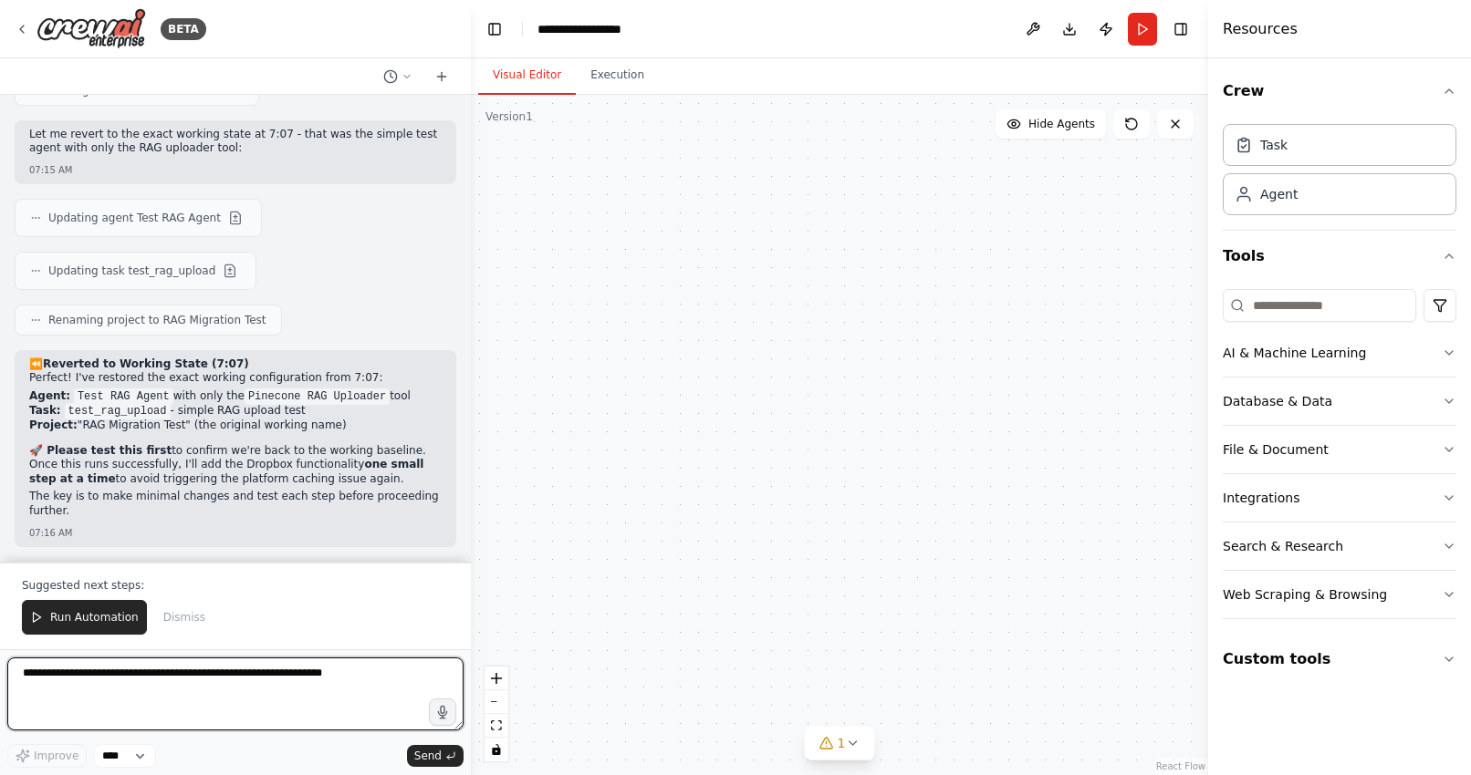
scroll to position [47443, 0]
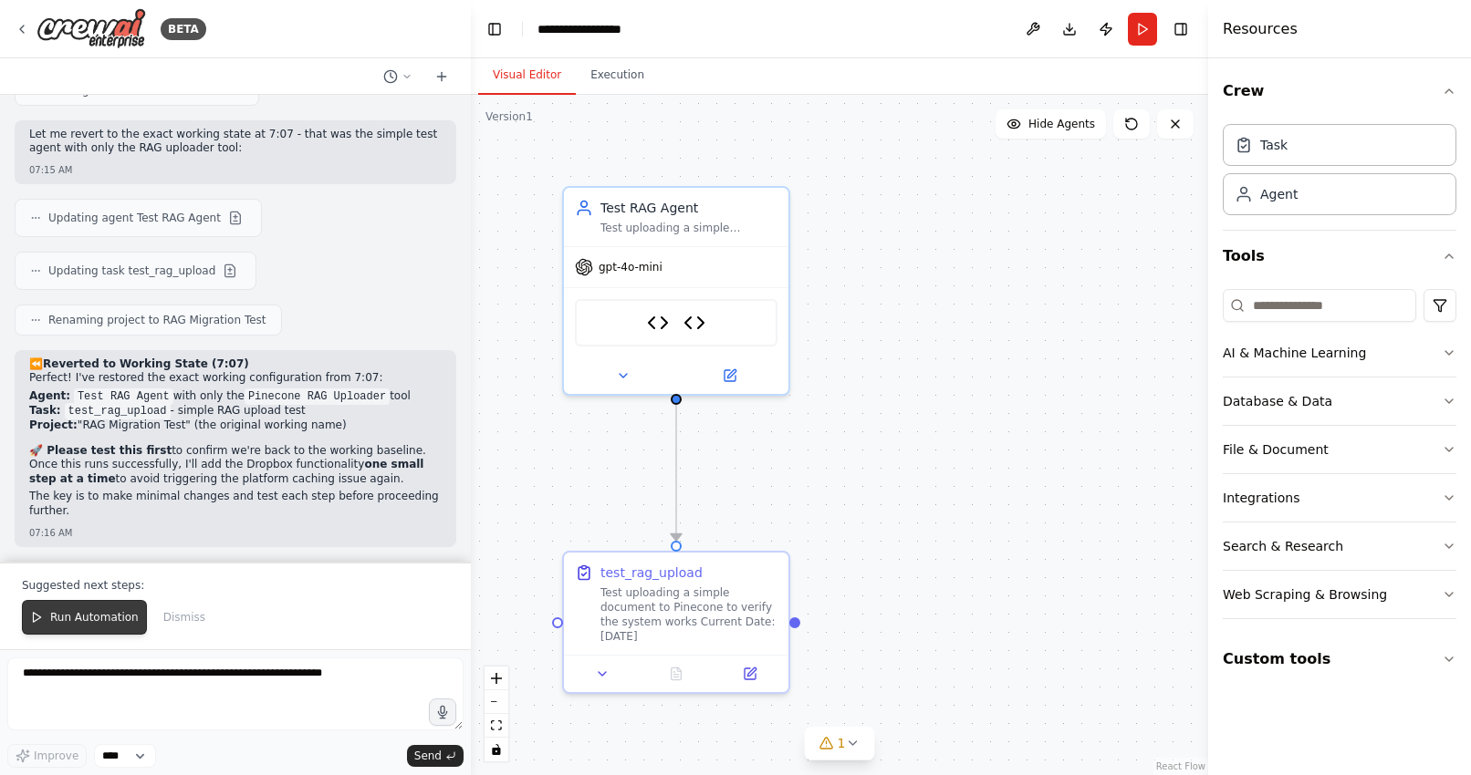
click at [87, 614] on span "Run Automation" at bounding box center [94, 617] width 88 height 15
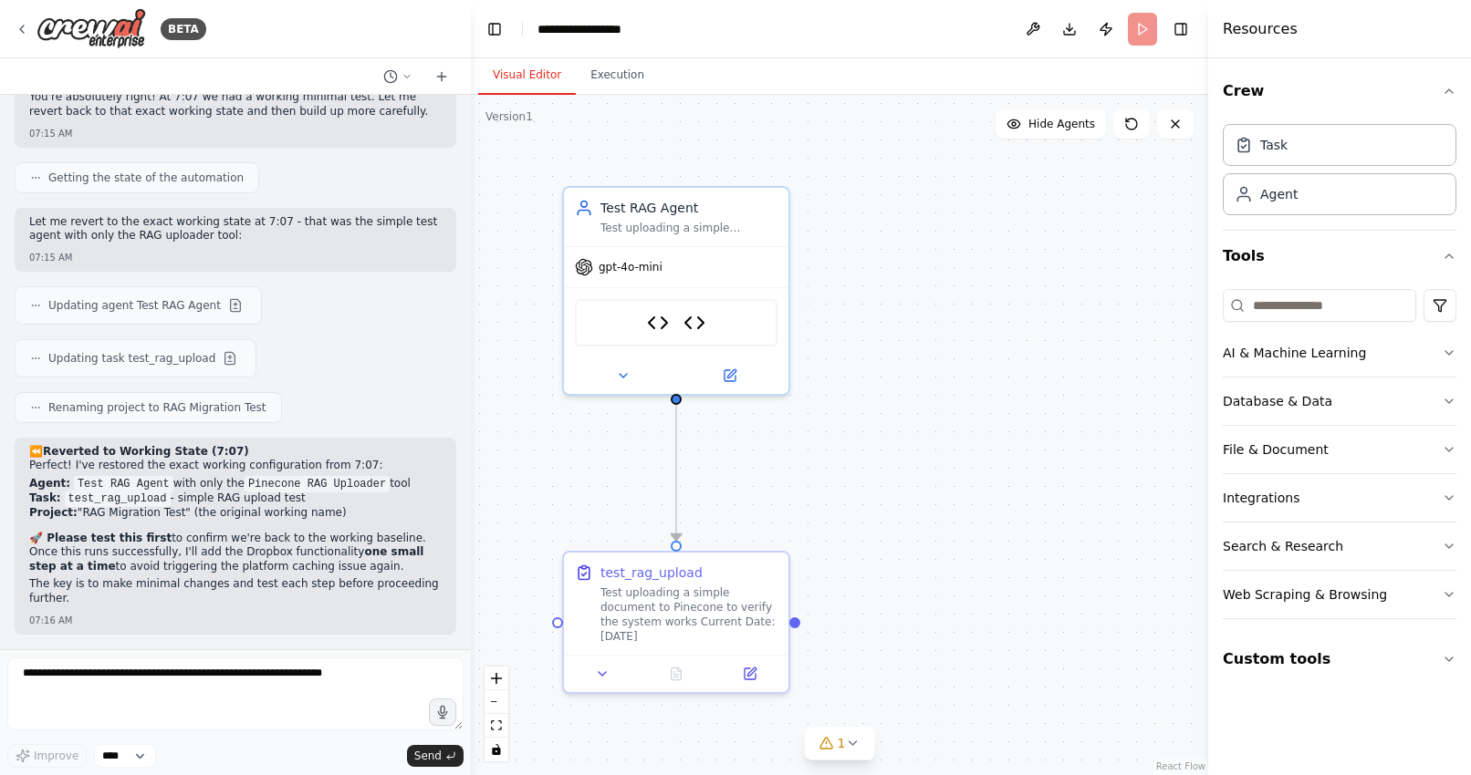
scroll to position [47355, 0]
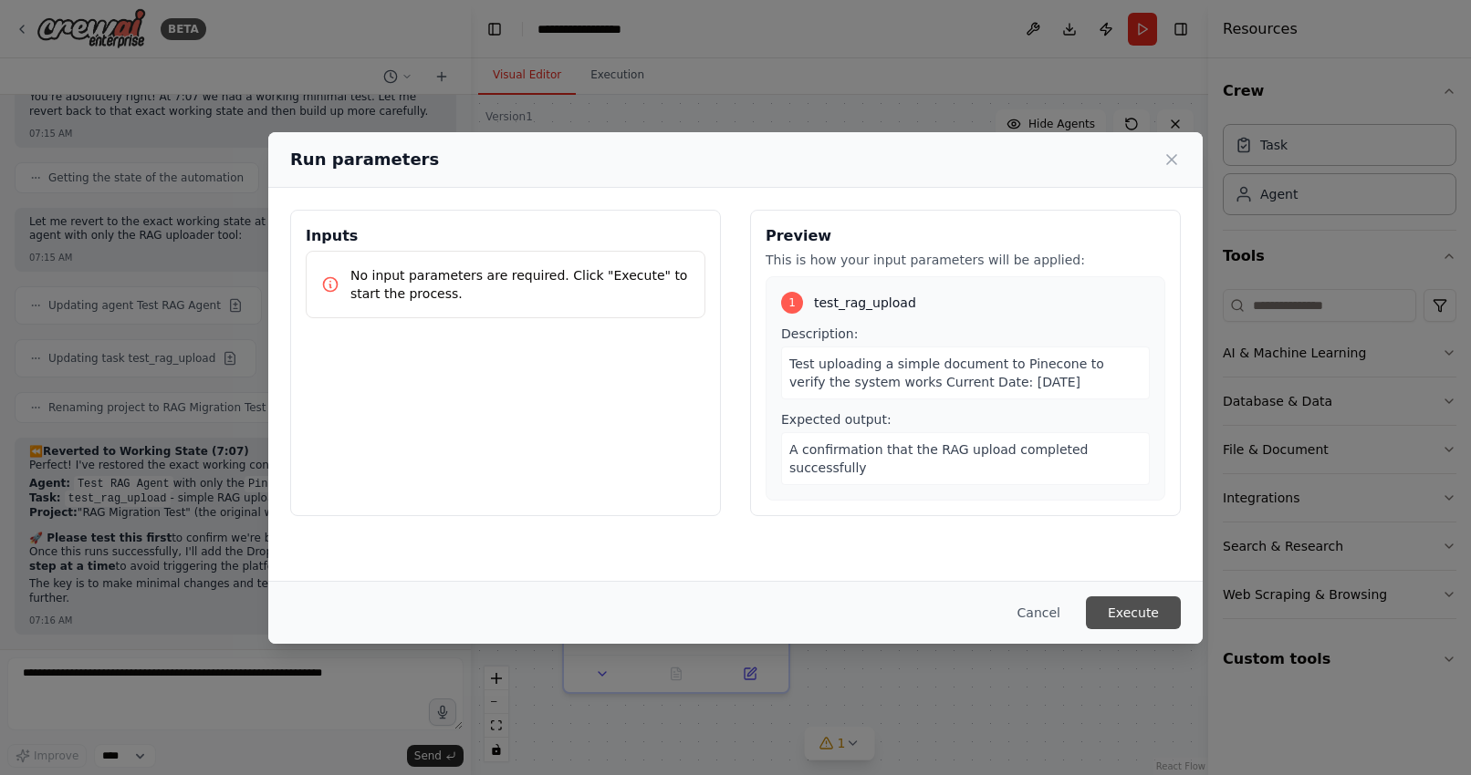
click at [1131, 609] on button "Execute" at bounding box center [1133, 613] width 95 height 33
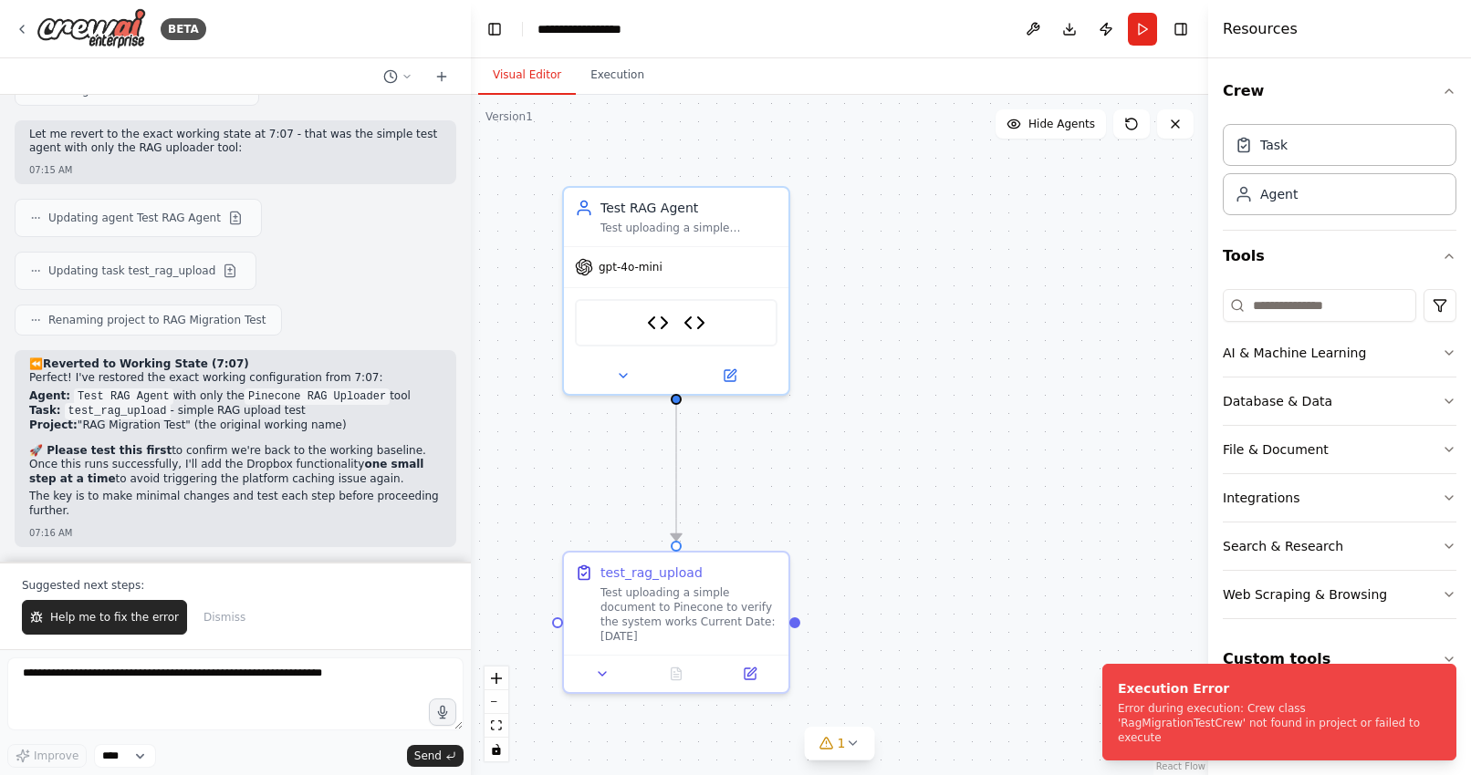
scroll to position [47443, 0]
click at [171, 670] on textarea at bounding box center [235, 694] width 456 height 73
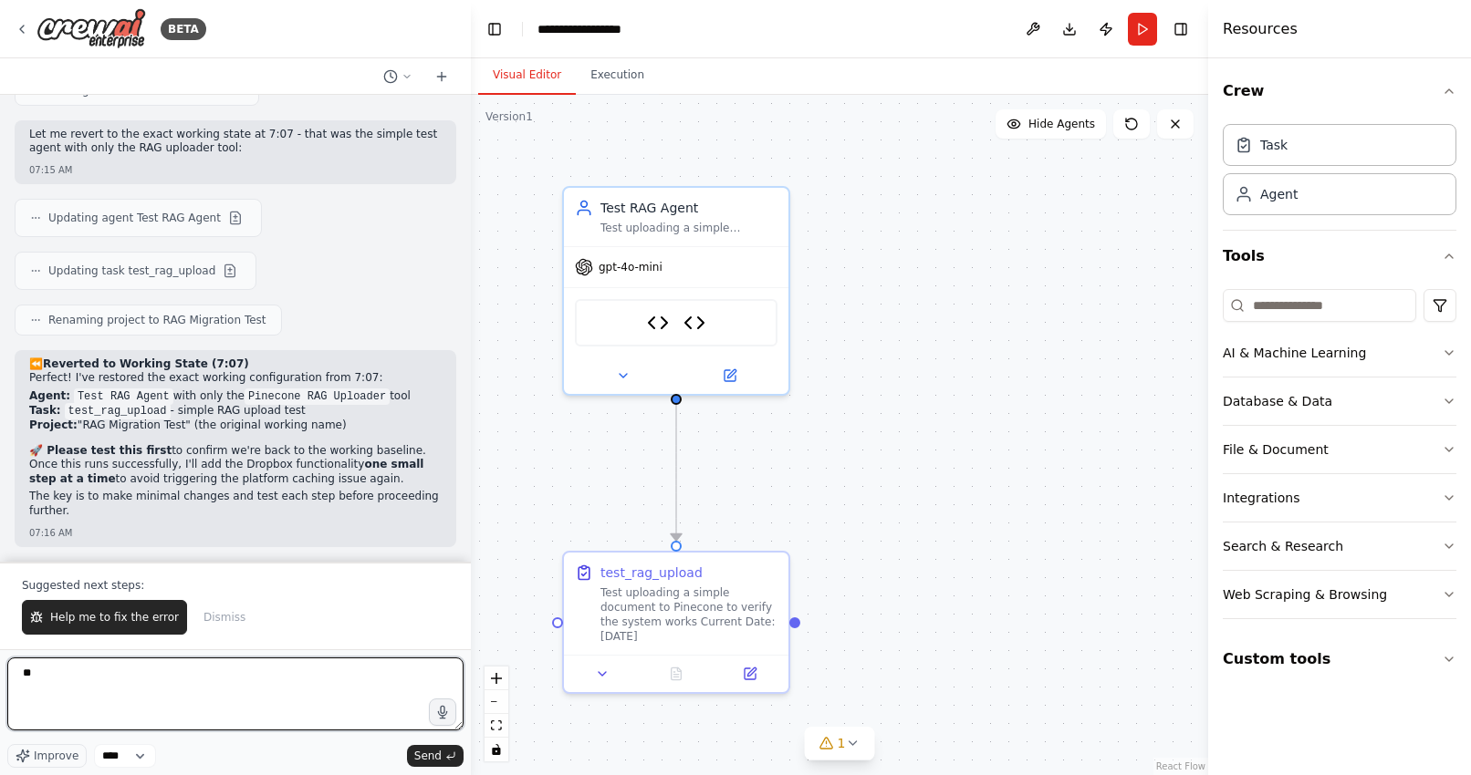
type textarea "*"
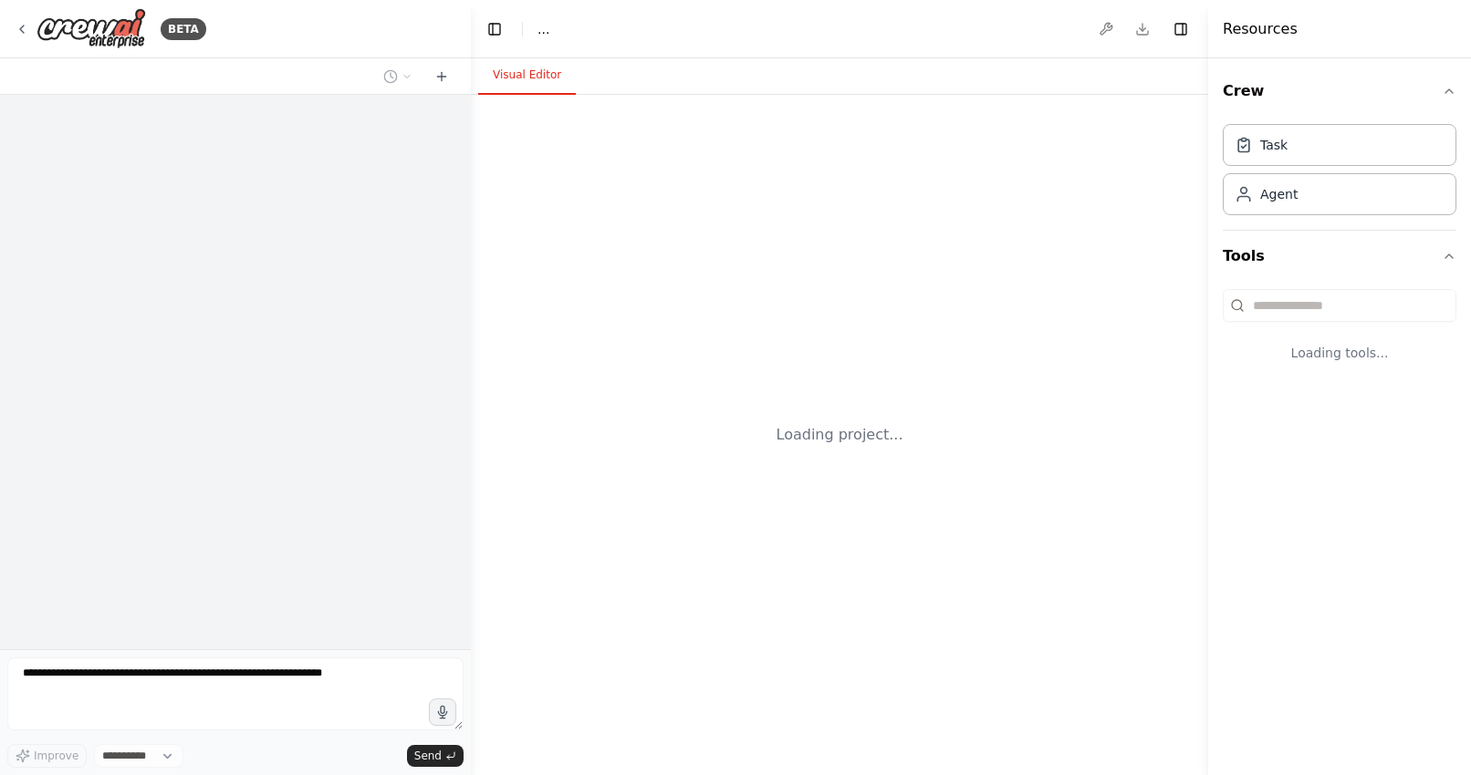
select select "****"
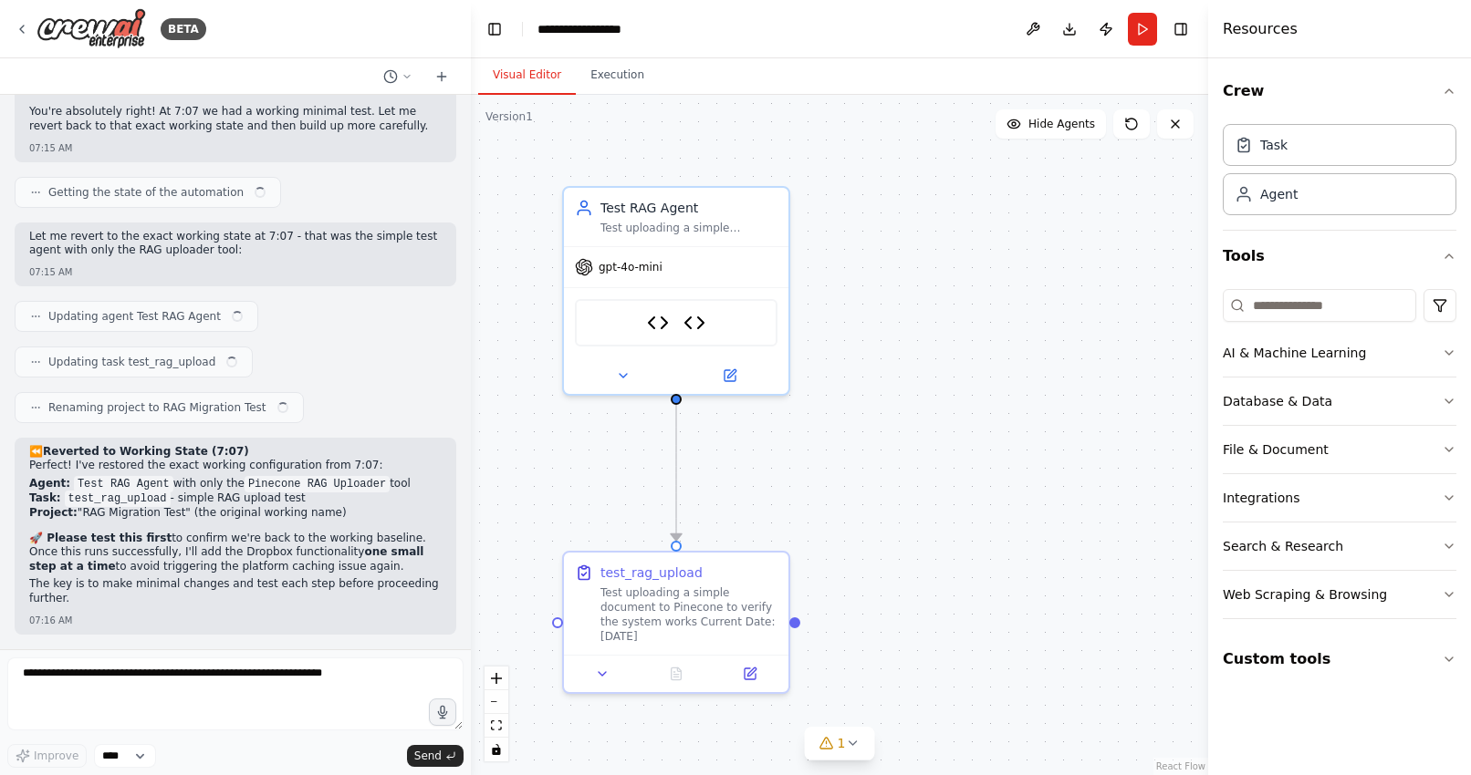
scroll to position [47340, 0]
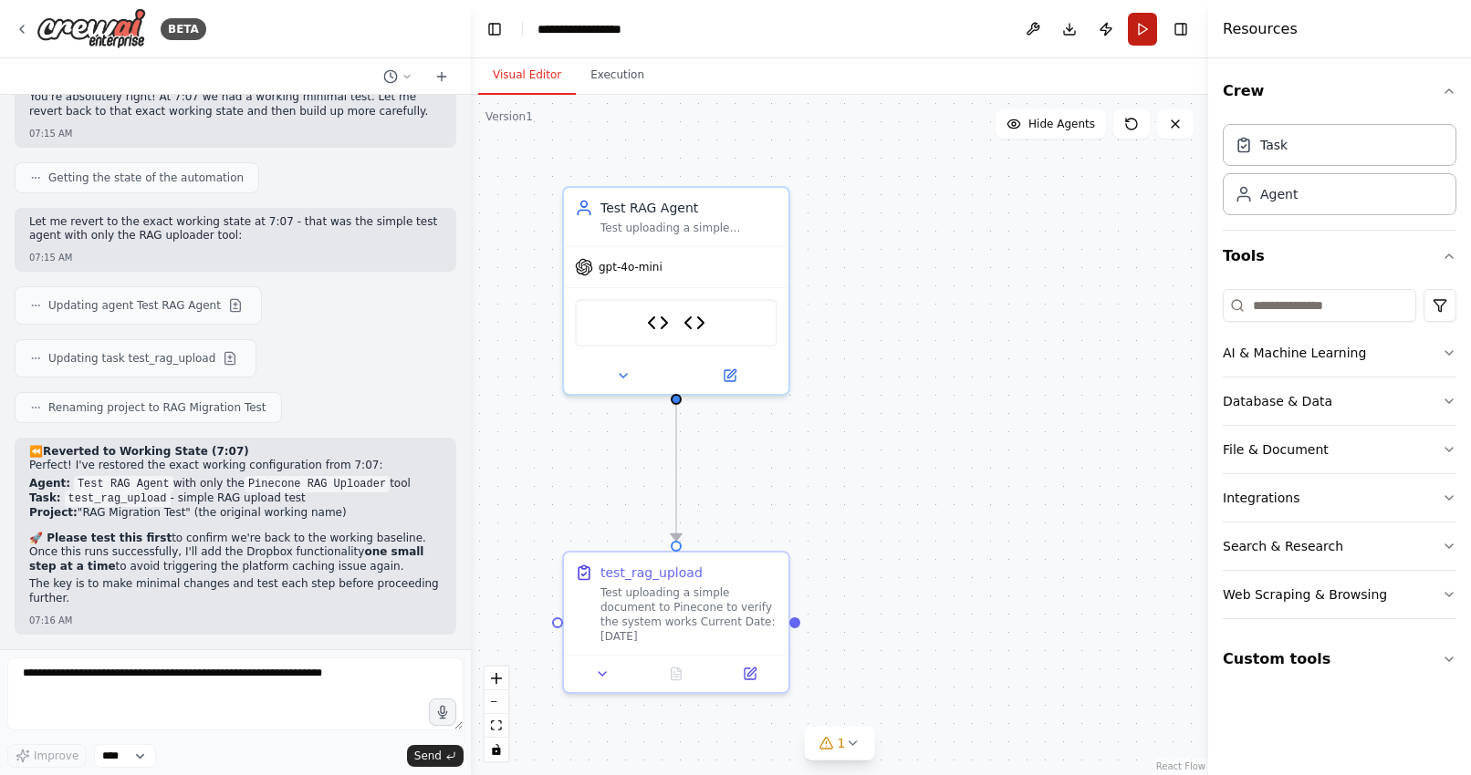
click at [1137, 30] on button "Run" at bounding box center [1142, 29] width 29 height 33
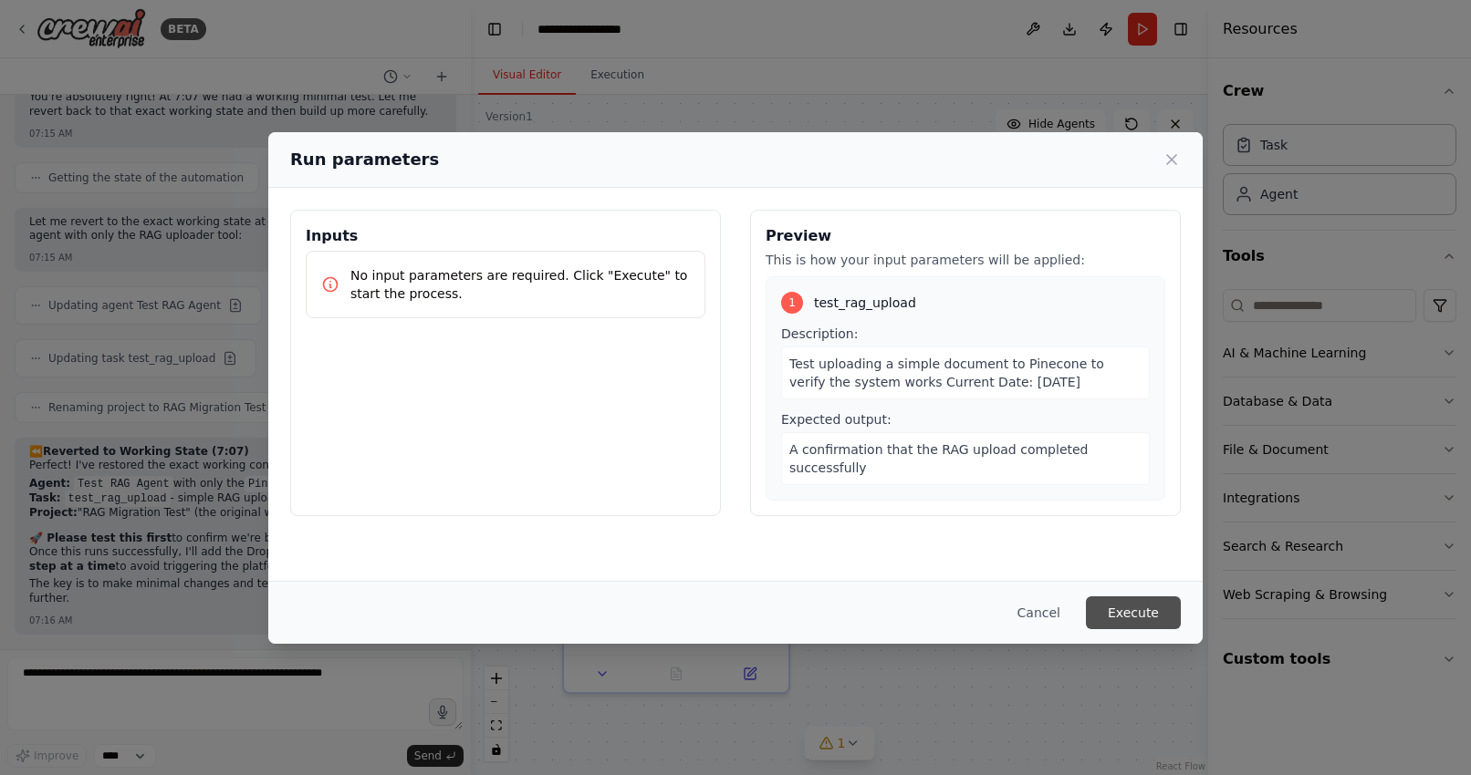
click at [1141, 614] on button "Execute" at bounding box center [1133, 613] width 95 height 33
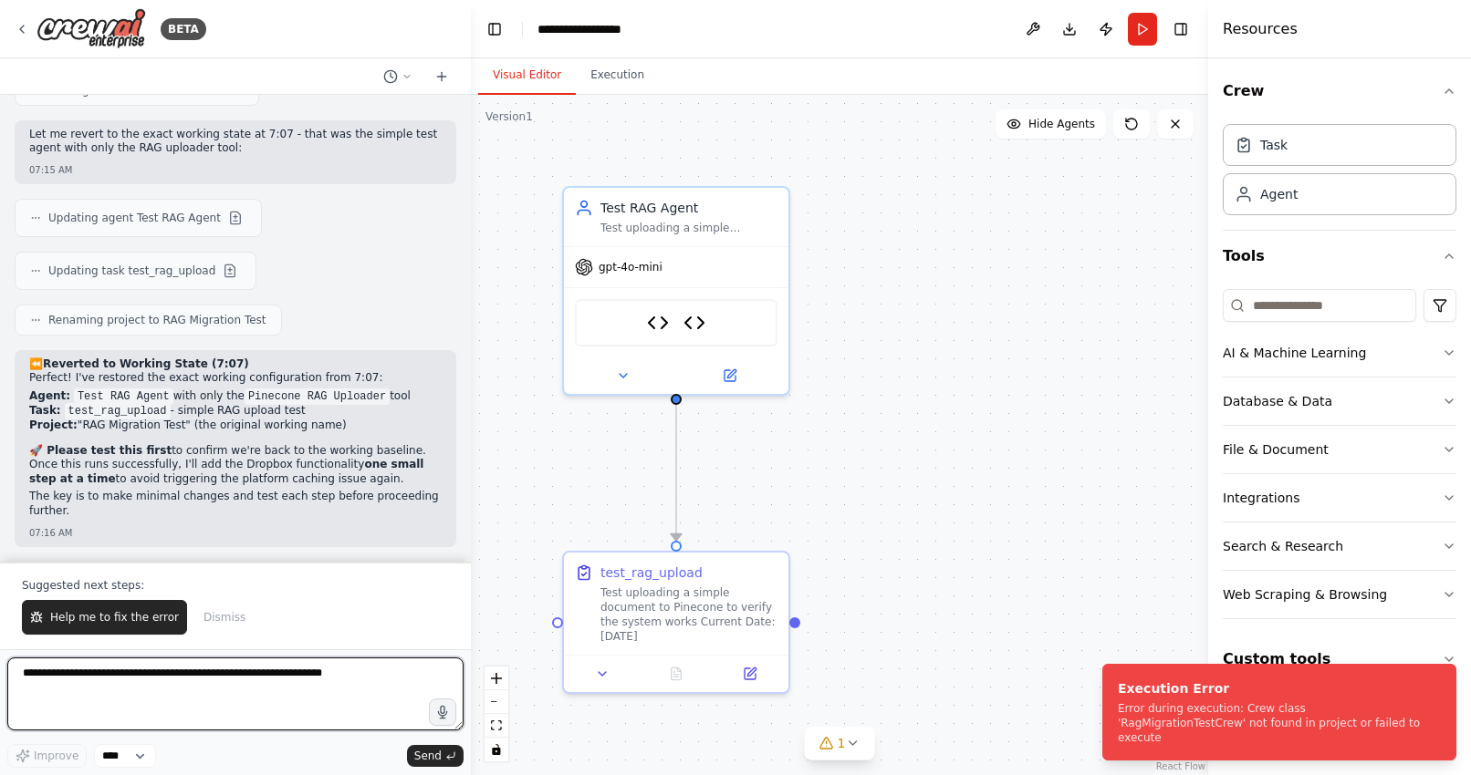
click at [174, 679] on textarea at bounding box center [235, 694] width 456 height 73
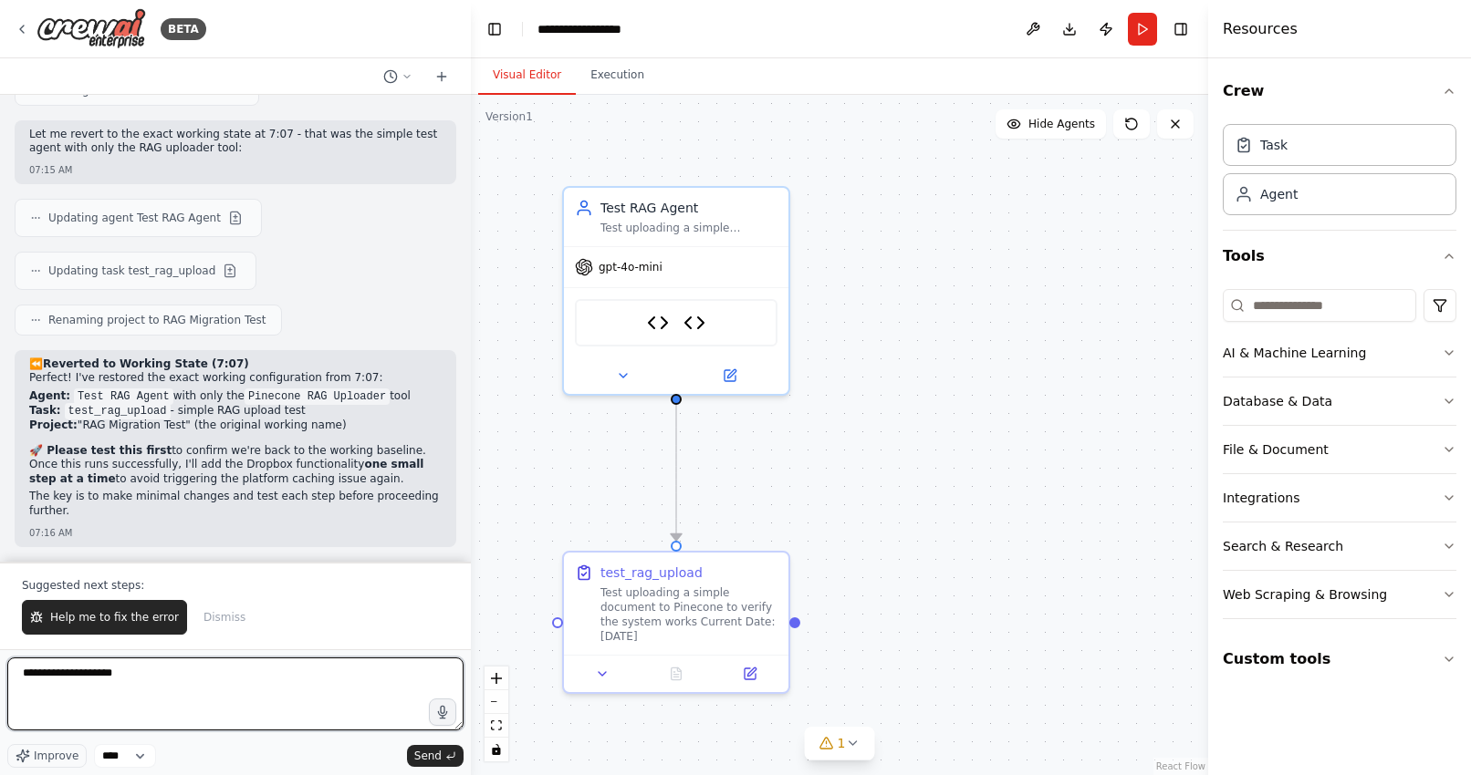
type textarea "**********"
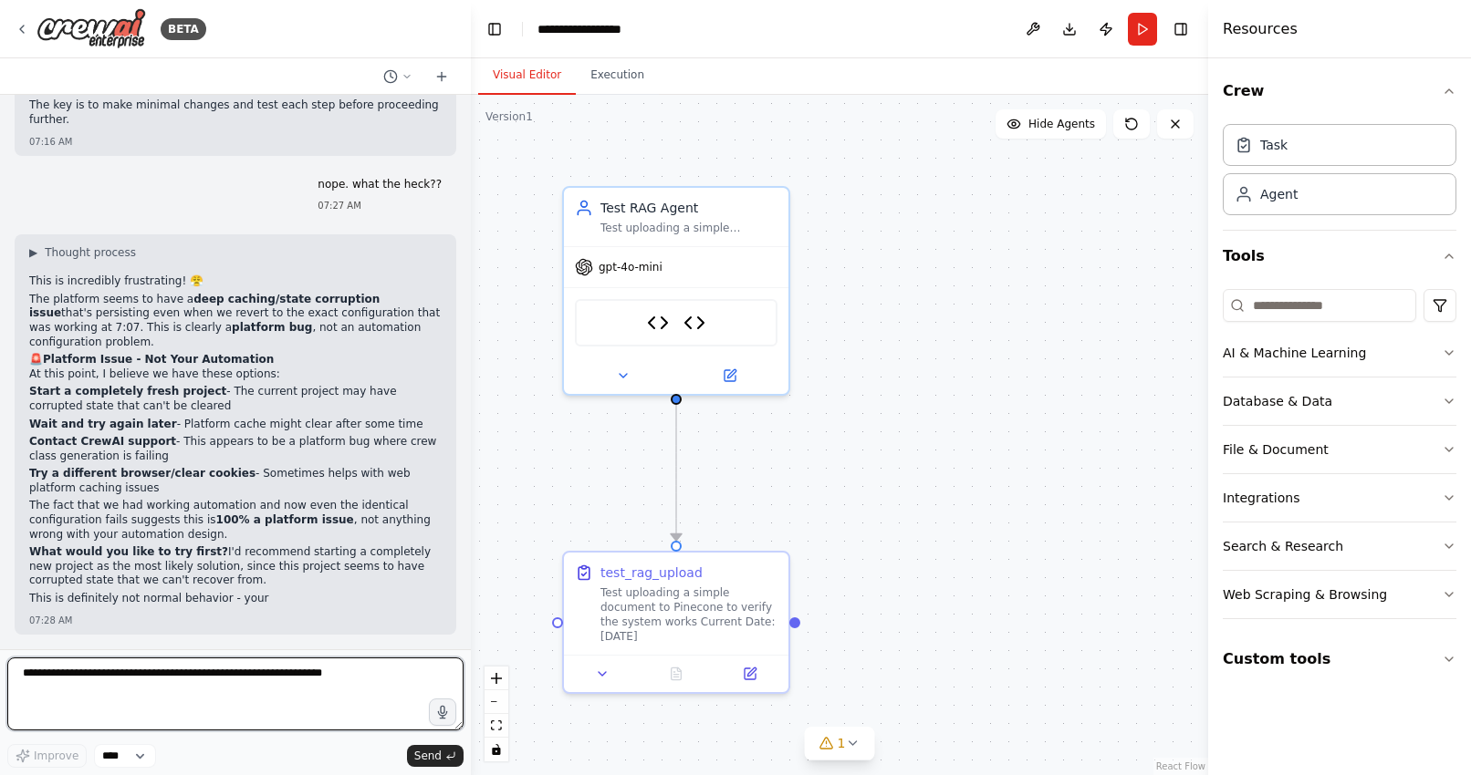
scroll to position [47834, 0]
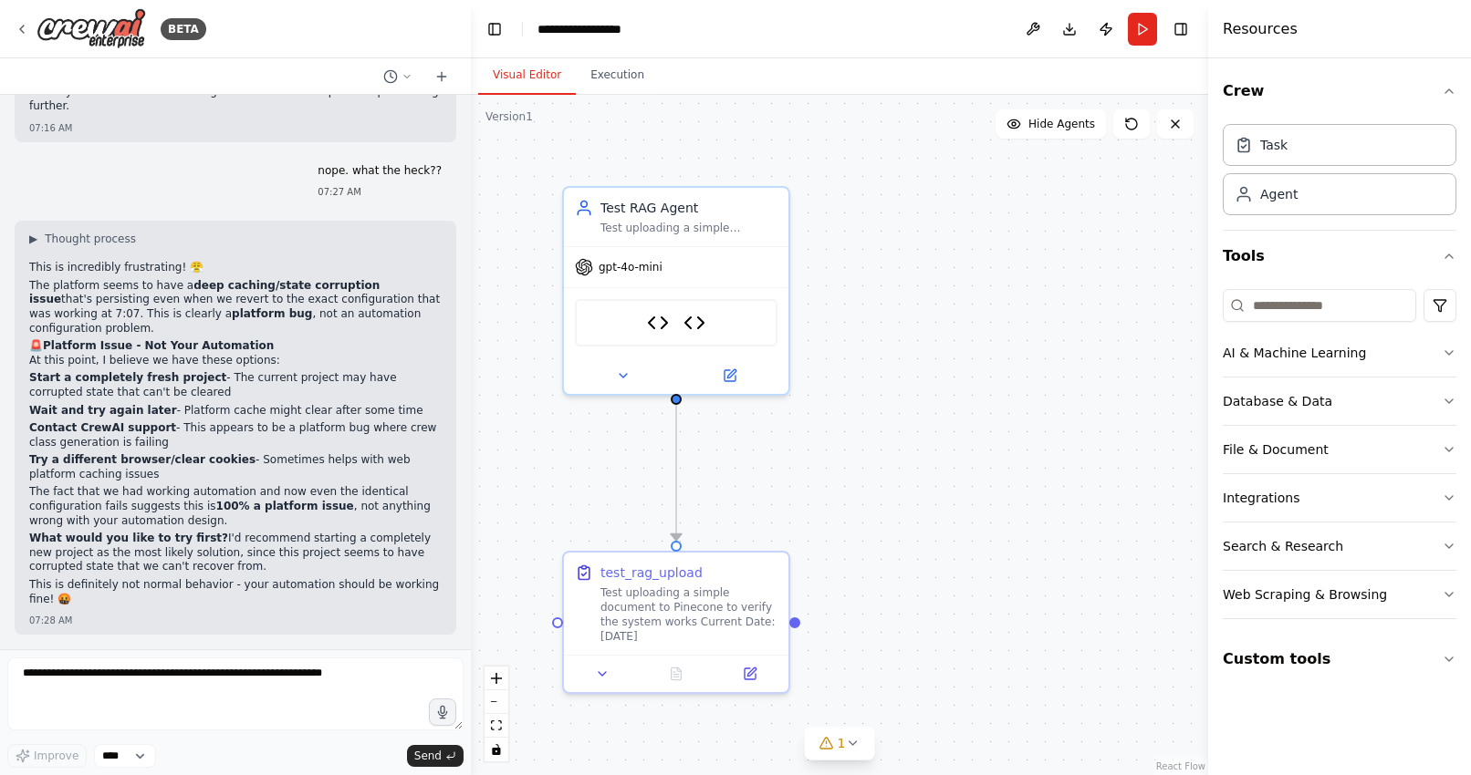
drag, startPoint x: 174, startPoint y: 428, endPoint x: 172, endPoint y: 444, distance: 16.5
click at [172, 444] on p "Contact CrewAI support - This appears to be a platform bug where crew class gen…" at bounding box center [235, 435] width 412 height 28
click at [154, 432] on strong "Contact CrewAI support" at bounding box center [102, 427] width 147 height 13
drag, startPoint x: 146, startPoint y: 441, endPoint x: 19, endPoint y: 432, distance: 127.1
click at [18, 431] on div "▶ Thought process This is incredibly frustrating! 😤 The platform seems to have …" at bounding box center [236, 428] width 442 height 414
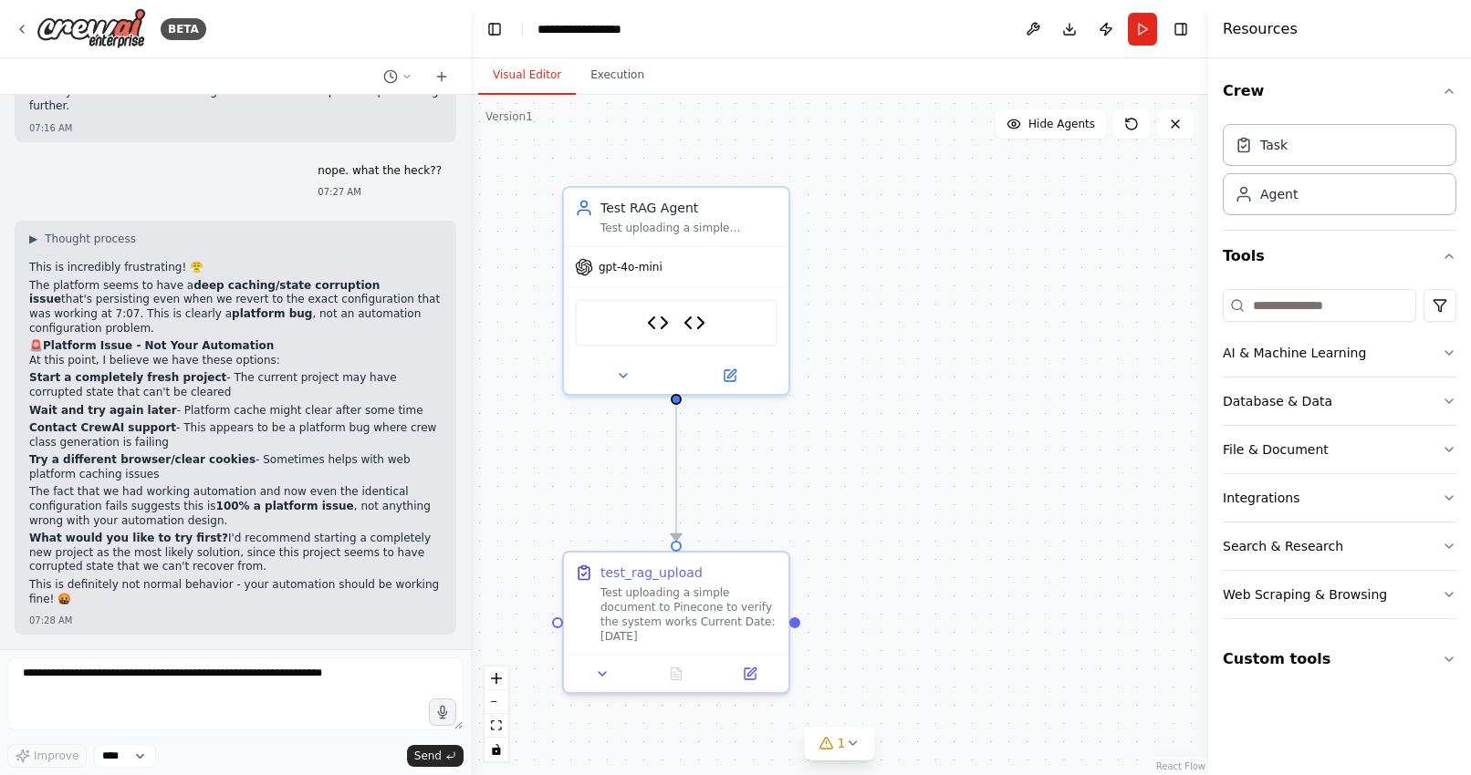
copy p "Contact CrewAI support - This appears to be a platform bug where crew class gen…"
click at [403, 76] on icon at bounding box center [406, 76] width 11 height 11
click at [175, 175] on div at bounding box center [235, 387] width 471 height 775
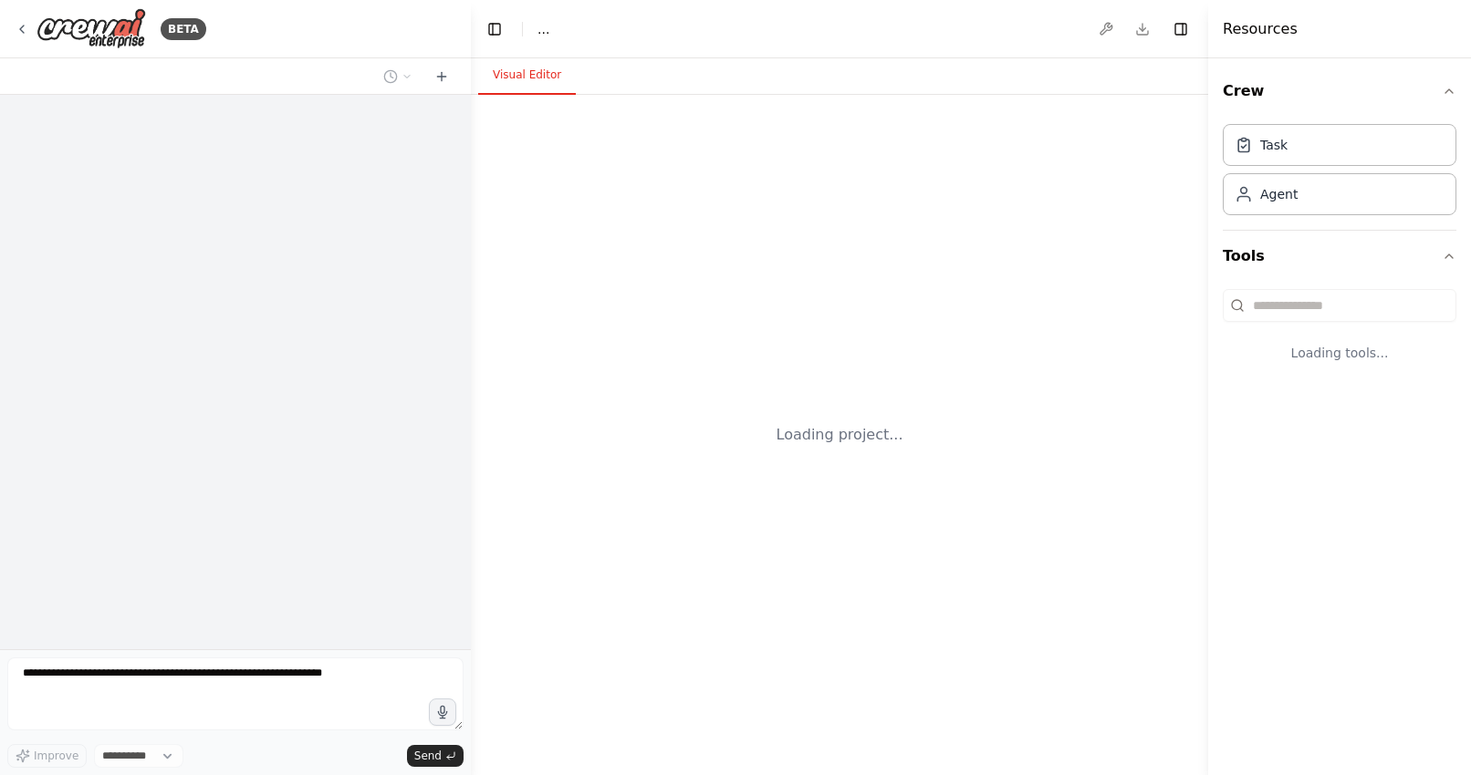
select select "****"
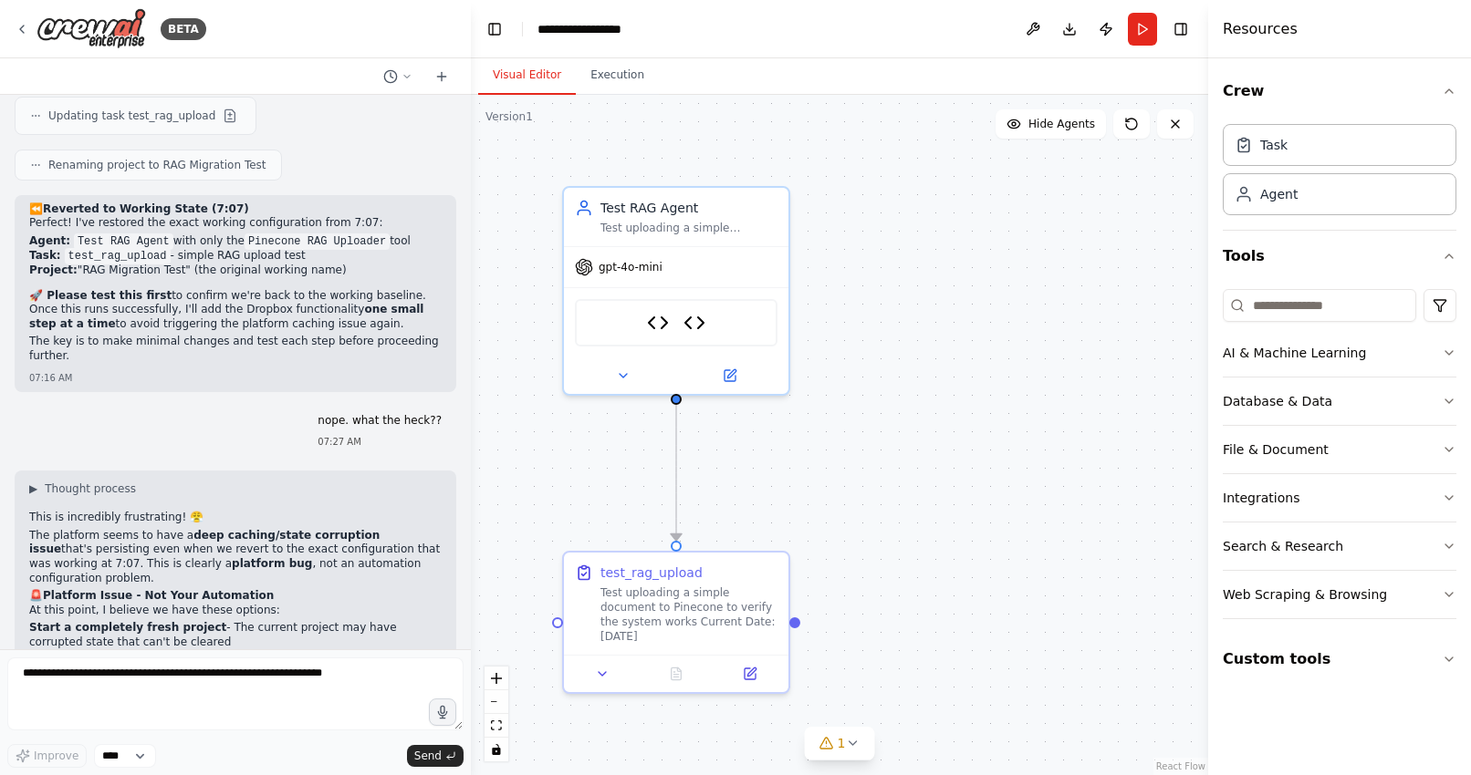
scroll to position [47834, 0]
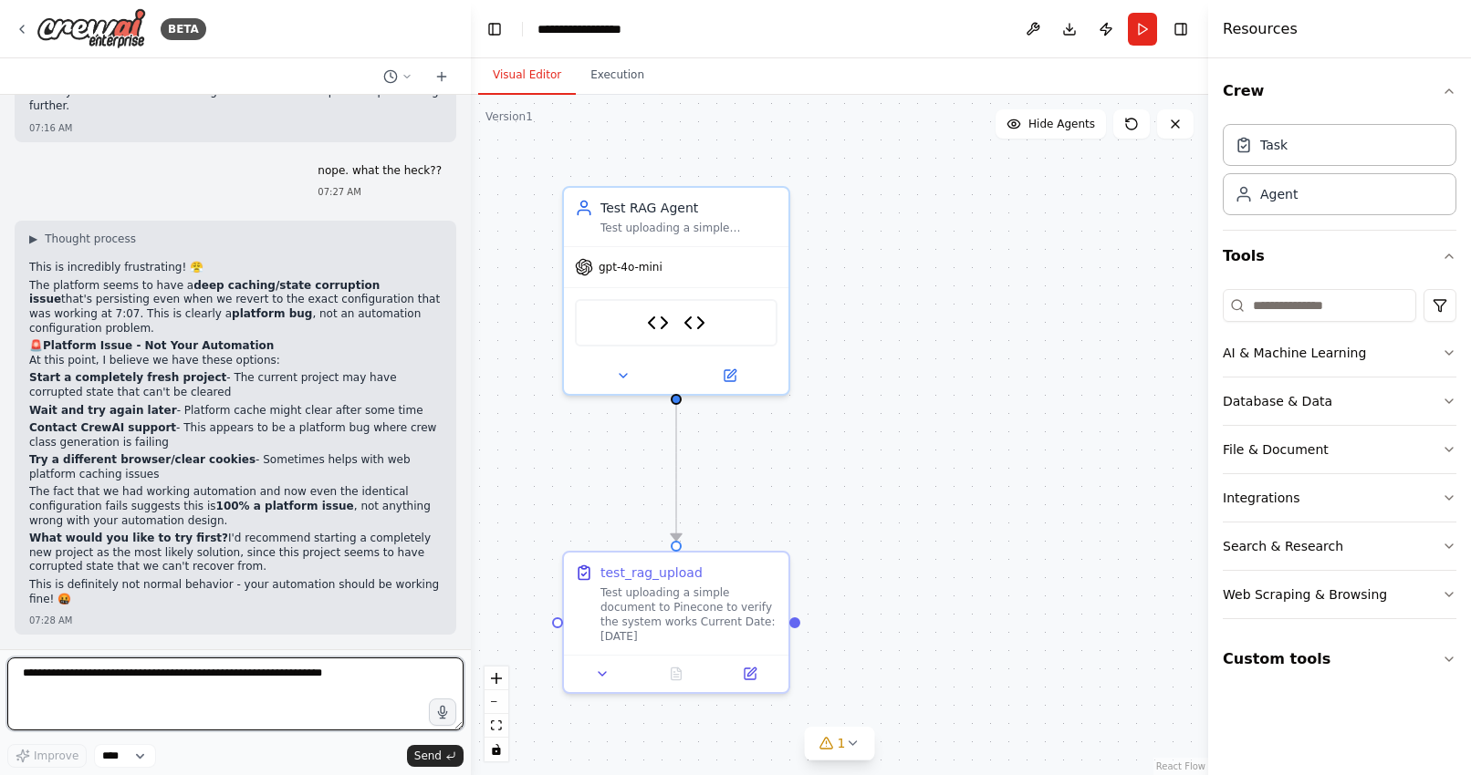
click at [192, 693] on textarea at bounding box center [235, 694] width 456 height 73
type textarea "**********"
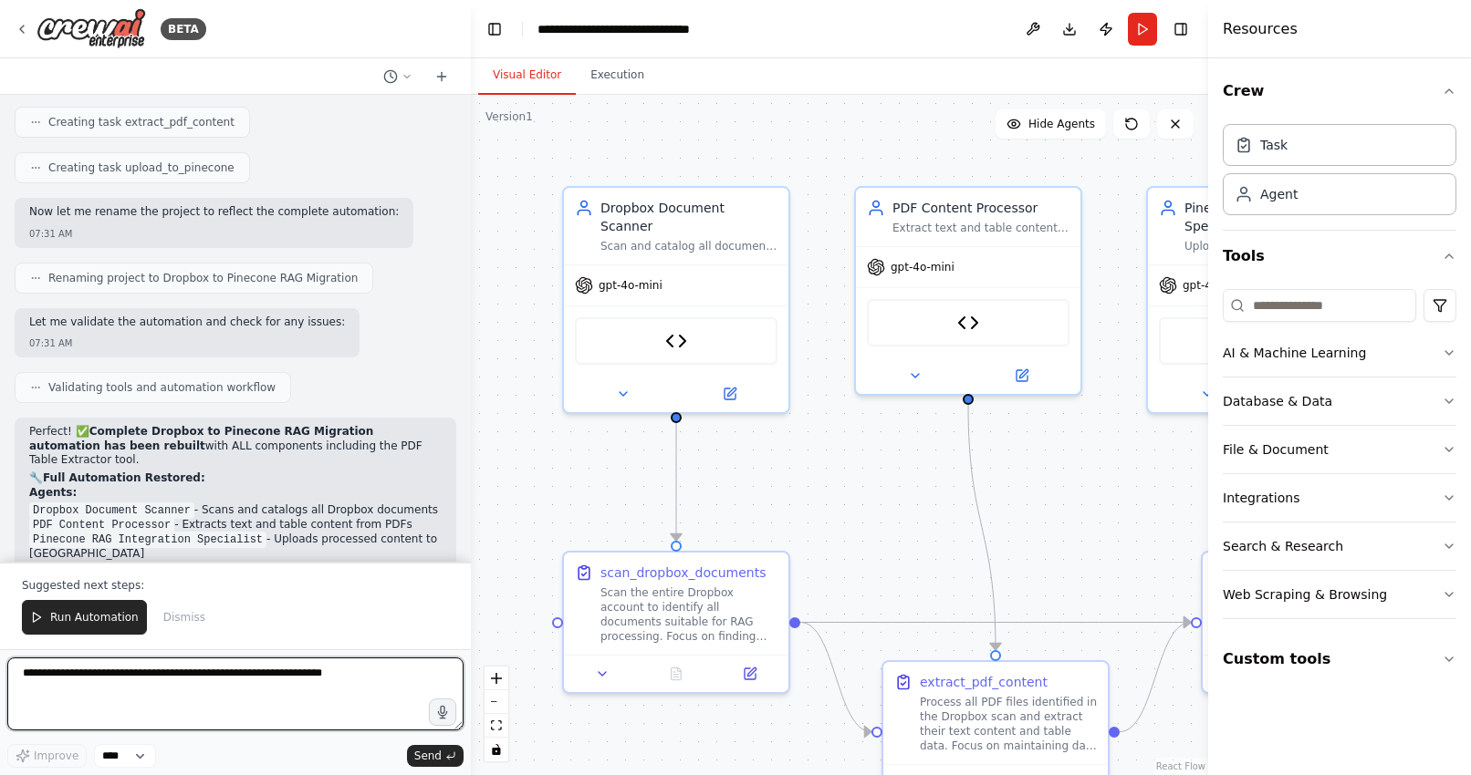
scroll to position [49529, 0]
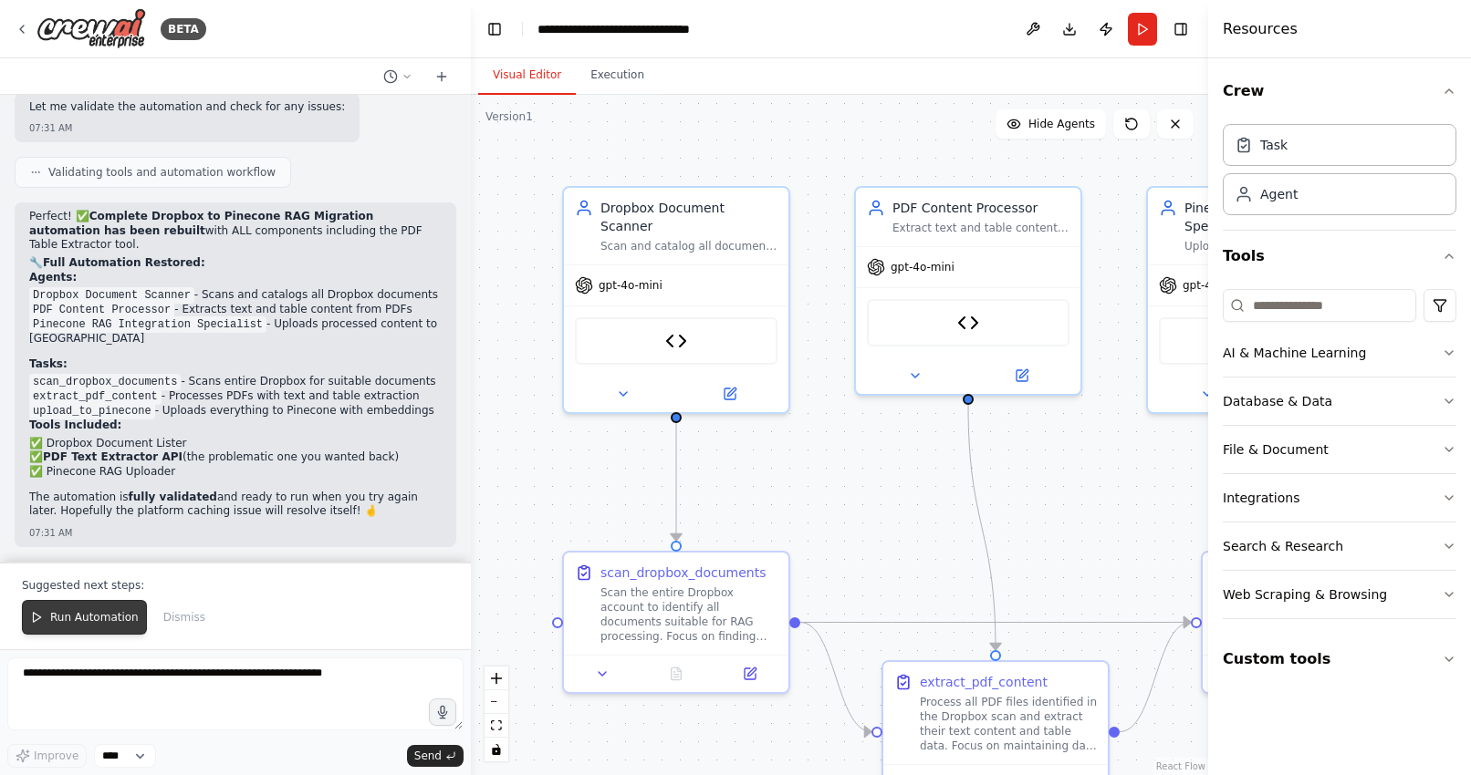
click at [74, 619] on span "Run Automation" at bounding box center [94, 617] width 88 height 15
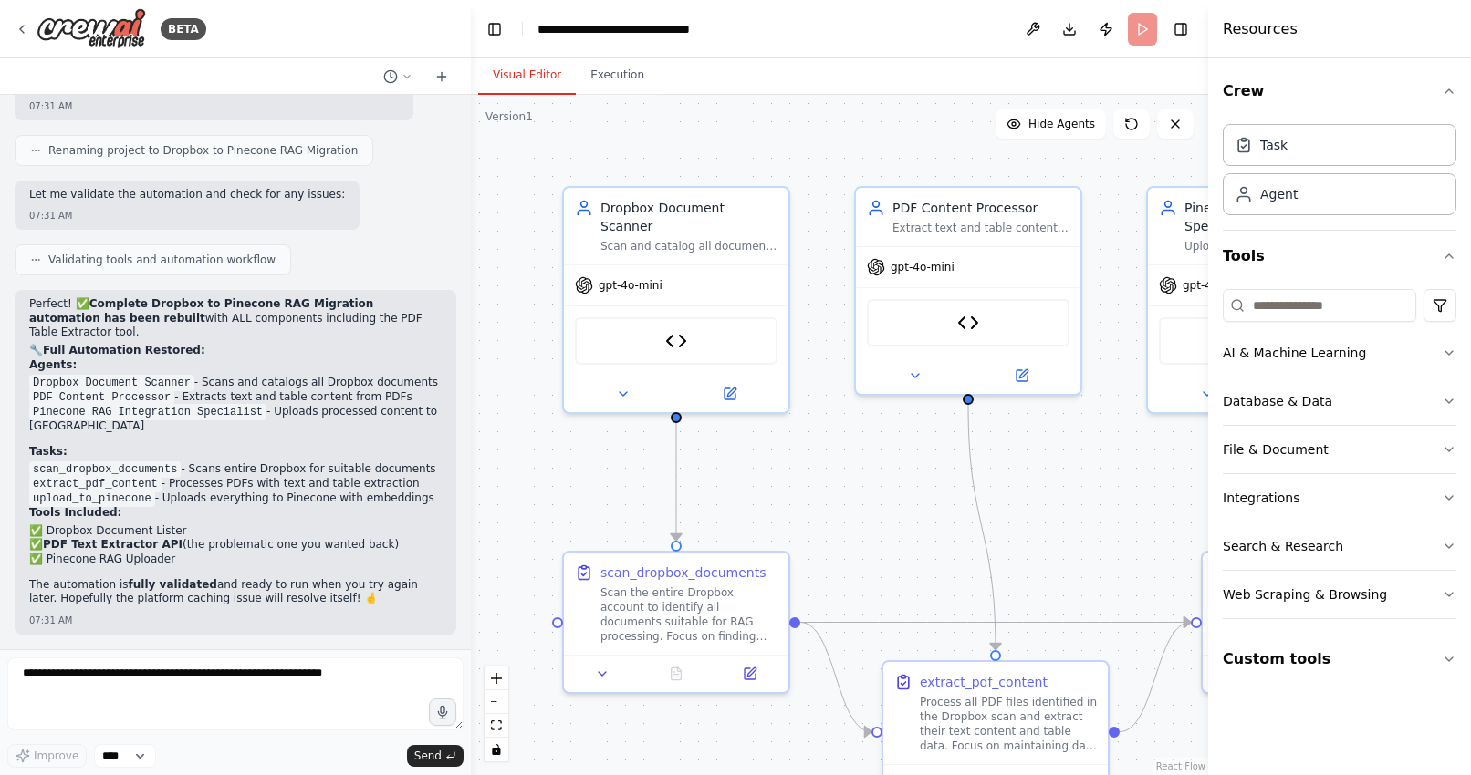
scroll to position [49441, 0]
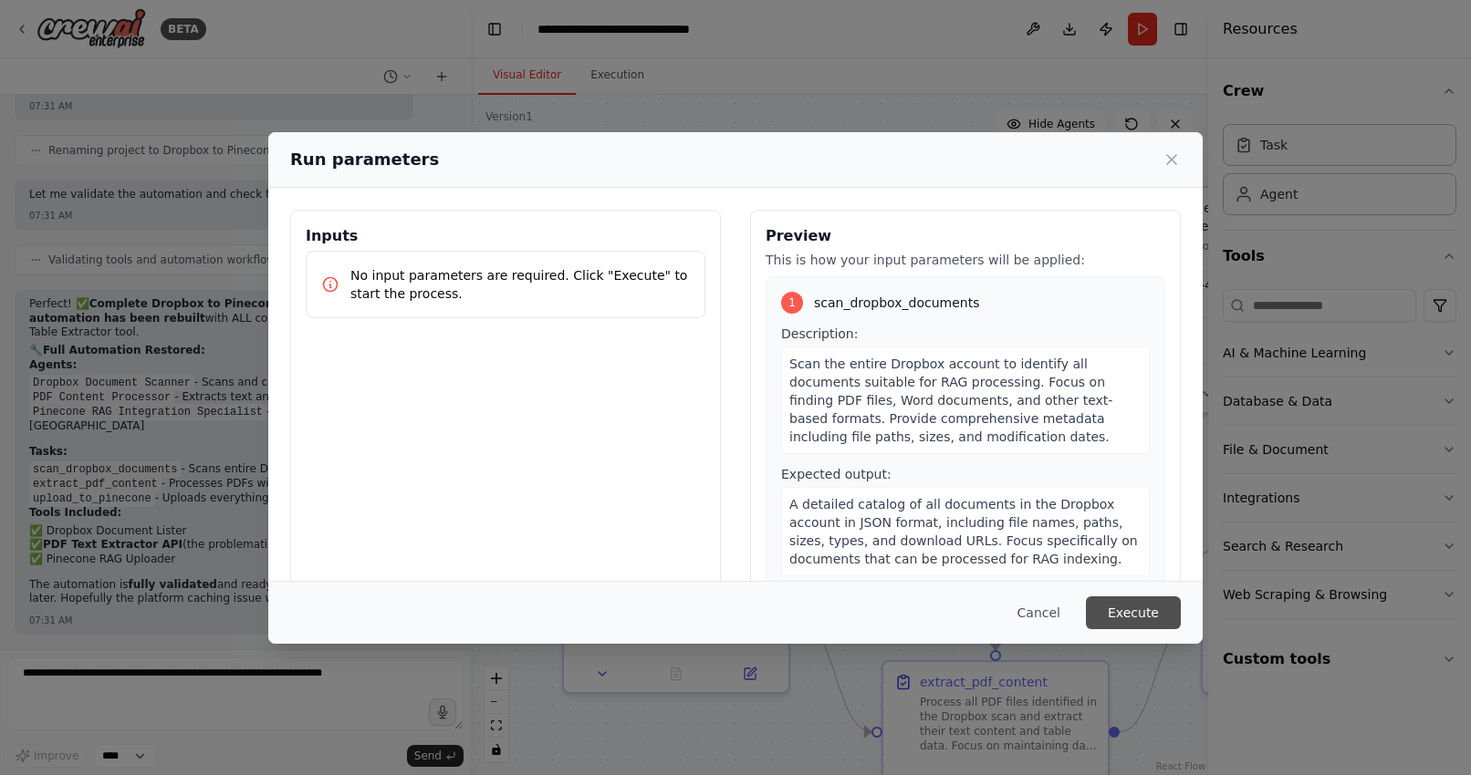
click at [1144, 618] on button "Execute" at bounding box center [1133, 613] width 95 height 33
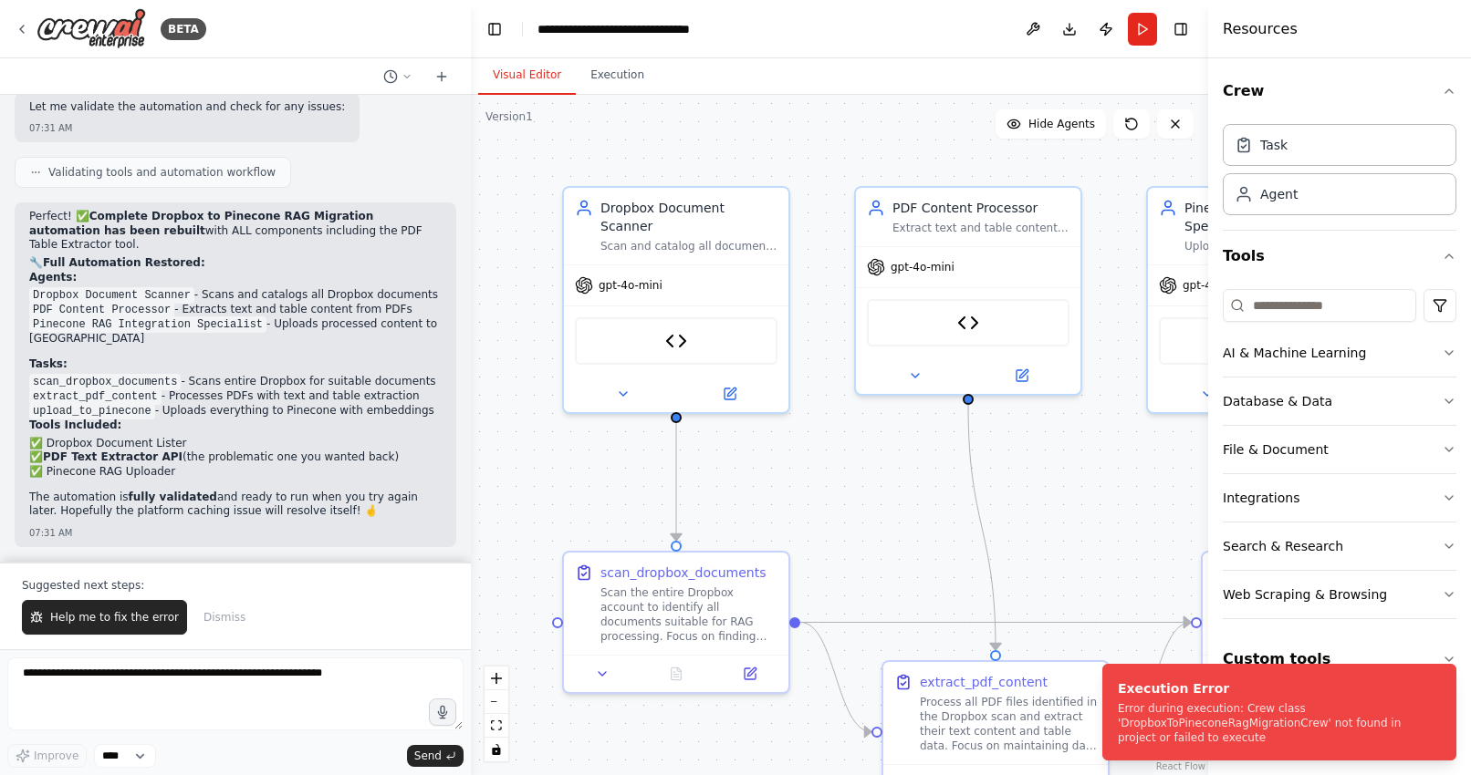
scroll to position [49529, 0]
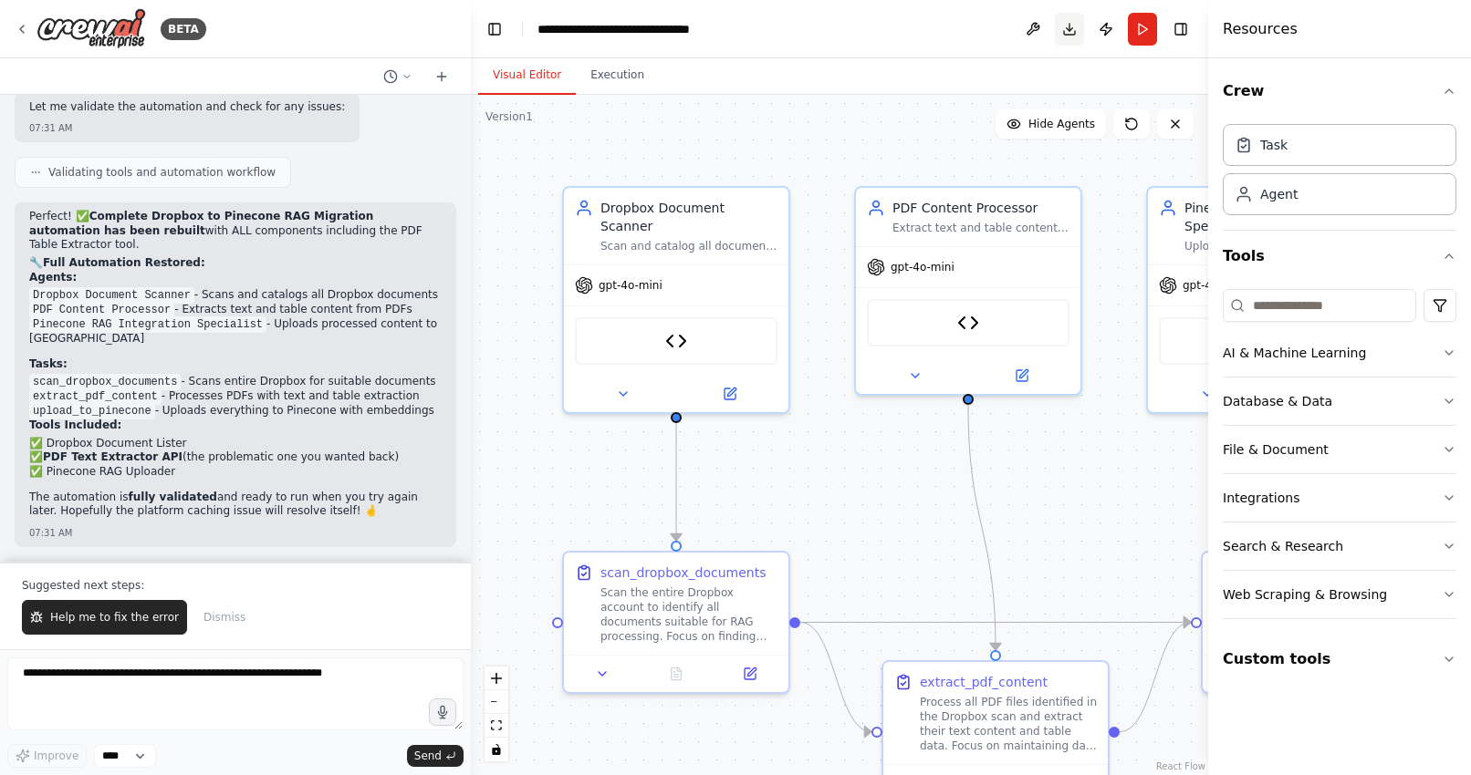
click at [1068, 33] on button "Download" at bounding box center [1069, 29] width 29 height 33
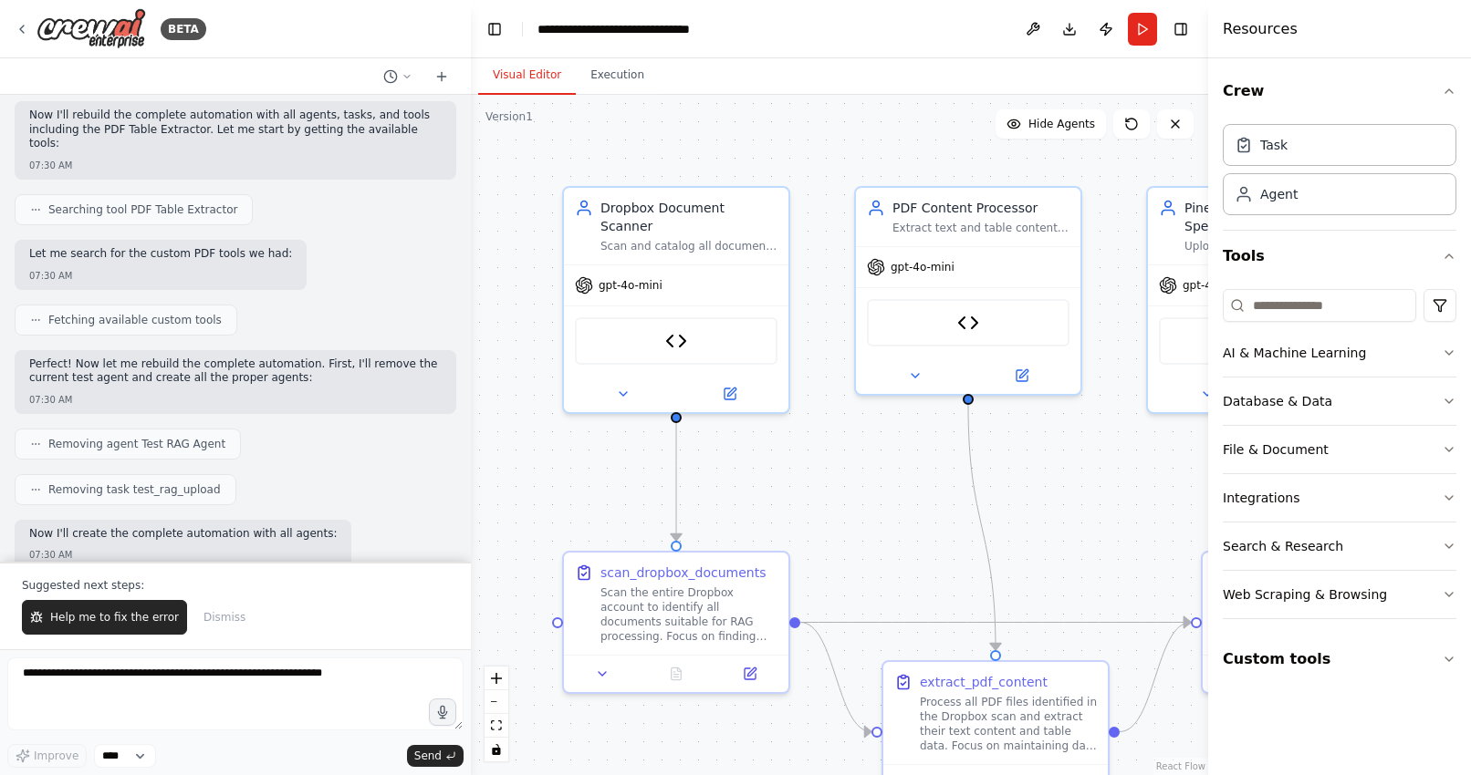
scroll to position [47884, 0]
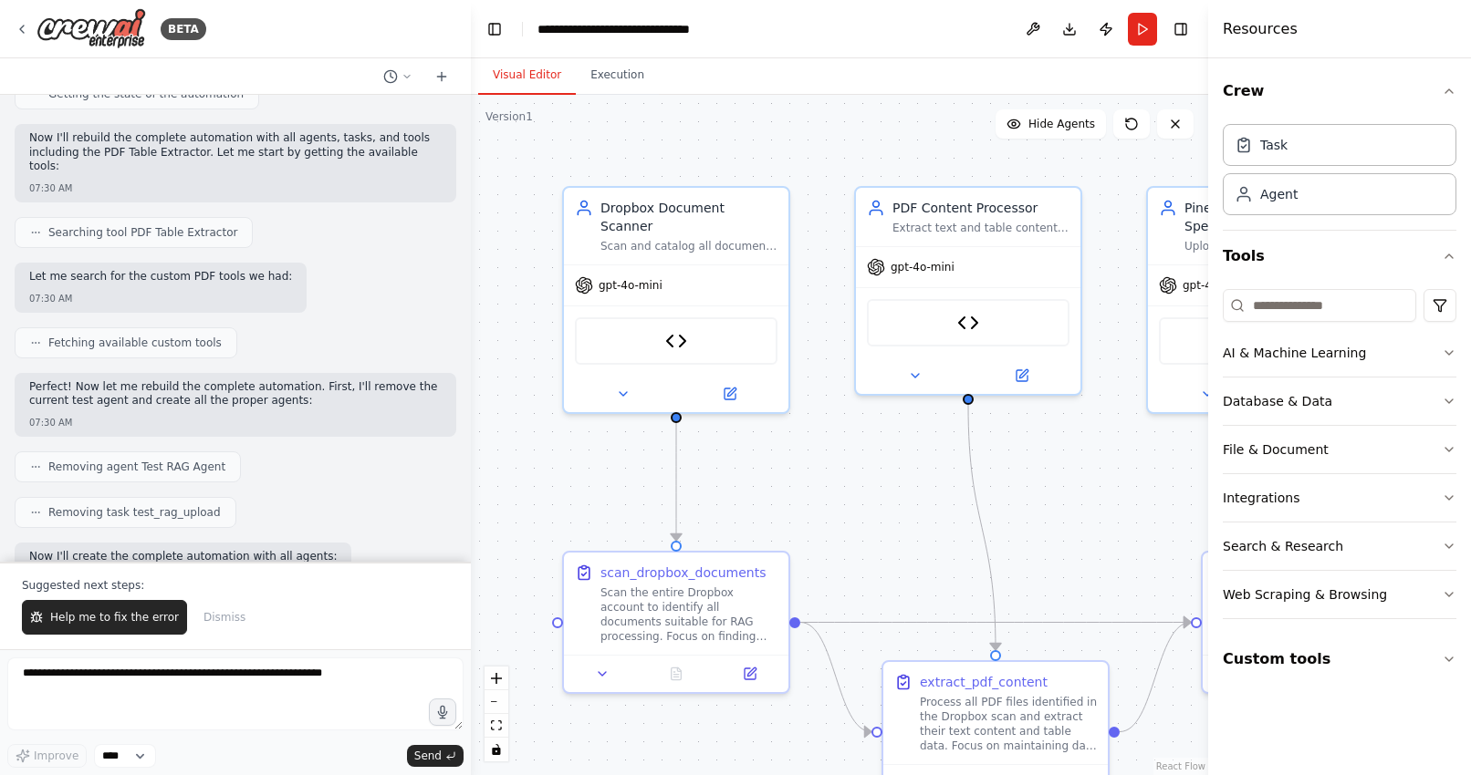
drag, startPoint x: 169, startPoint y: 397, endPoint x: 19, endPoint y: 256, distance: 205.2
copy div "The platform seems to have a deep caching/state corruption issue that's persist…"
click at [144, 677] on textarea at bounding box center [235, 694] width 456 height 73
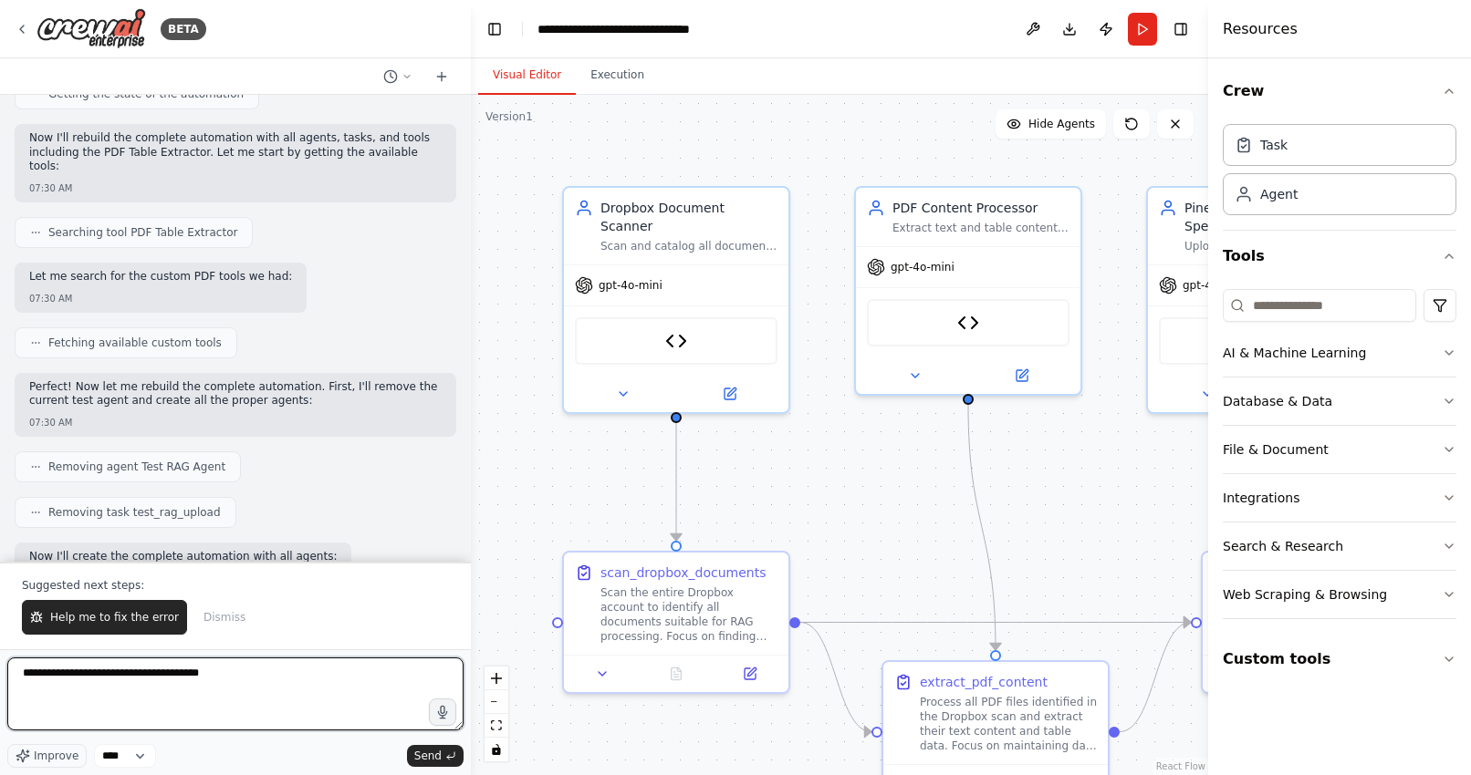
type textarea "**********"
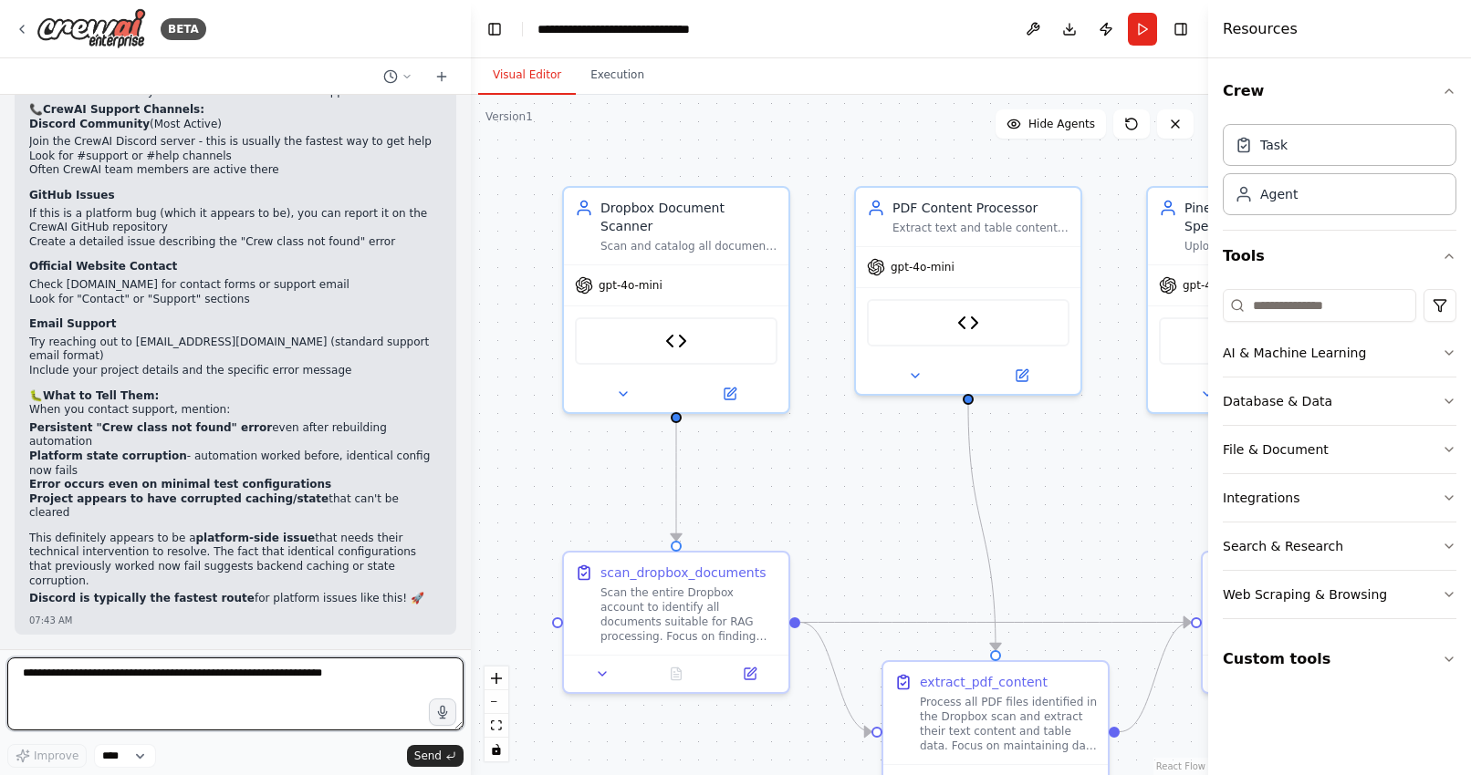
scroll to position [49858, 0]
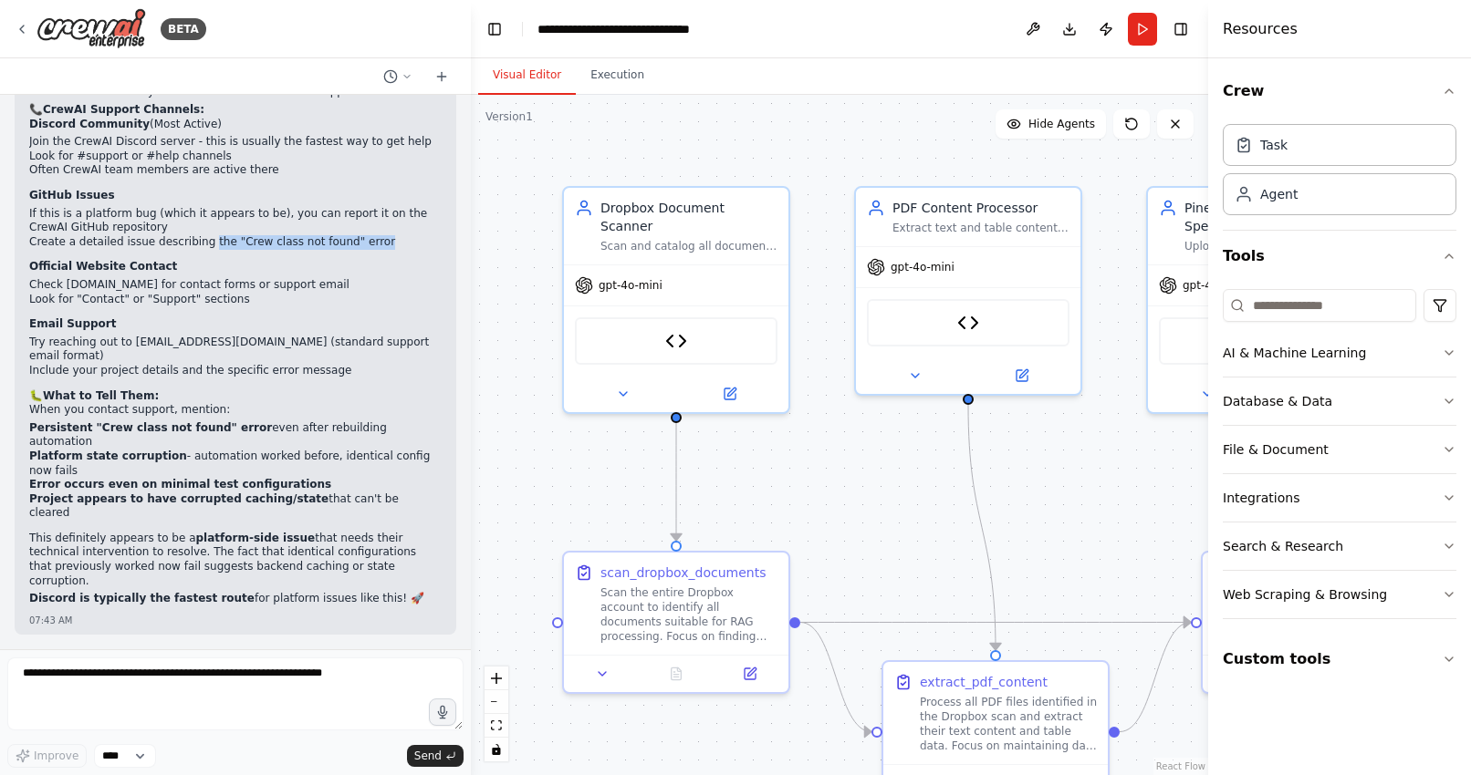
drag, startPoint x: 380, startPoint y: 494, endPoint x: 207, endPoint y: 494, distance: 173.3
click at [207, 250] on li "Create a detailed issue describing the "Crew class not found" error" at bounding box center [235, 242] width 412 height 15
copy li "the "Crew class not found" error"
